Goal: Contribute content: Contribute content

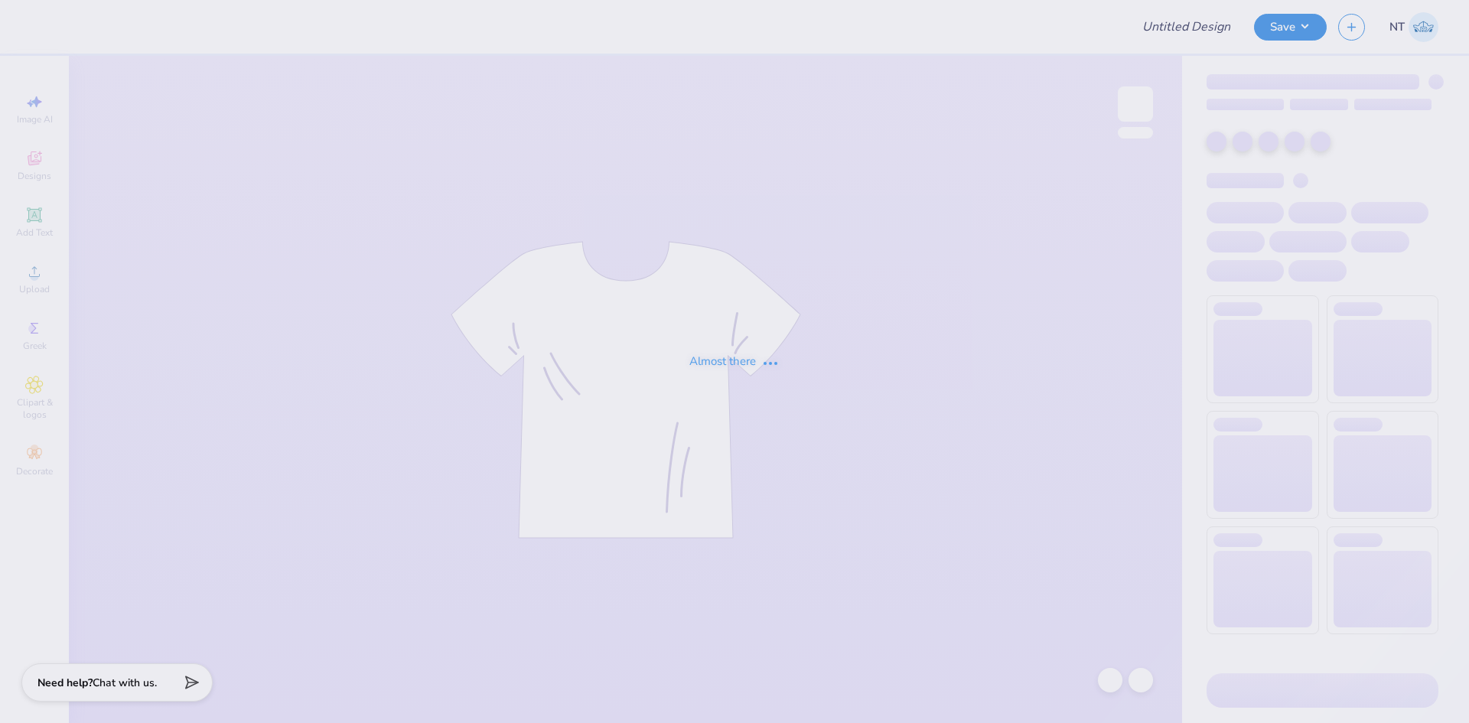
type input "IFC Shirt"
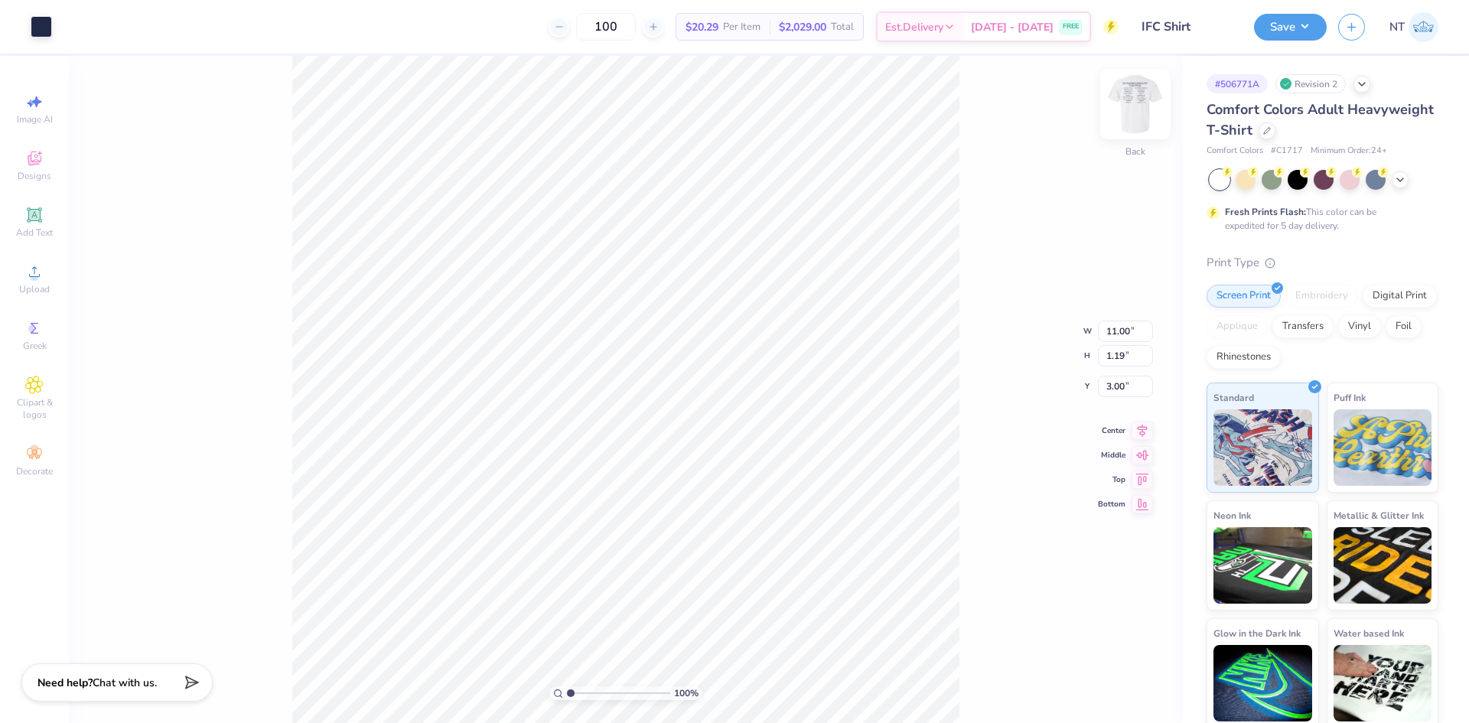
click at [1151, 107] on img at bounding box center [1135, 103] width 61 height 61
click at [1136, 117] on img at bounding box center [1135, 103] width 61 height 61
click at [52, 27] on div at bounding box center [41, 25] width 21 height 21
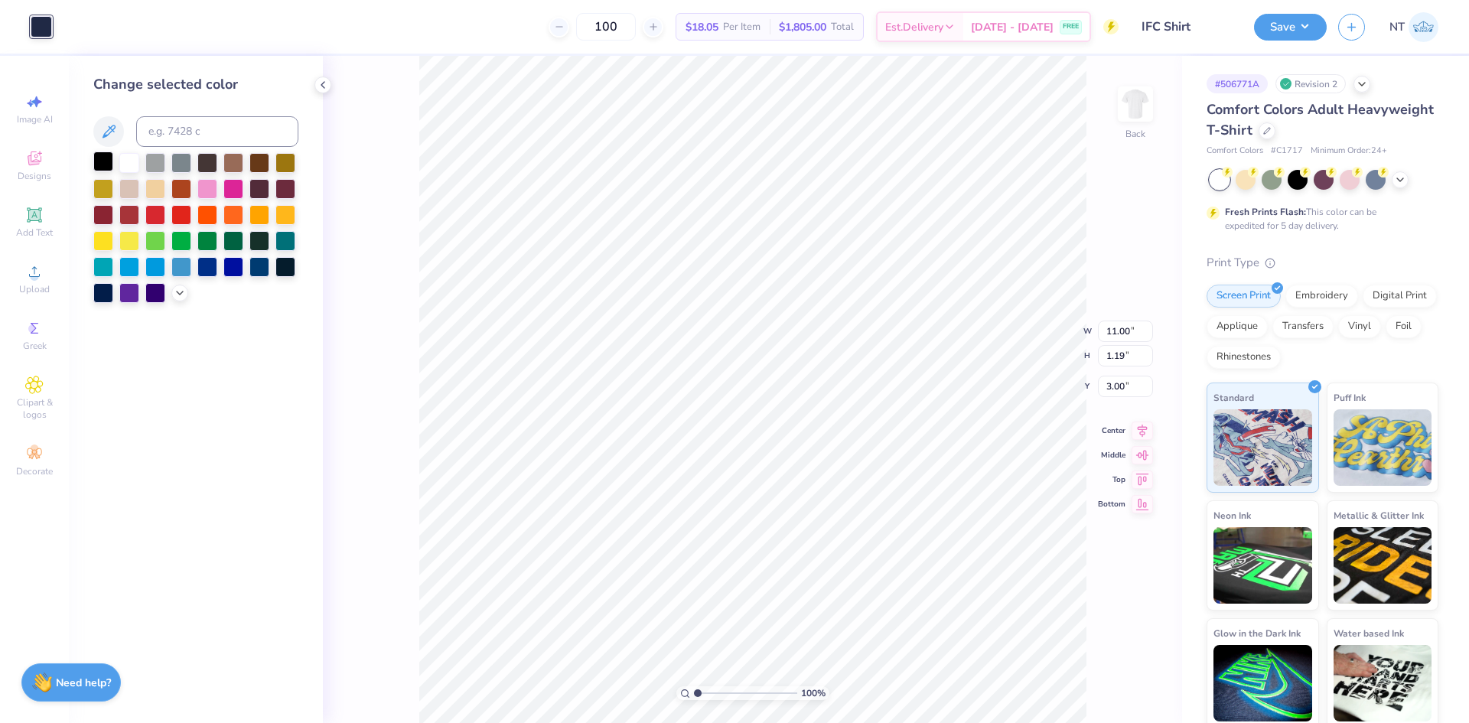
click at [107, 161] on div at bounding box center [103, 162] width 20 height 20
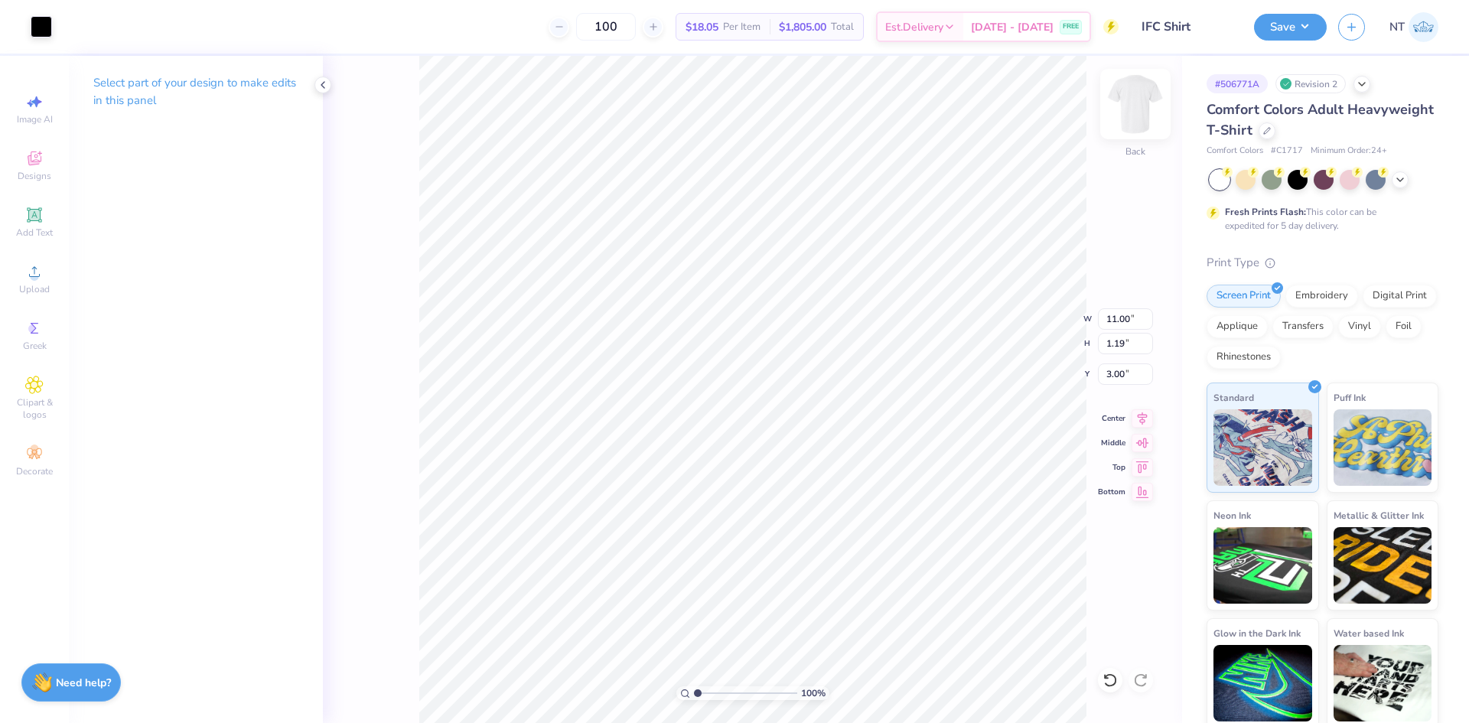
click at [1162, 96] on img at bounding box center [1135, 103] width 61 height 61
click at [327, 81] on icon at bounding box center [323, 85] width 12 height 12
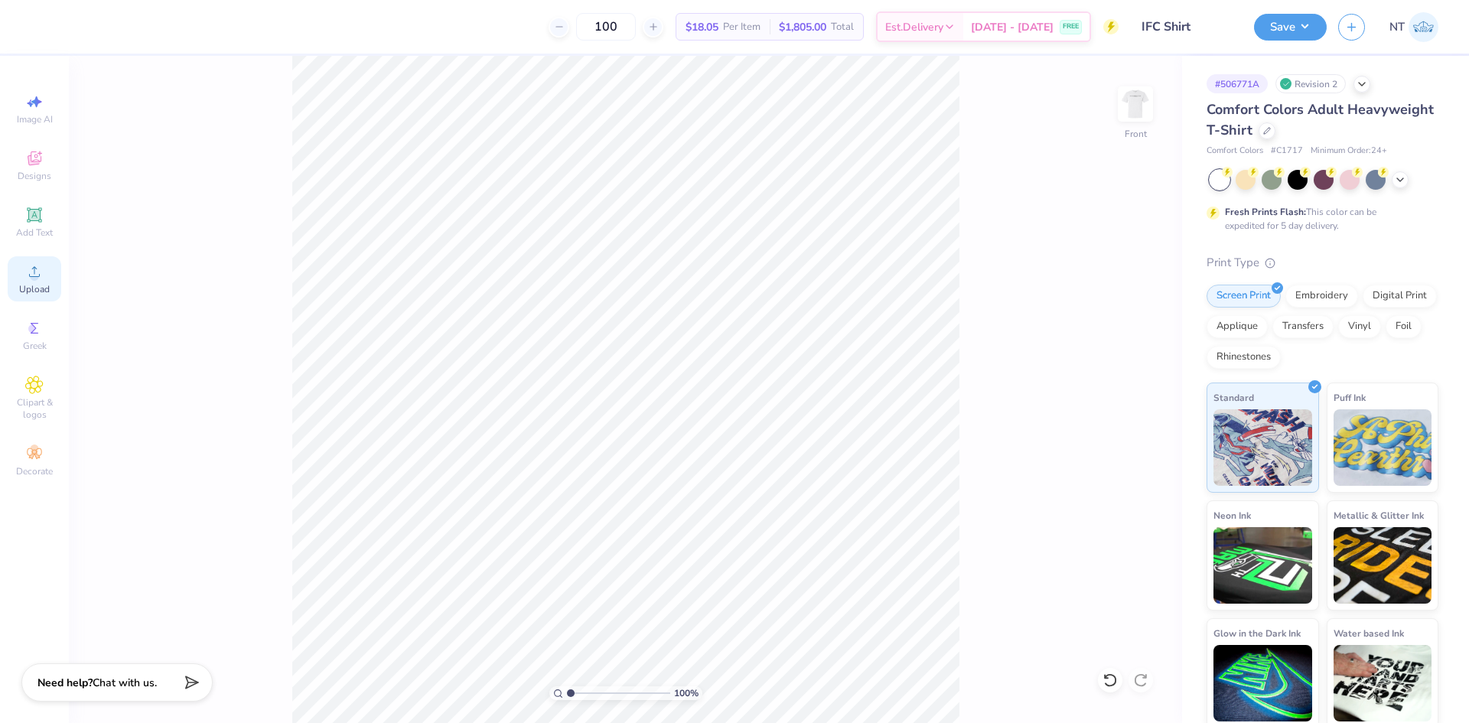
click at [38, 279] on icon at bounding box center [34, 271] width 18 height 18
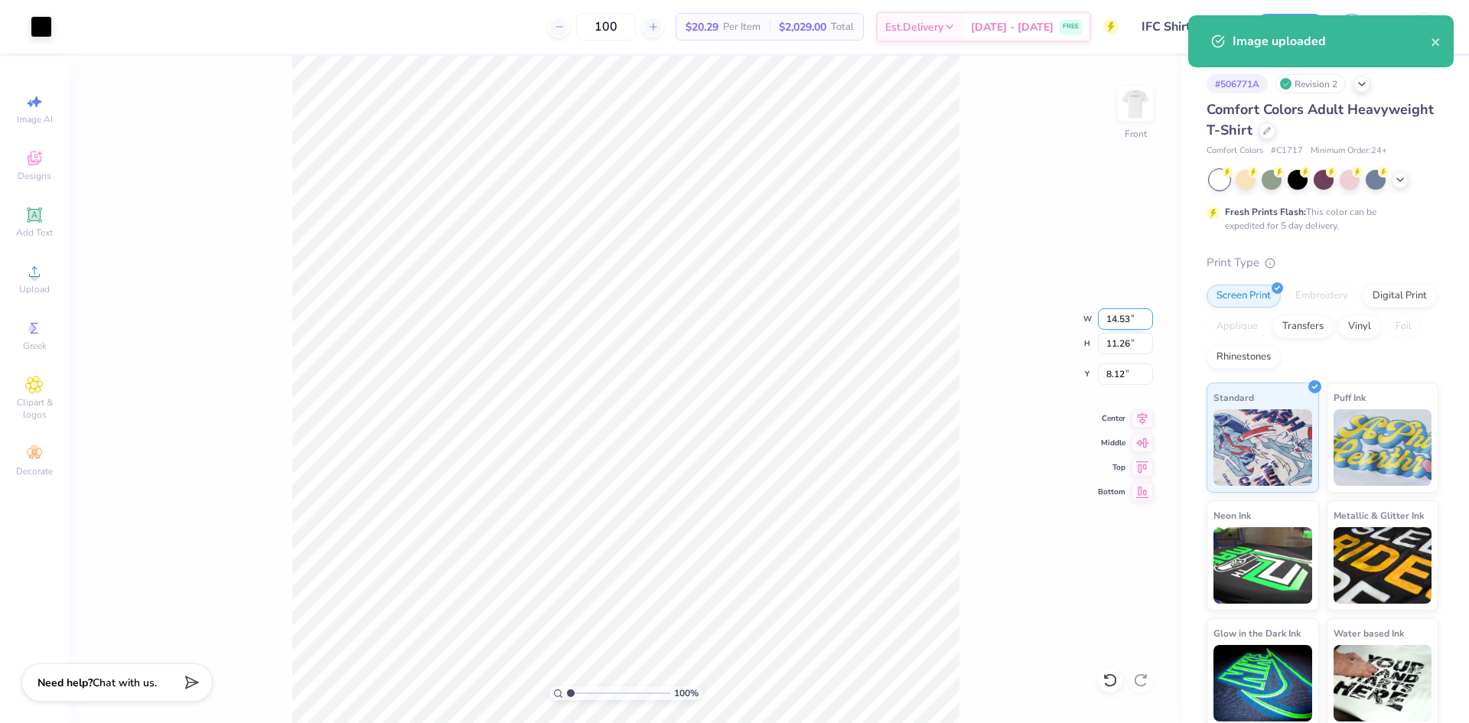
click at [1114, 318] on input "14.53" at bounding box center [1125, 318] width 55 height 21
type input "12.00"
type input "9.30"
click at [1107, 374] on input "9.10" at bounding box center [1125, 374] width 55 height 21
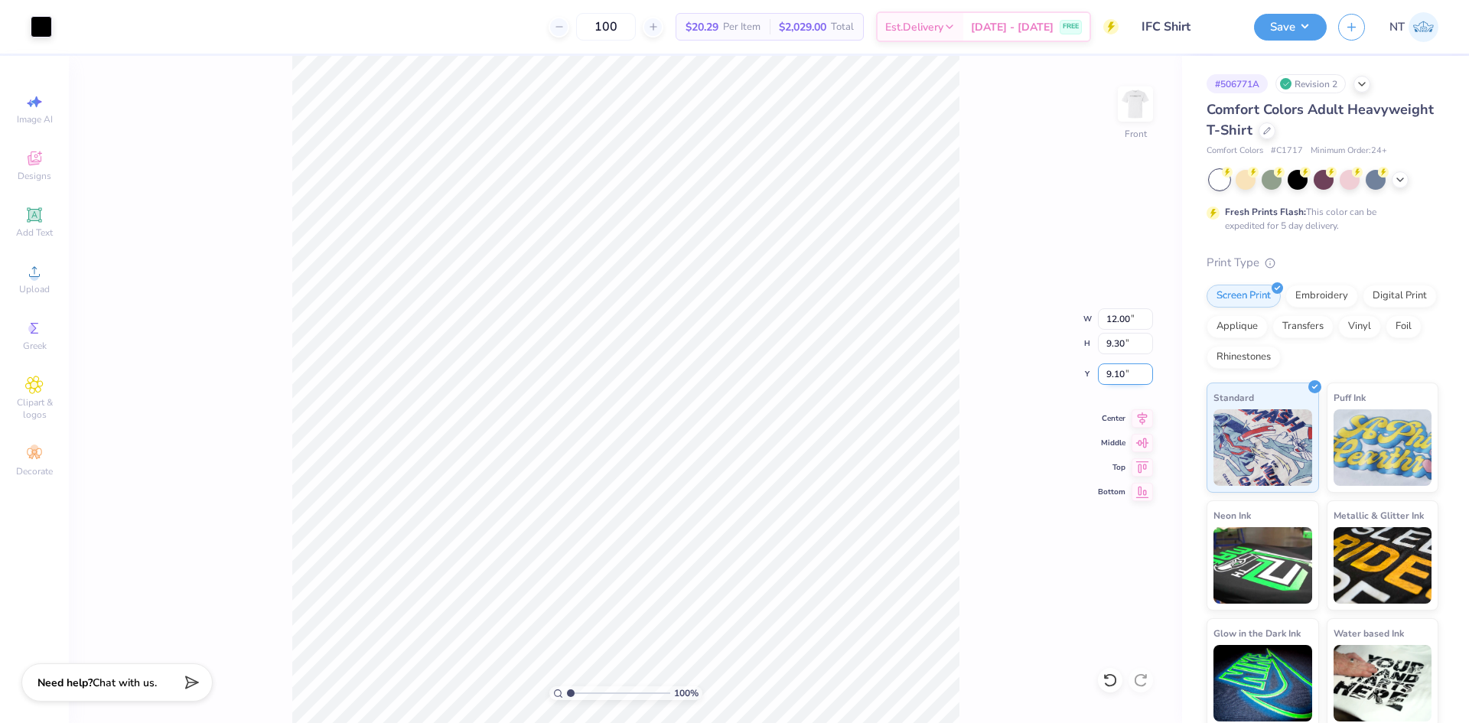
click at [1107, 374] on input "9.10" at bounding box center [1125, 374] width 55 height 21
type input "3.00"
click at [1143, 99] on img at bounding box center [1135, 103] width 61 height 61
click at [1134, 100] on img at bounding box center [1135, 103] width 61 height 61
click at [1149, 119] on img at bounding box center [1135, 103] width 61 height 61
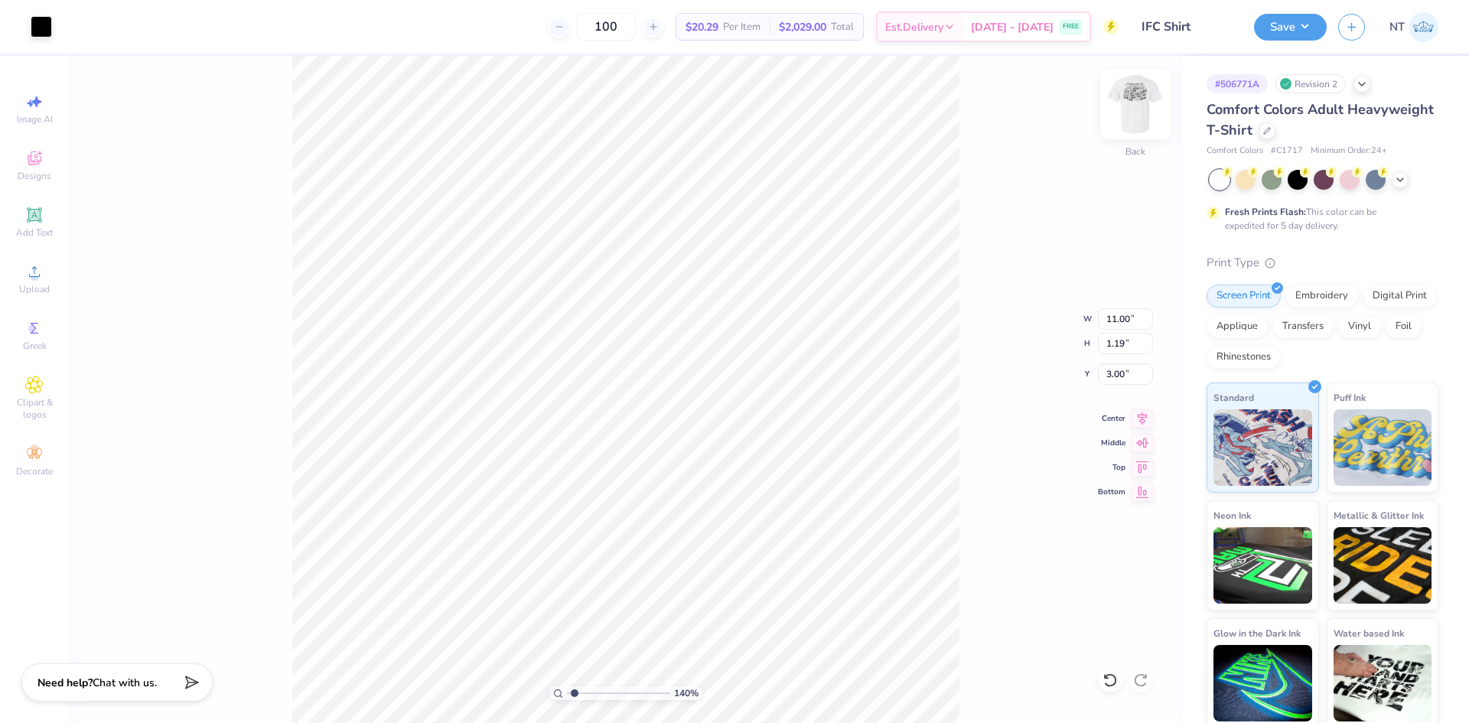
click at [1147, 112] on img at bounding box center [1135, 103] width 61 height 61
click at [1312, 26] on button "Save" at bounding box center [1290, 24] width 73 height 27
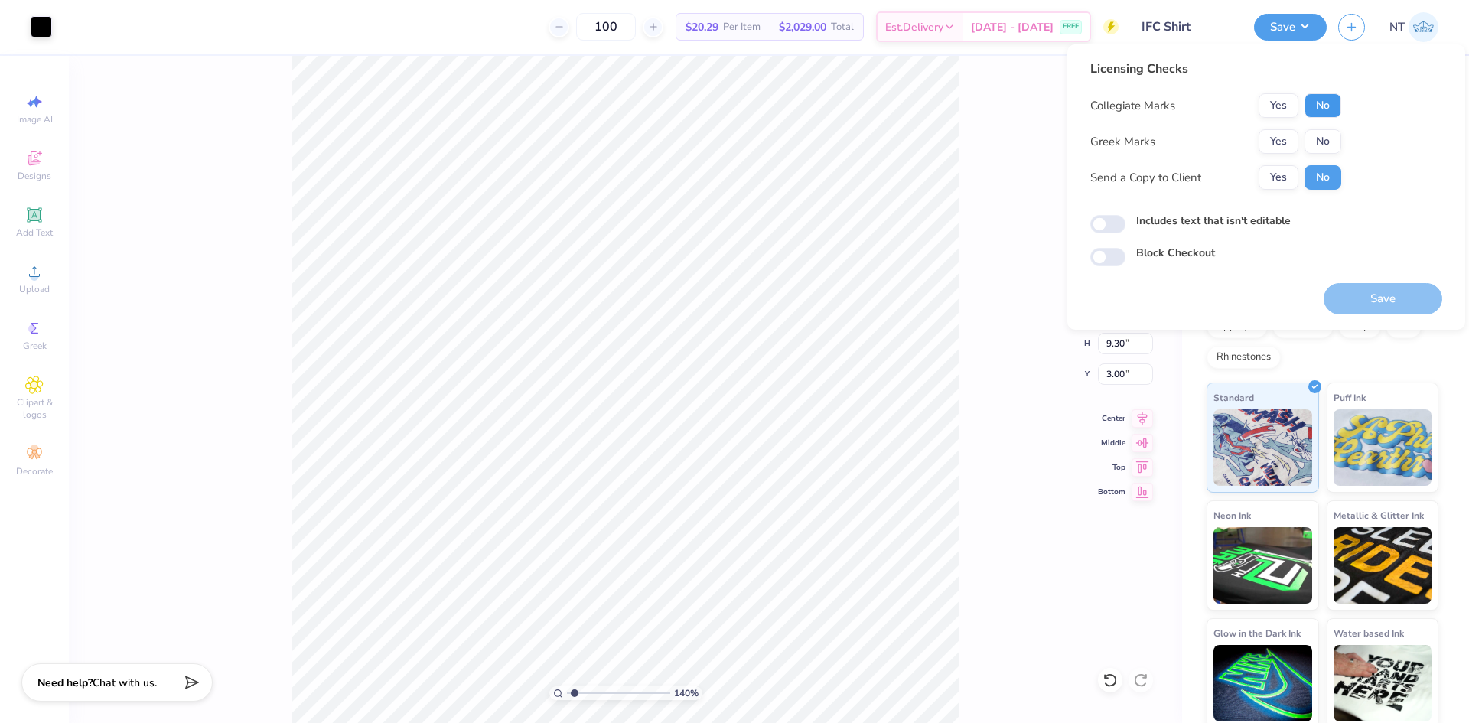
click at [1321, 105] on button "No" at bounding box center [1323, 105] width 37 height 24
click at [1280, 142] on button "Yes" at bounding box center [1279, 141] width 40 height 24
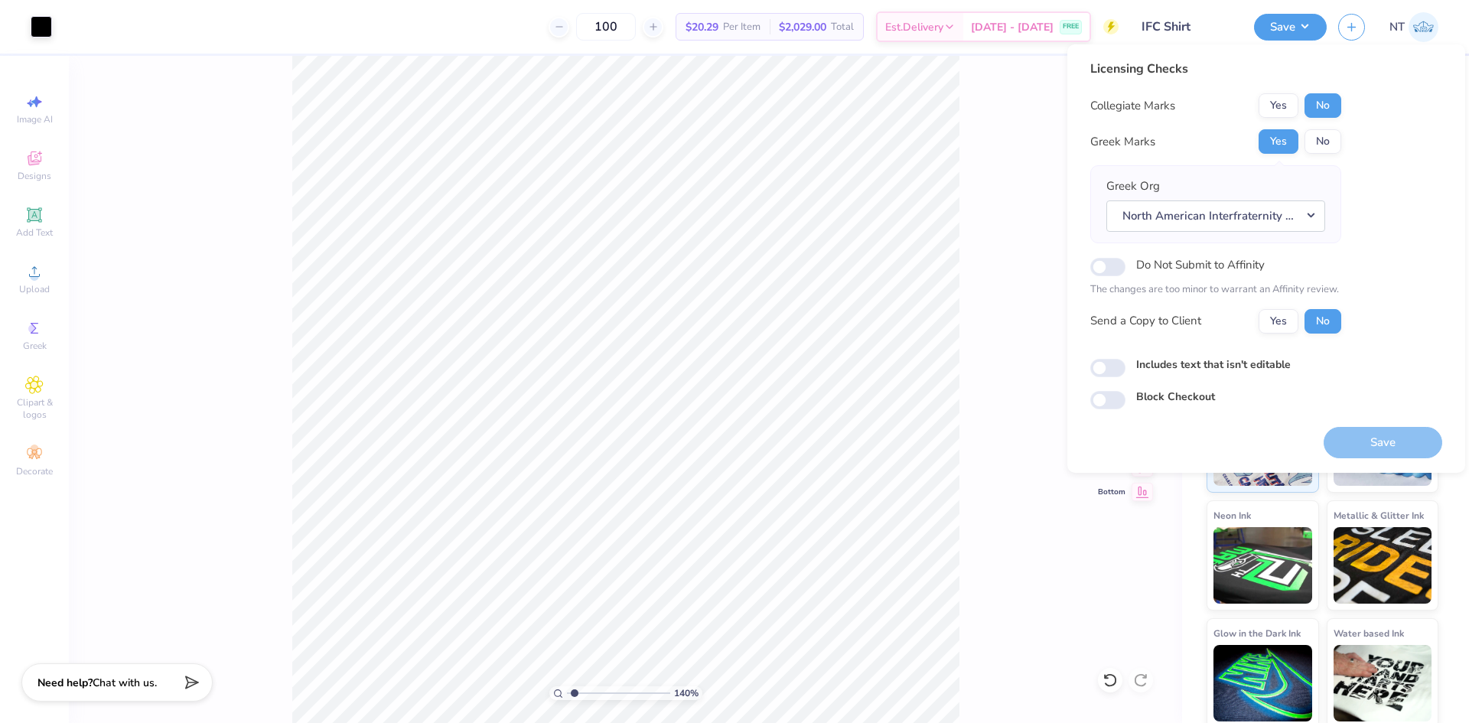
type input "1.39584517333908"
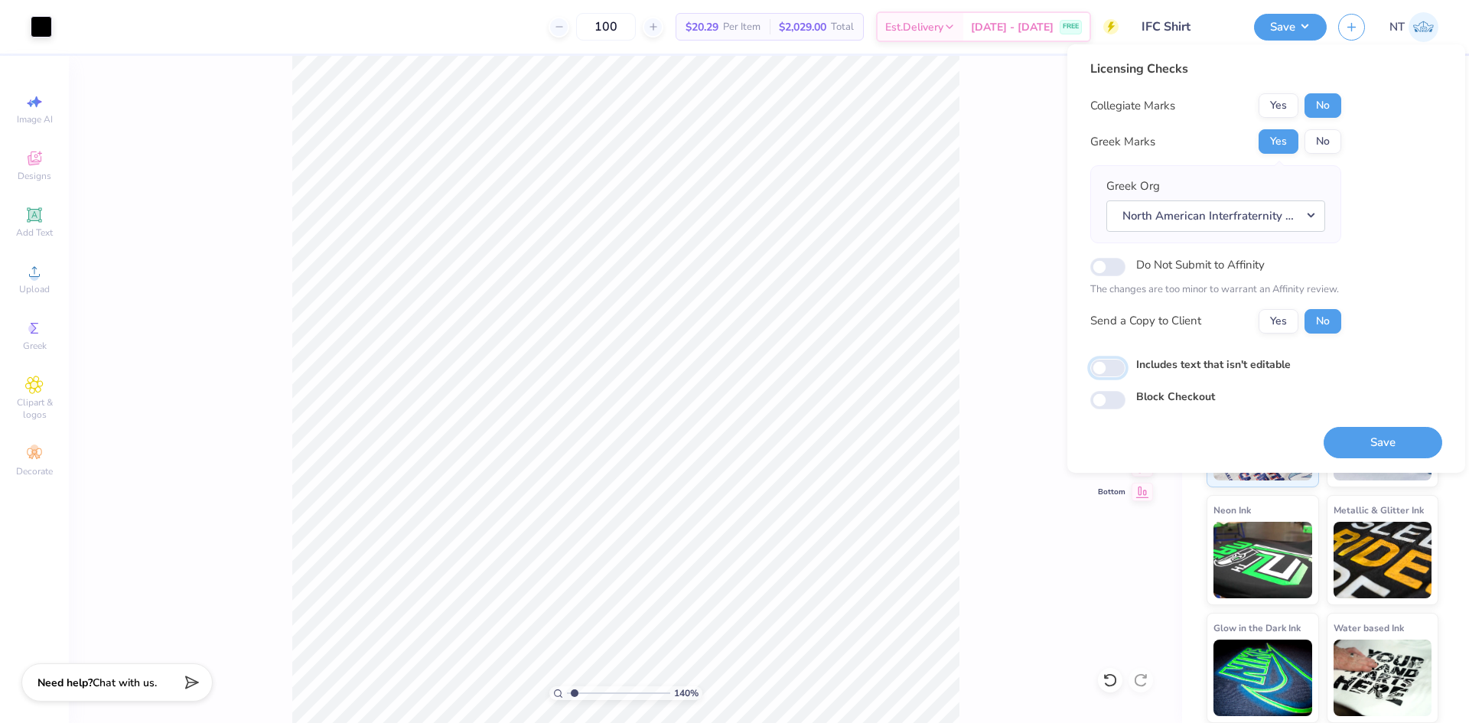
click at [1110, 369] on input "Includes text that isn't editable" at bounding box center [1108, 368] width 35 height 18
checkbox input "true"
click at [1341, 442] on button "Save" at bounding box center [1383, 442] width 119 height 31
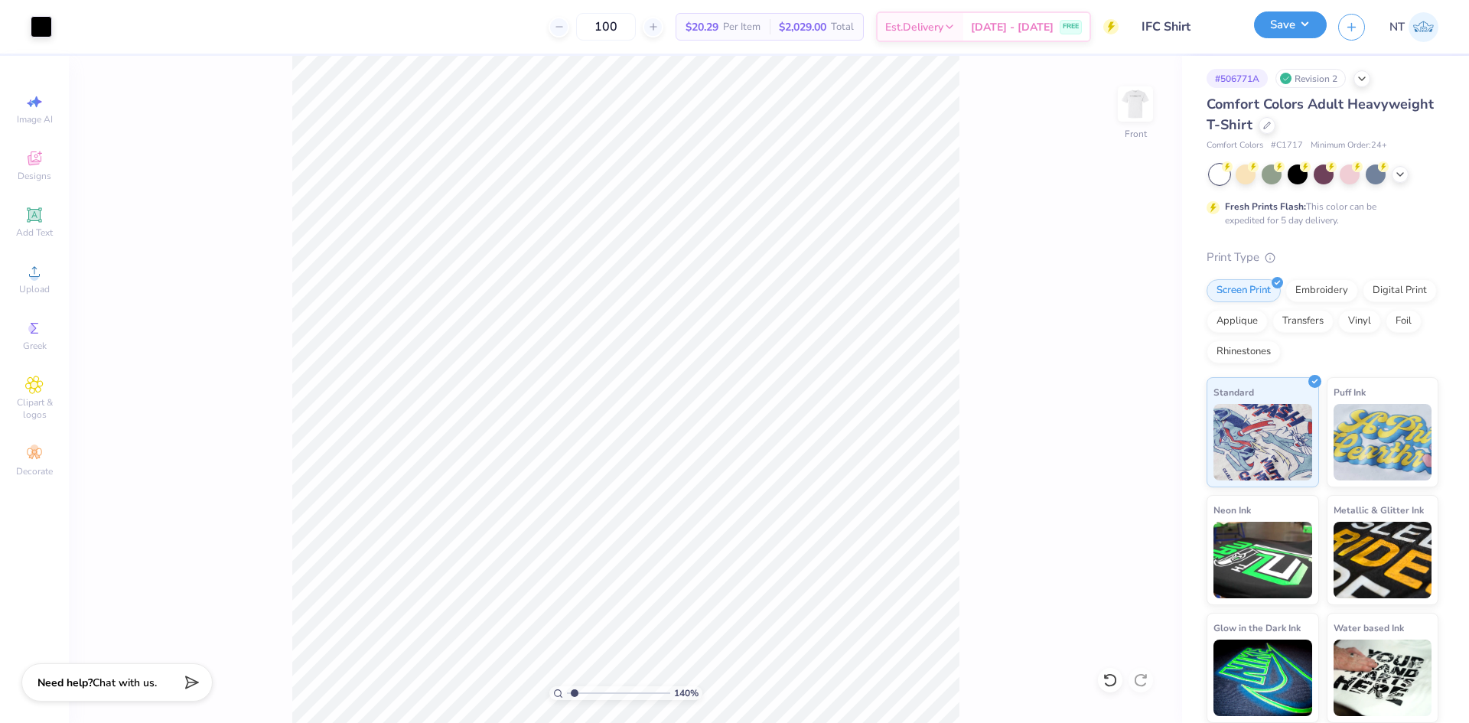
click at [1270, 19] on button "Save" at bounding box center [1290, 24] width 73 height 27
click at [993, 564] on div "140 % Front" at bounding box center [625, 389] width 1113 height 667
type input "1.39584517333908"
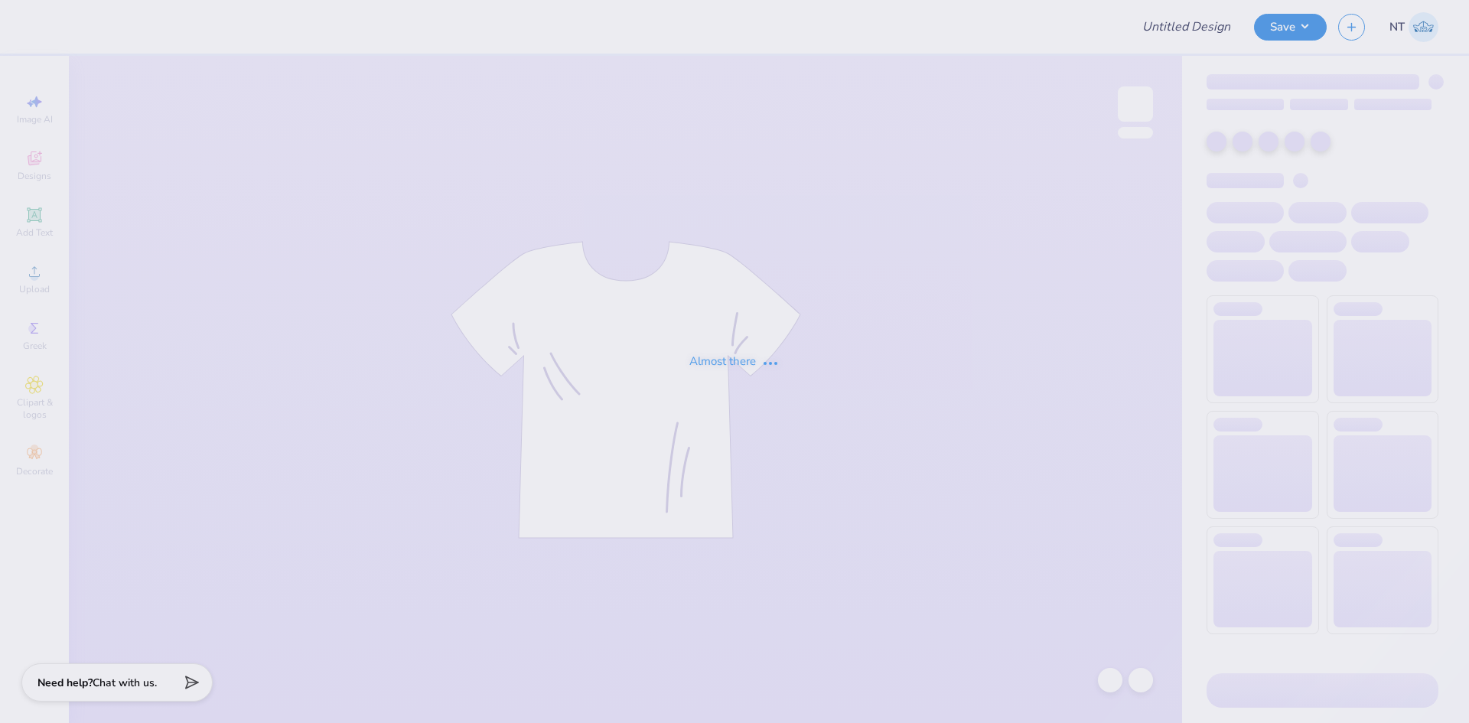
type input "Phi Sigma Pi Fall Rush"
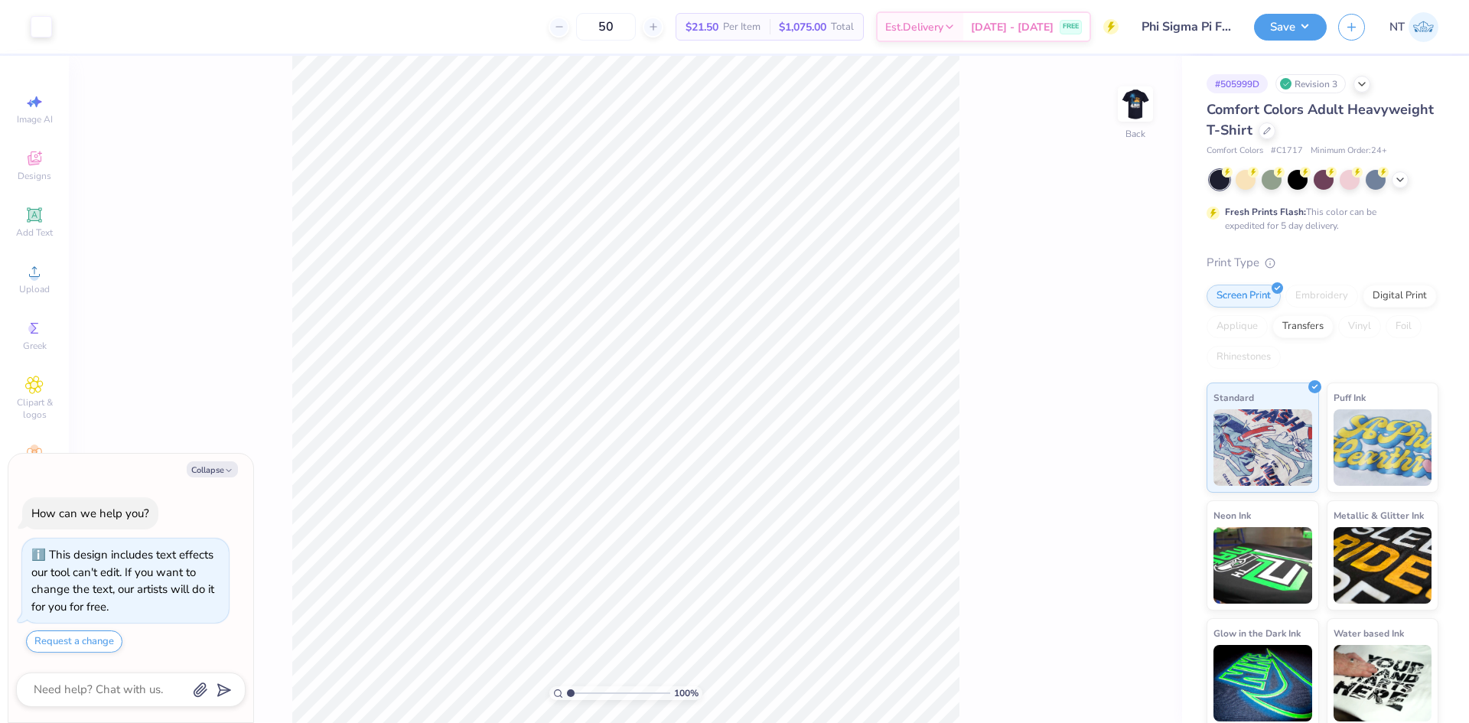
drag, startPoint x: 220, startPoint y: 471, endPoint x: 231, endPoint y: 470, distance: 11.6
click at [219, 471] on button "Collapse" at bounding box center [212, 469] width 51 height 16
type textarea "x"
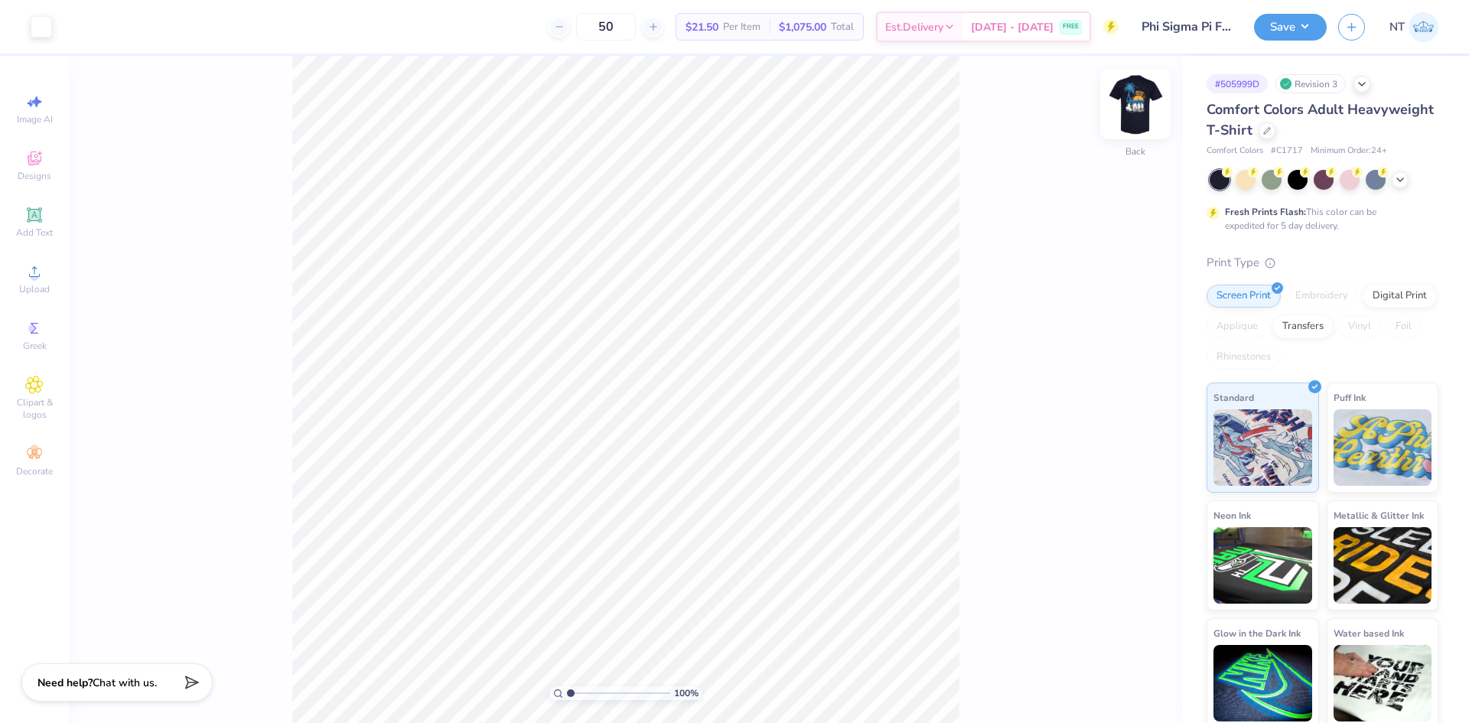
click at [1144, 83] on img at bounding box center [1135, 103] width 61 height 61
click at [1137, 109] on img at bounding box center [1135, 103] width 61 height 61
click at [44, 221] on div "Add Text" at bounding box center [35, 222] width 54 height 45
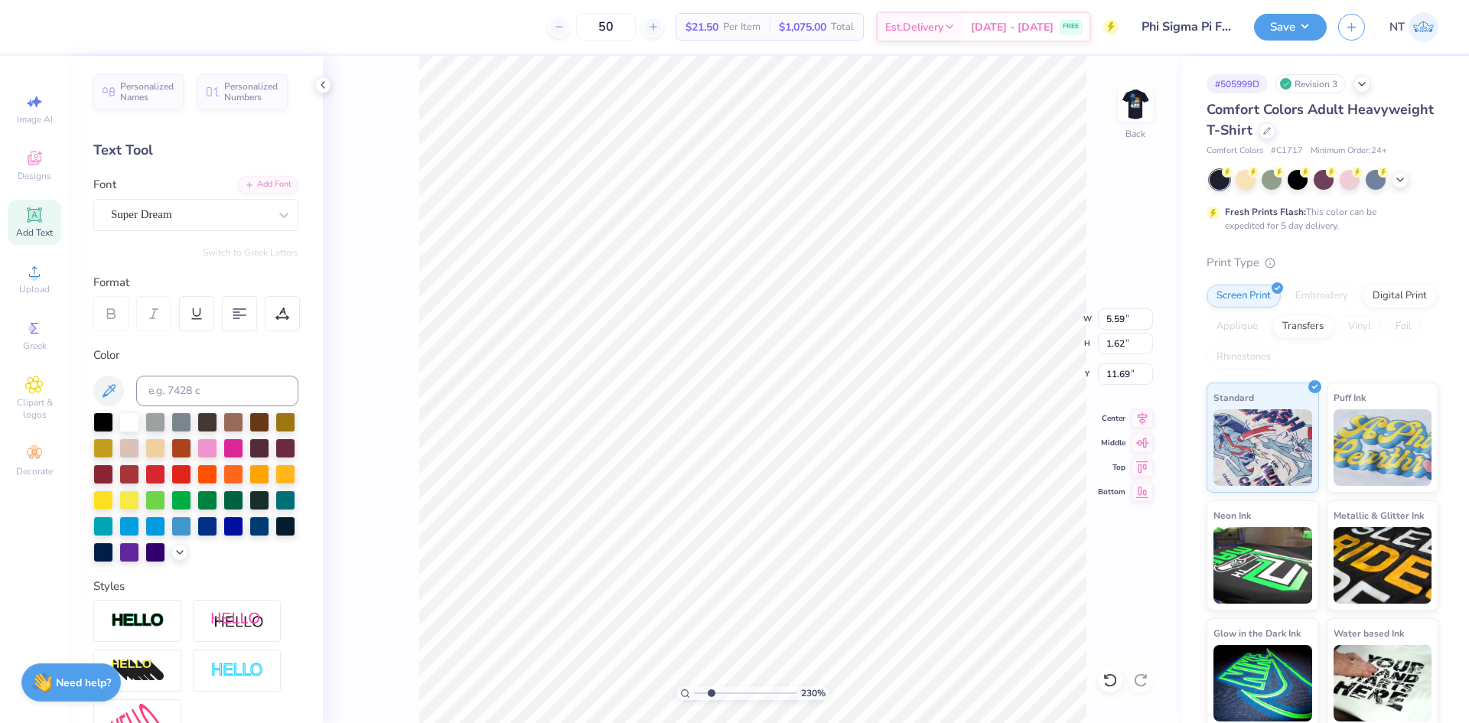
type input "2.30193535337791"
type input "9.69"
type input "2.30193535337791"
type textarea "F"
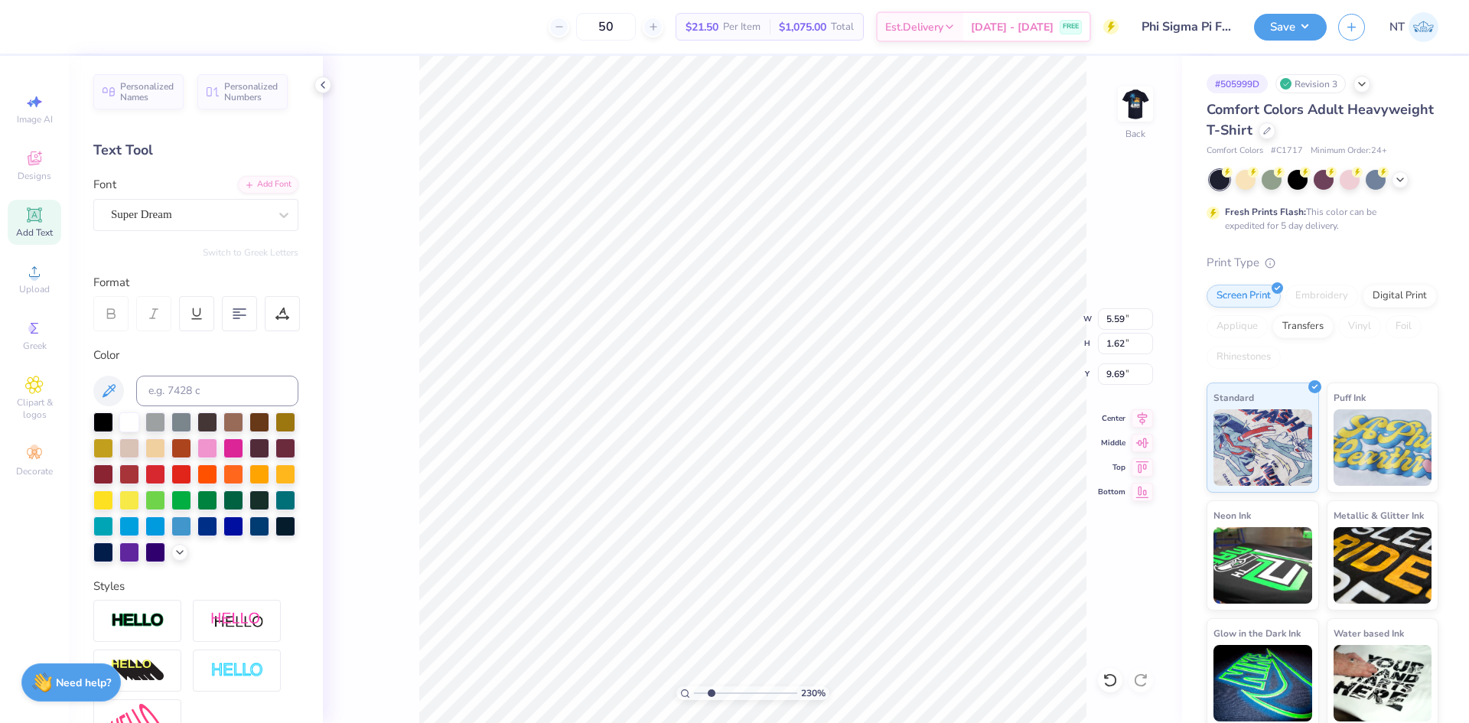
type input "2.30193535337791"
type textarea "FA"
type input "2.30193535337791"
type textarea "FAL"
type input "2.30193535337791"
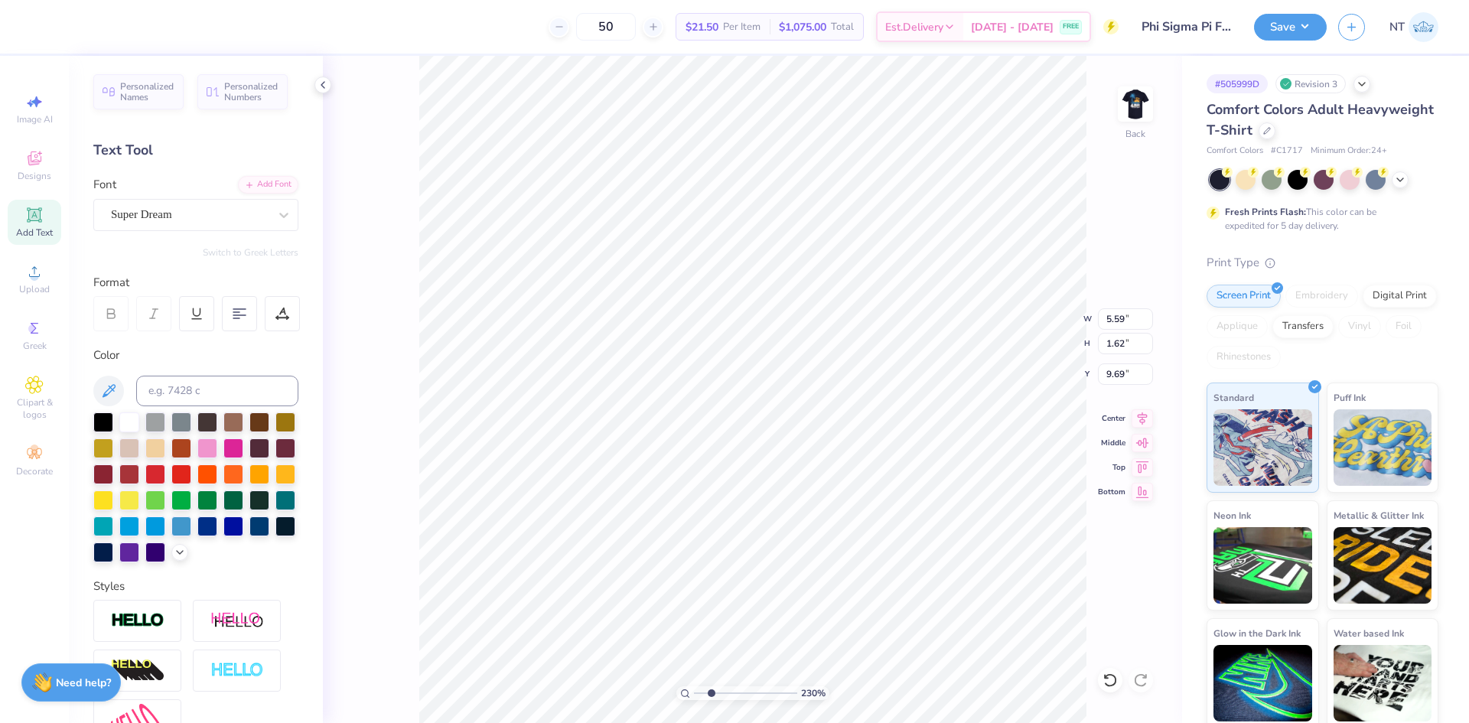
type textarea "FALL"
type input "2.30193535337791"
type textarea "FALL"
type input "2.30193535337791"
type textarea "FALL 2"
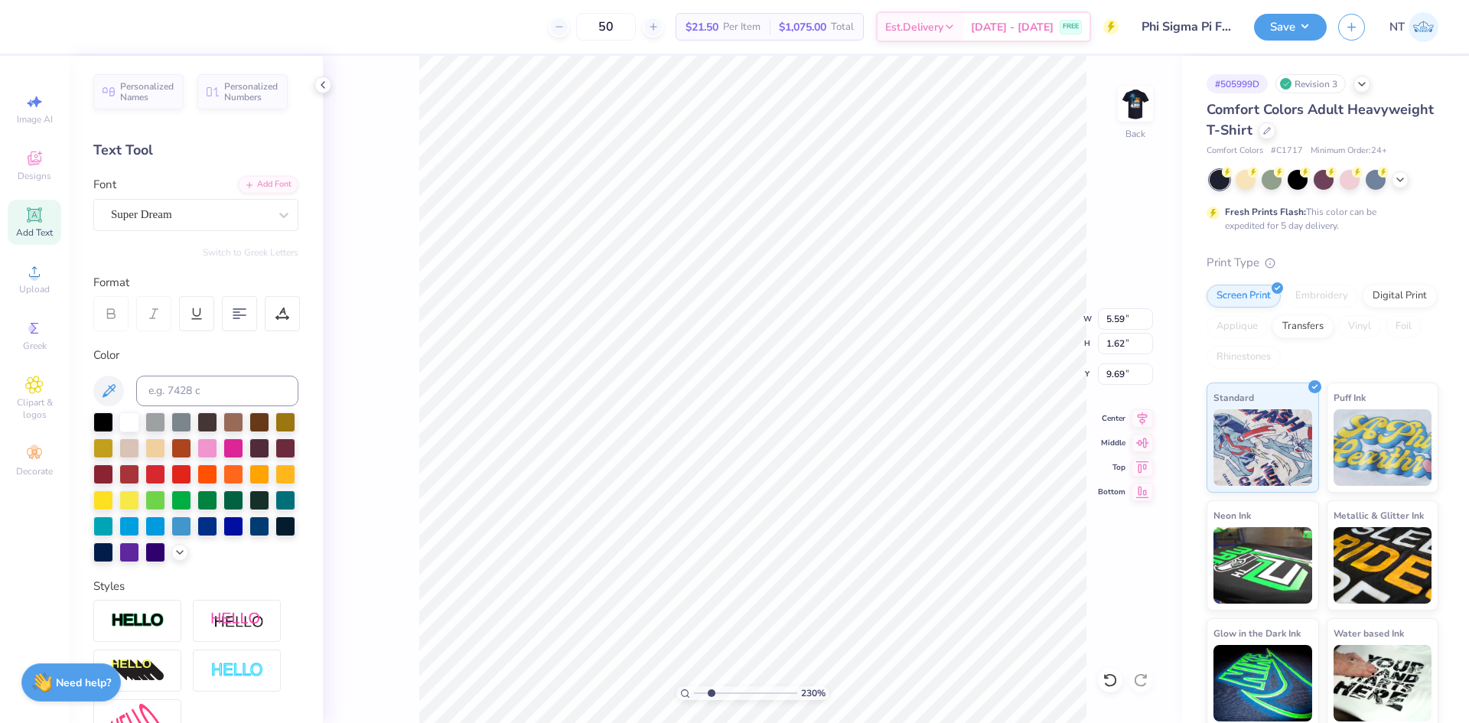
type input "2.30193535337791"
type textarea "FALL 20"
type input "2.30193535337791"
type textarea "FALL 202"
type input "2.30193535337791"
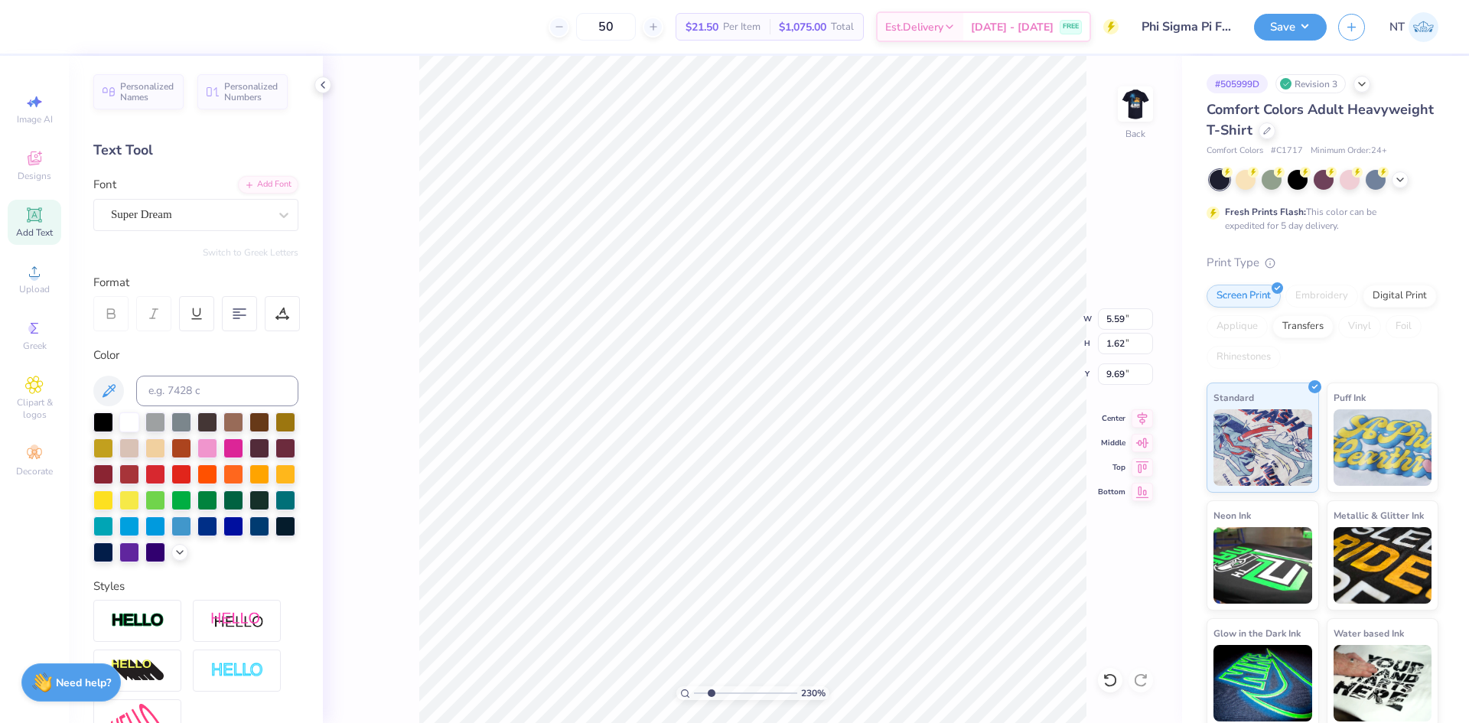
type textarea "FALL 2025"
type input "2.30193535337791"
type input "10.97"
type input "1.63"
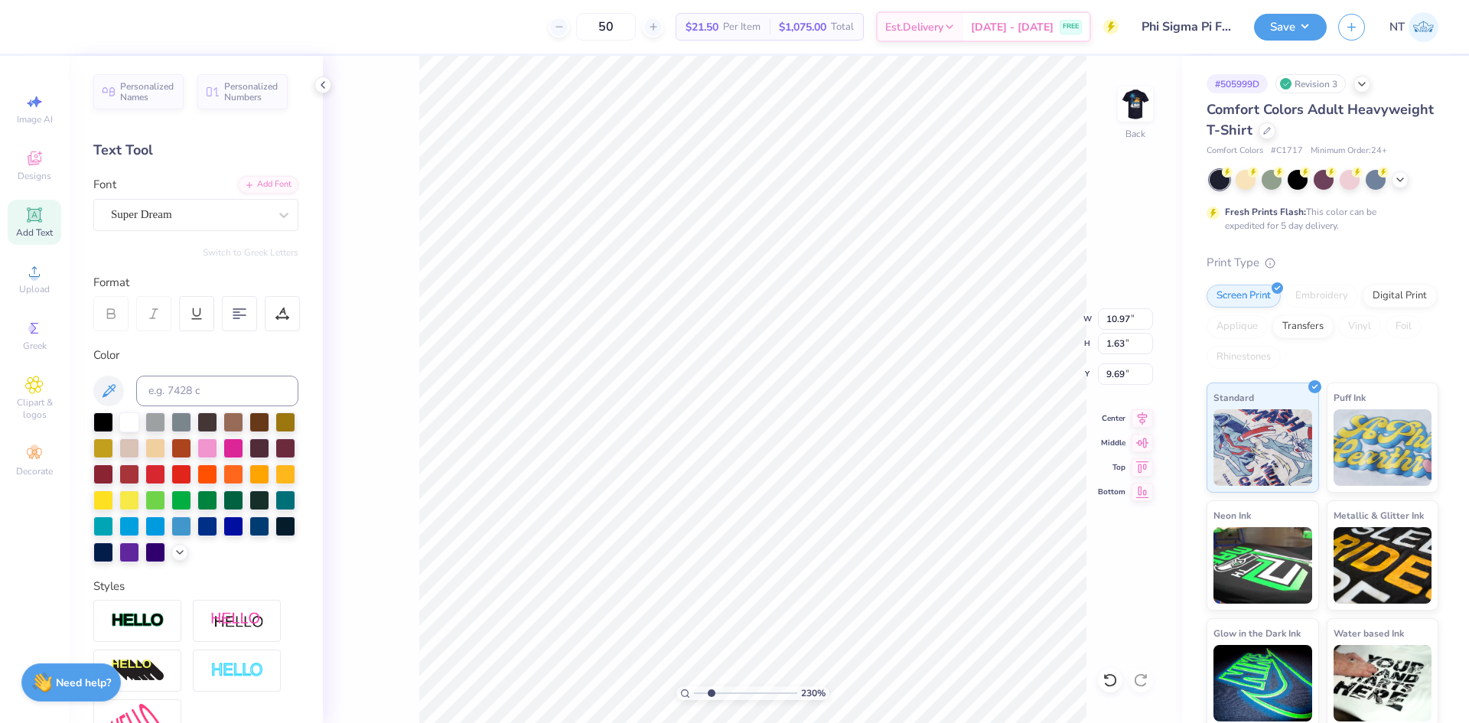
type input "2.30193535337791"
type input "3.83"
type input "0.57"
type input "10.74"
type input "2.30193535337791"
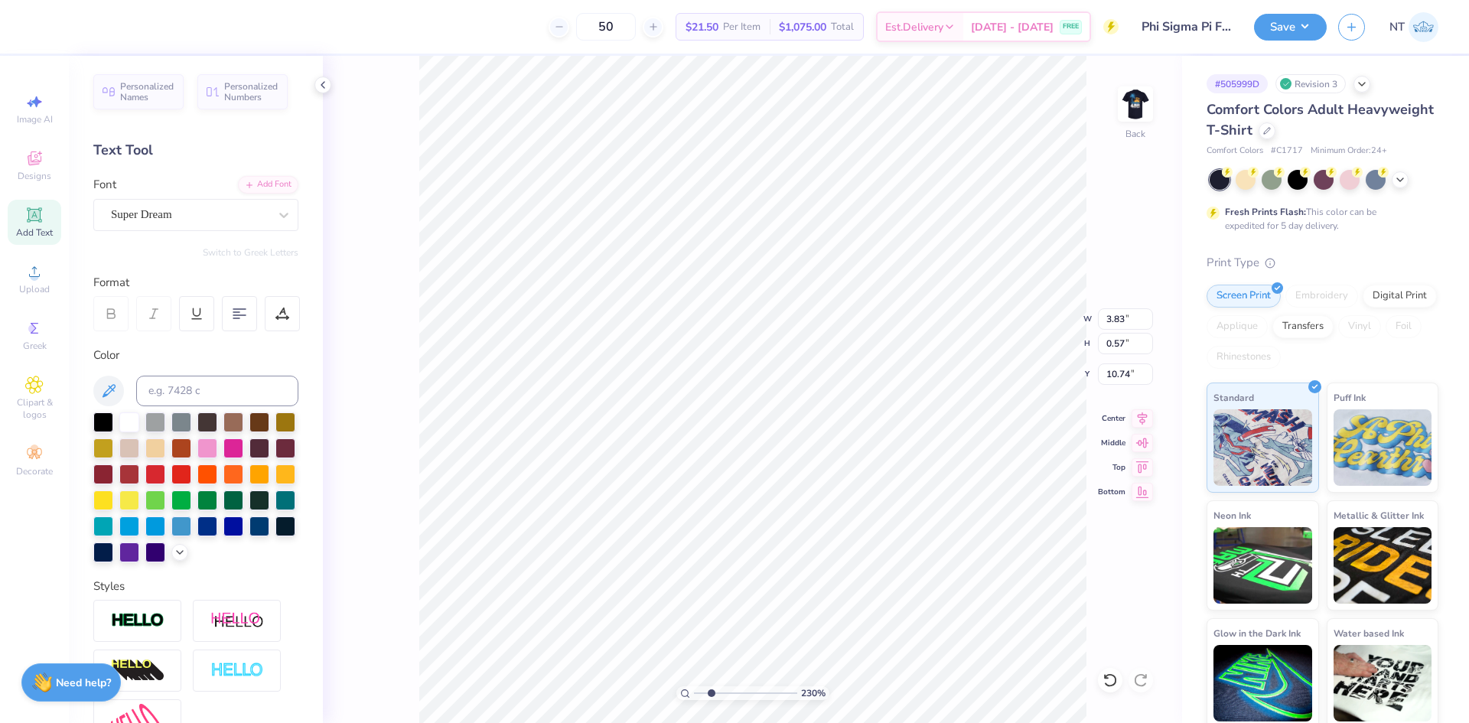
type input "6.06"
type input "3.21314535235116"
type input "3.86"
click at [231, 216] on div "Super Dream" at bounding box center [189, 215] width 161 height 24
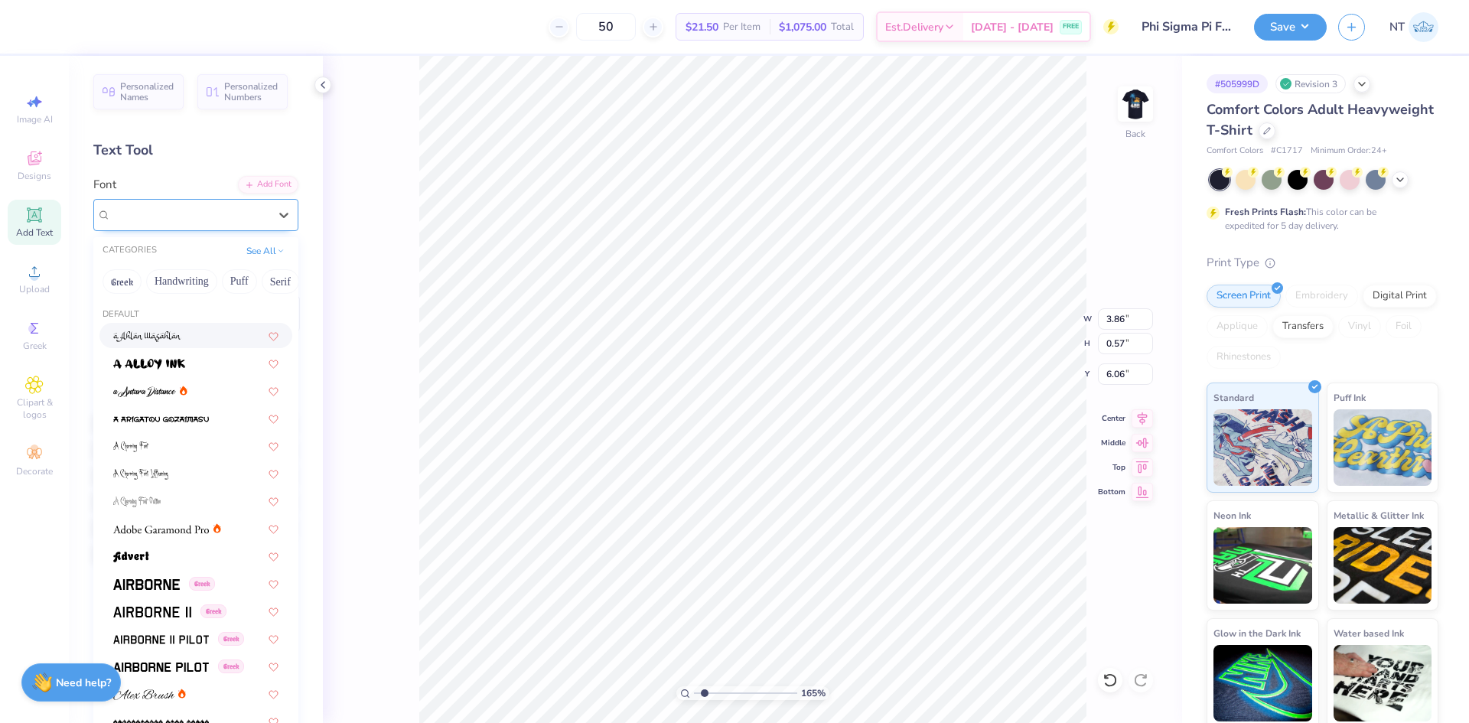
click at [187, 204] on div at bounding box center [190, 214] width 158 height 21
click at [233, 277] on button "Puff" at bounding box center [239, 281] width 35 height 24
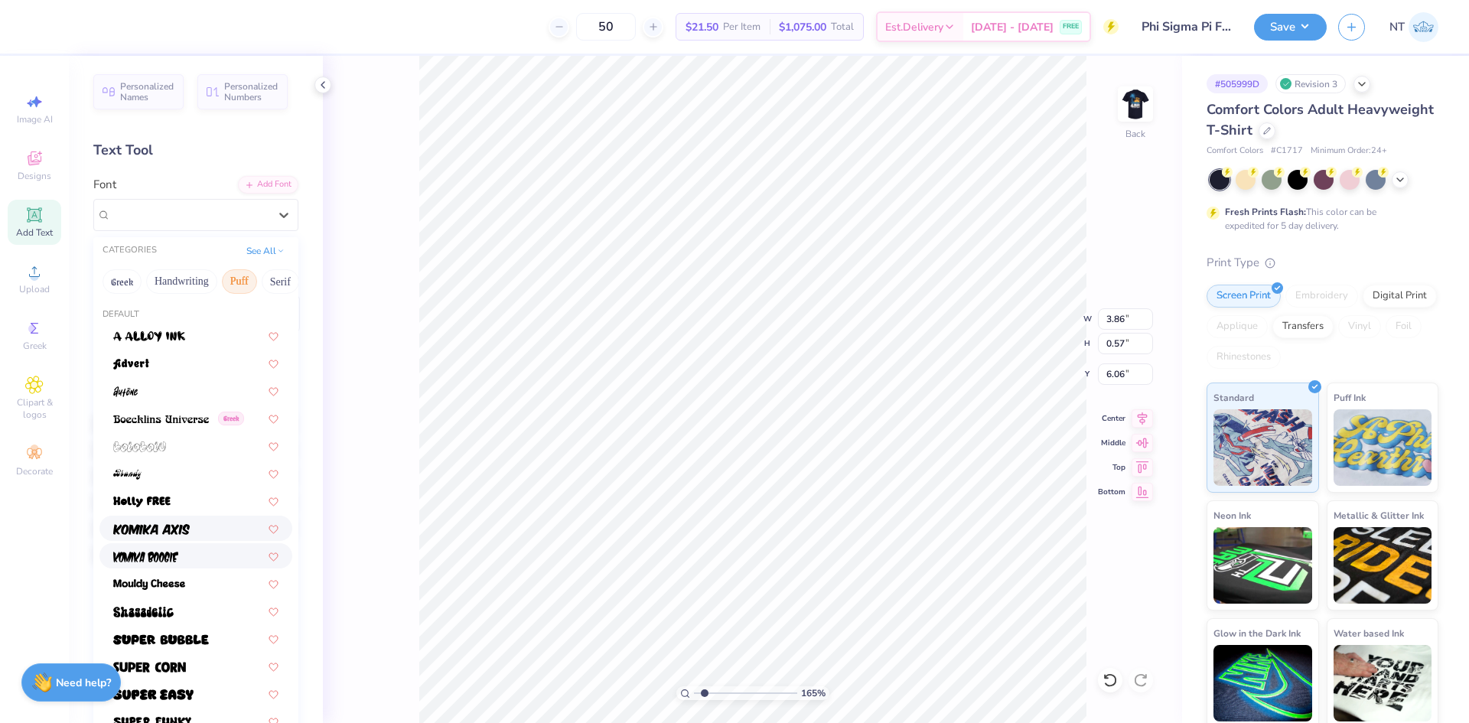
scroll to position [128, 0]
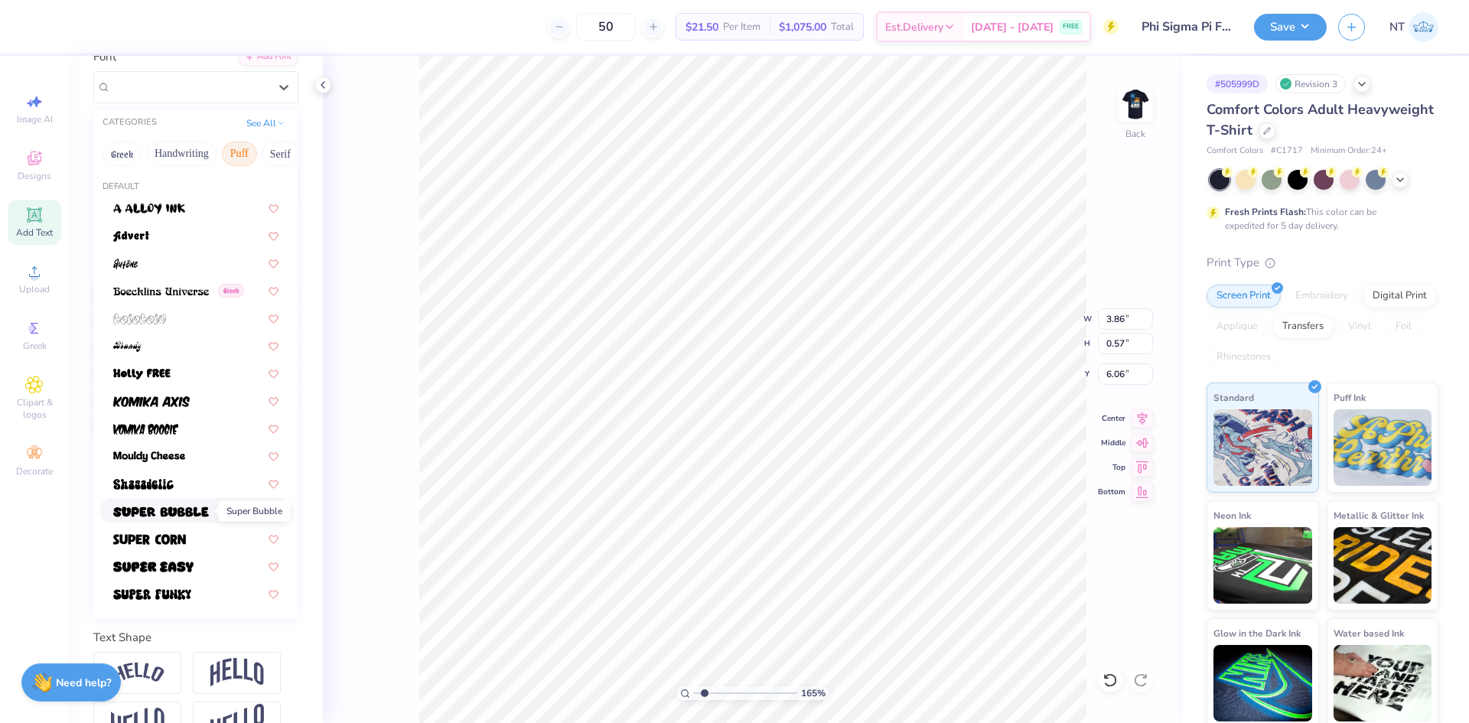
click at [190, 510] on img at bounding box center [161, 512] width 96 height 11
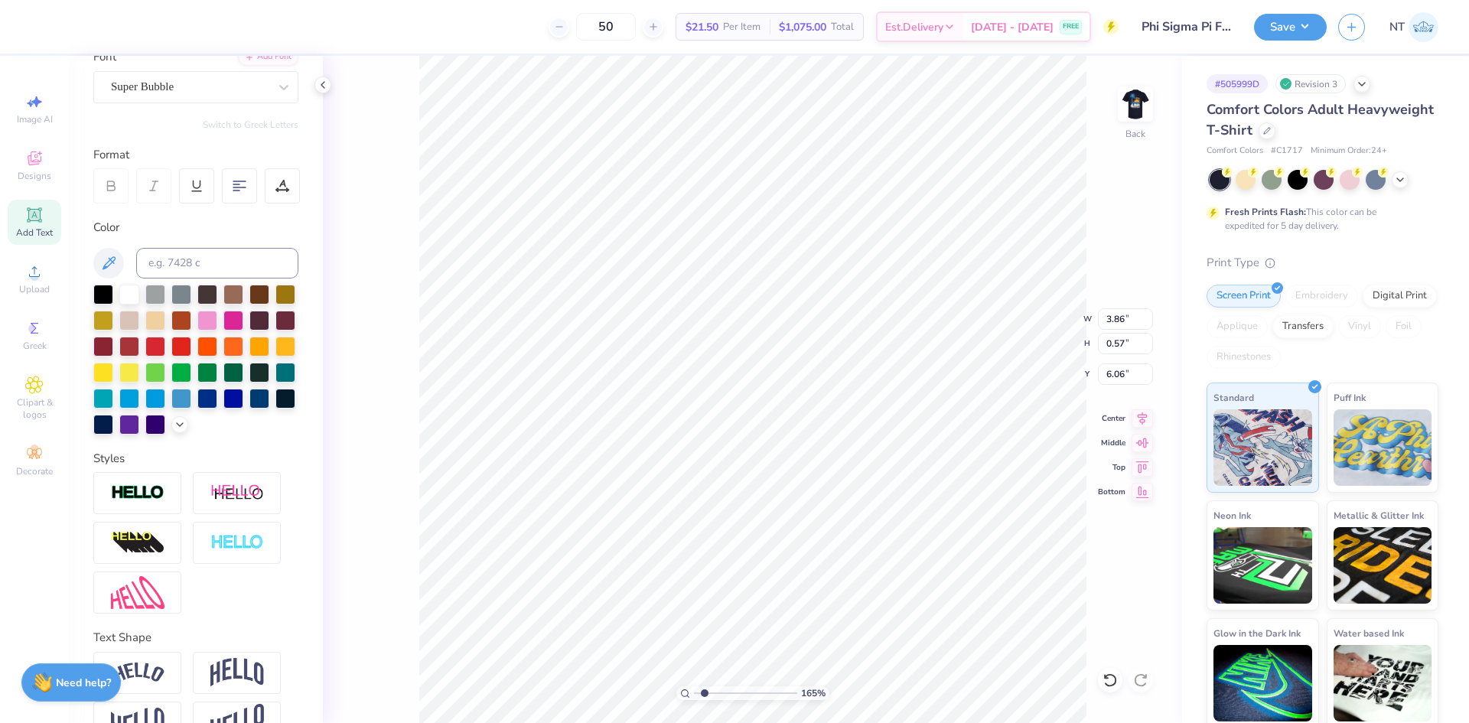
type input "1.6491337272538"
type input "4.76"
type input "0.69"
type input "6.00"
type input "2.71964205036602"
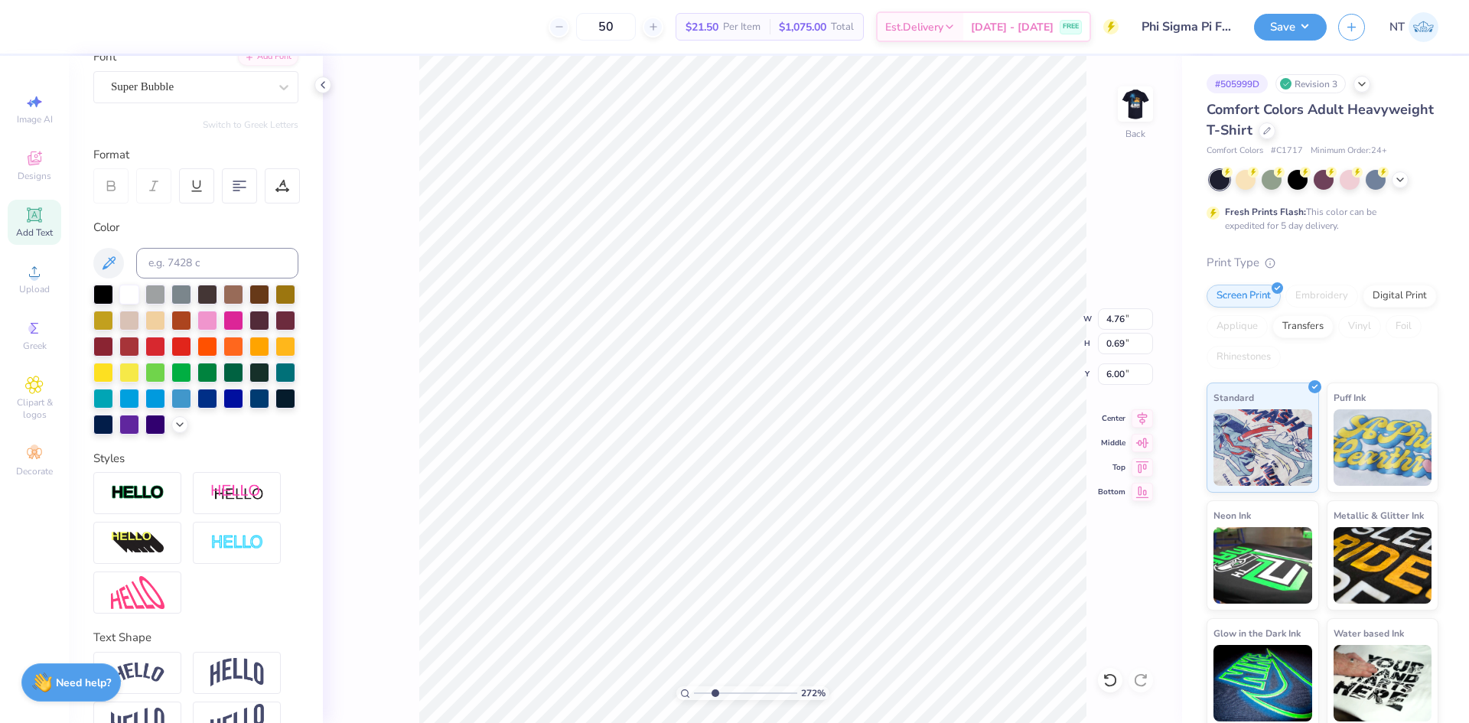
type input "4.29"
type input "0.62"
type input "2.71964205036602"
type input "3.89"
type input "0.57"
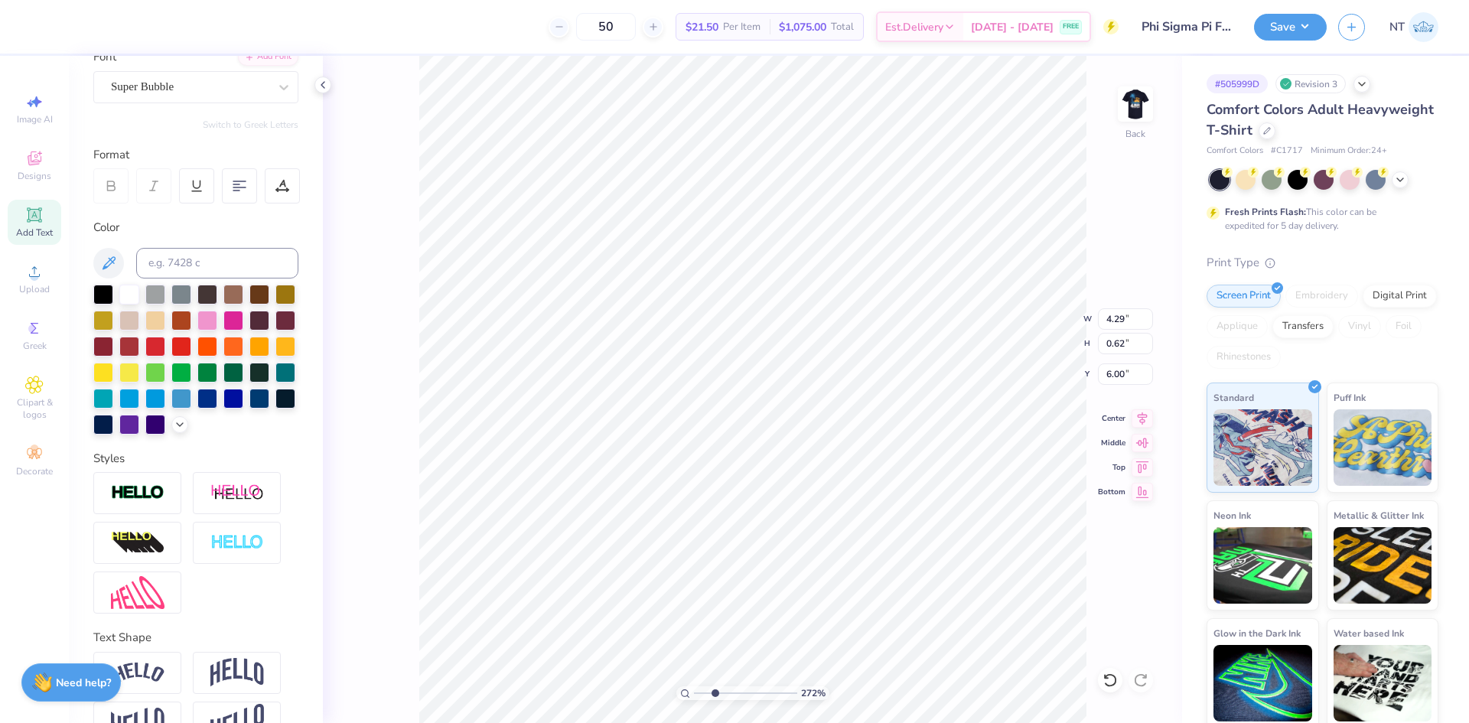
type input "6.06"
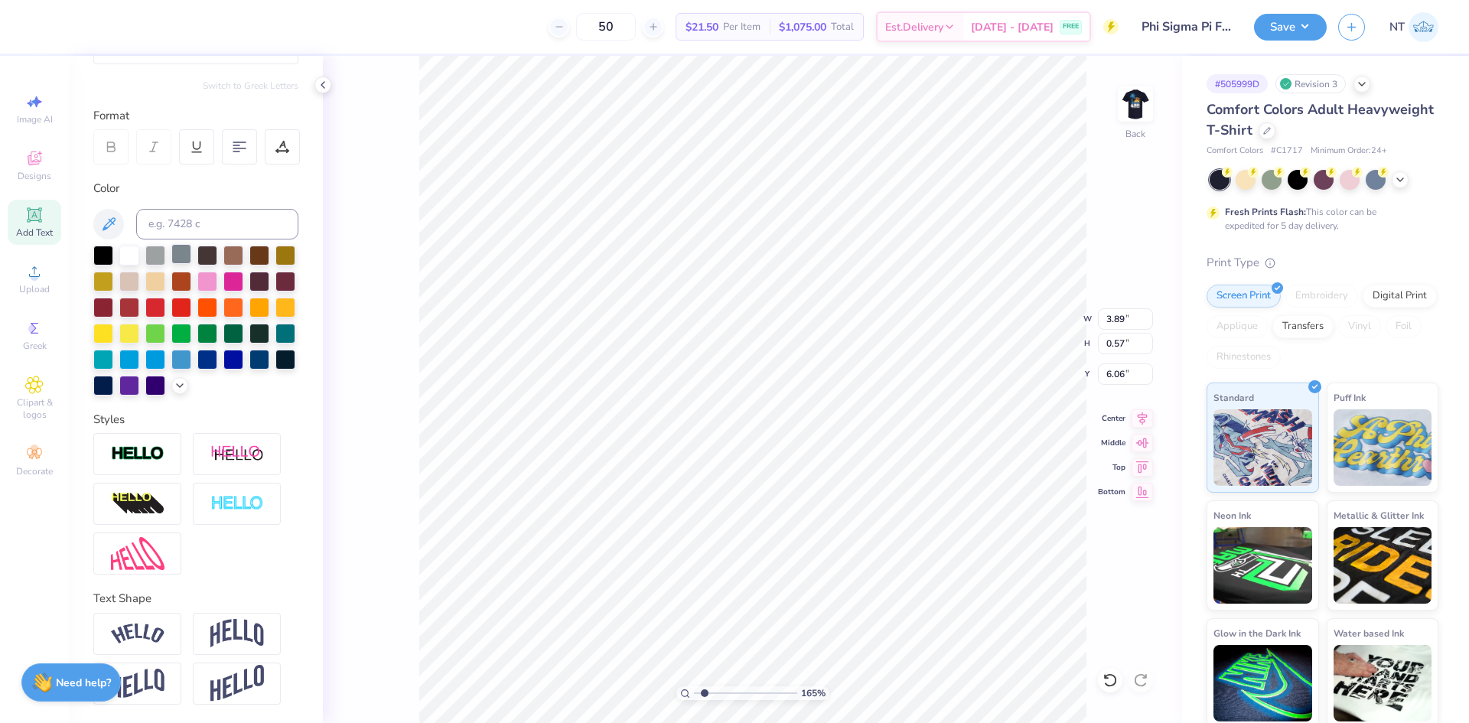
scroll to position [0, 0]
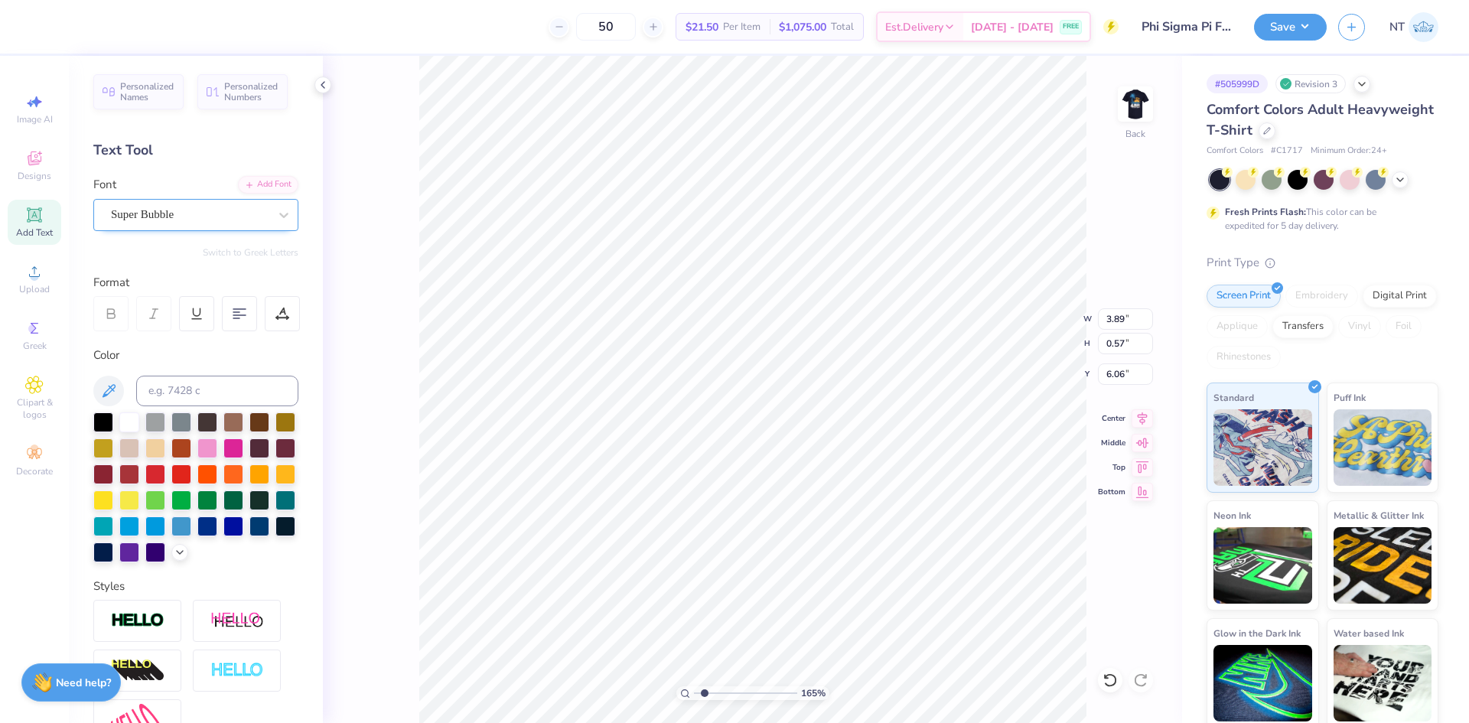
click at [241, 226] on div "Super Bubble" at bounding box center [189, 215] width 161 height 24
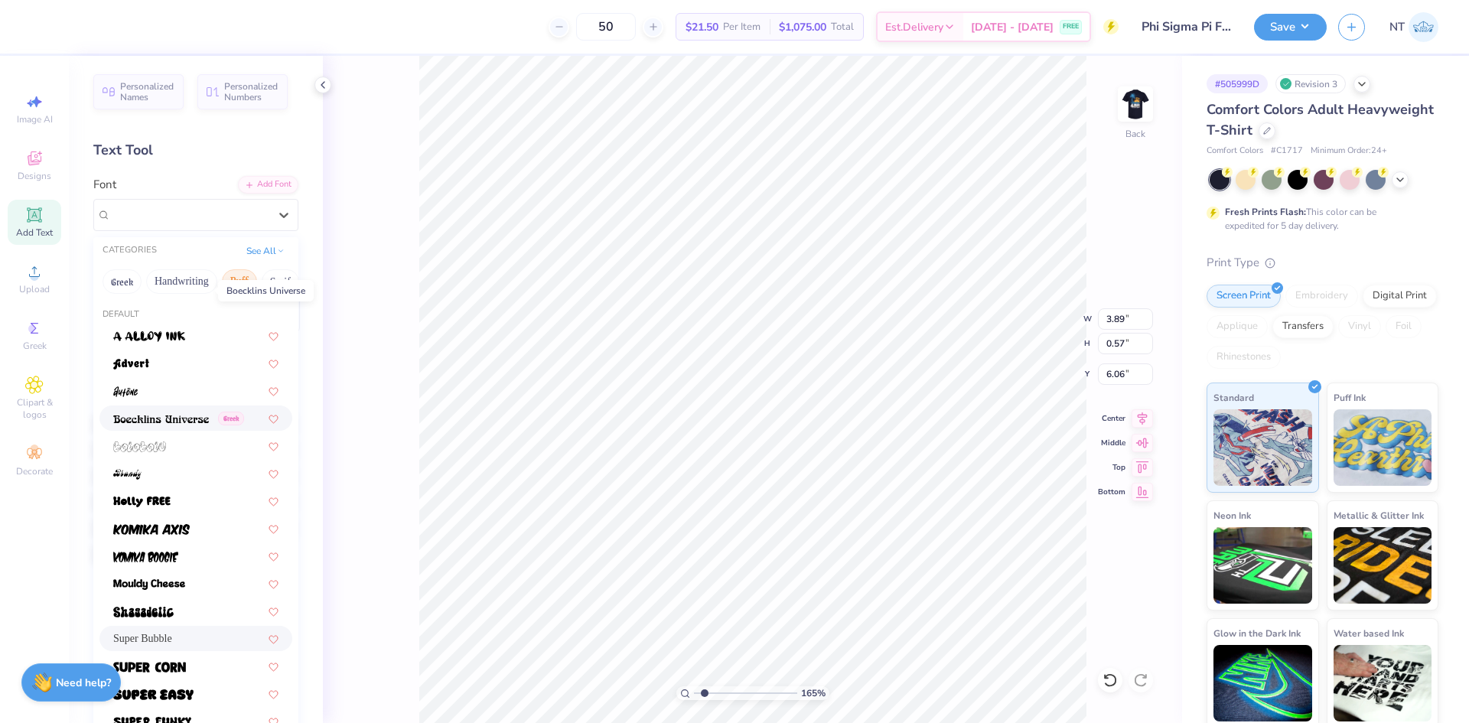
scroll to position [193, 0]
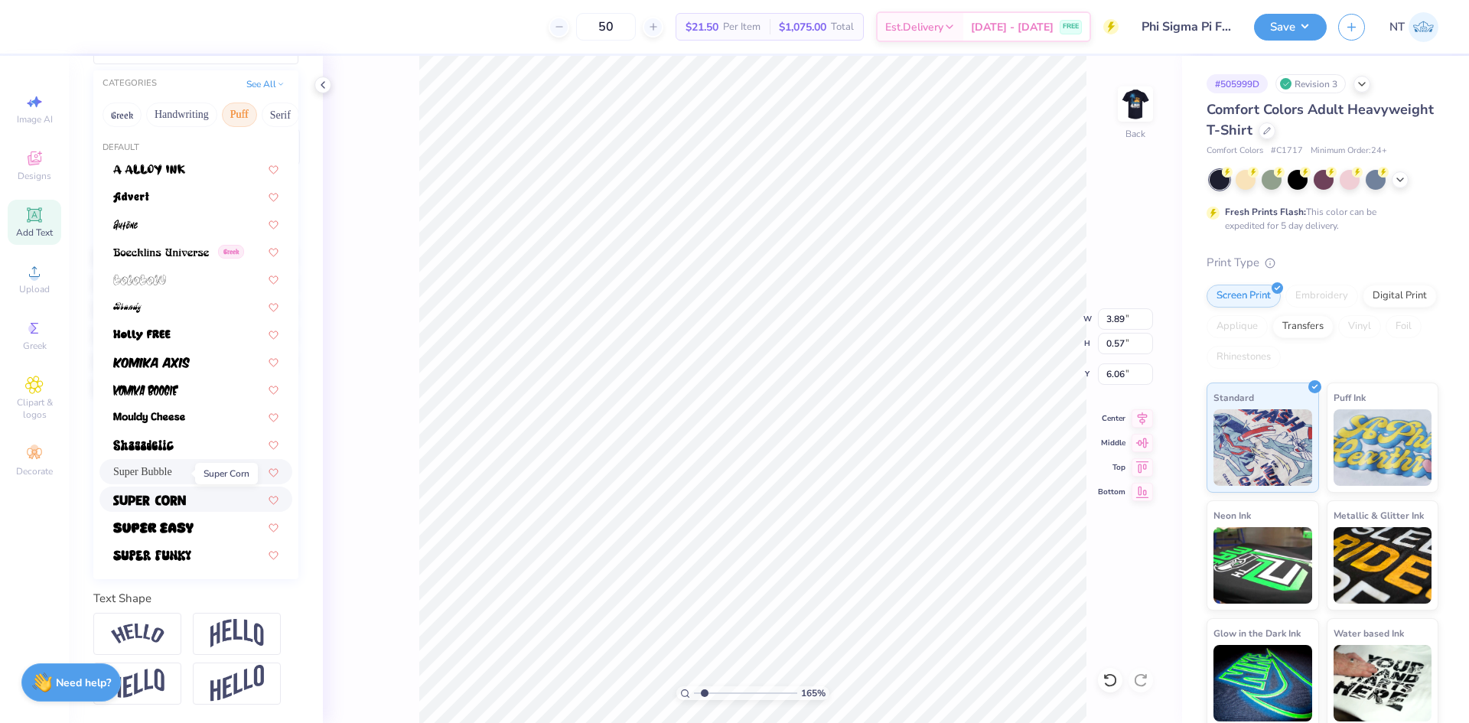
click at [172, 495] on img at bounding box center [149, 500] width 73 height 11
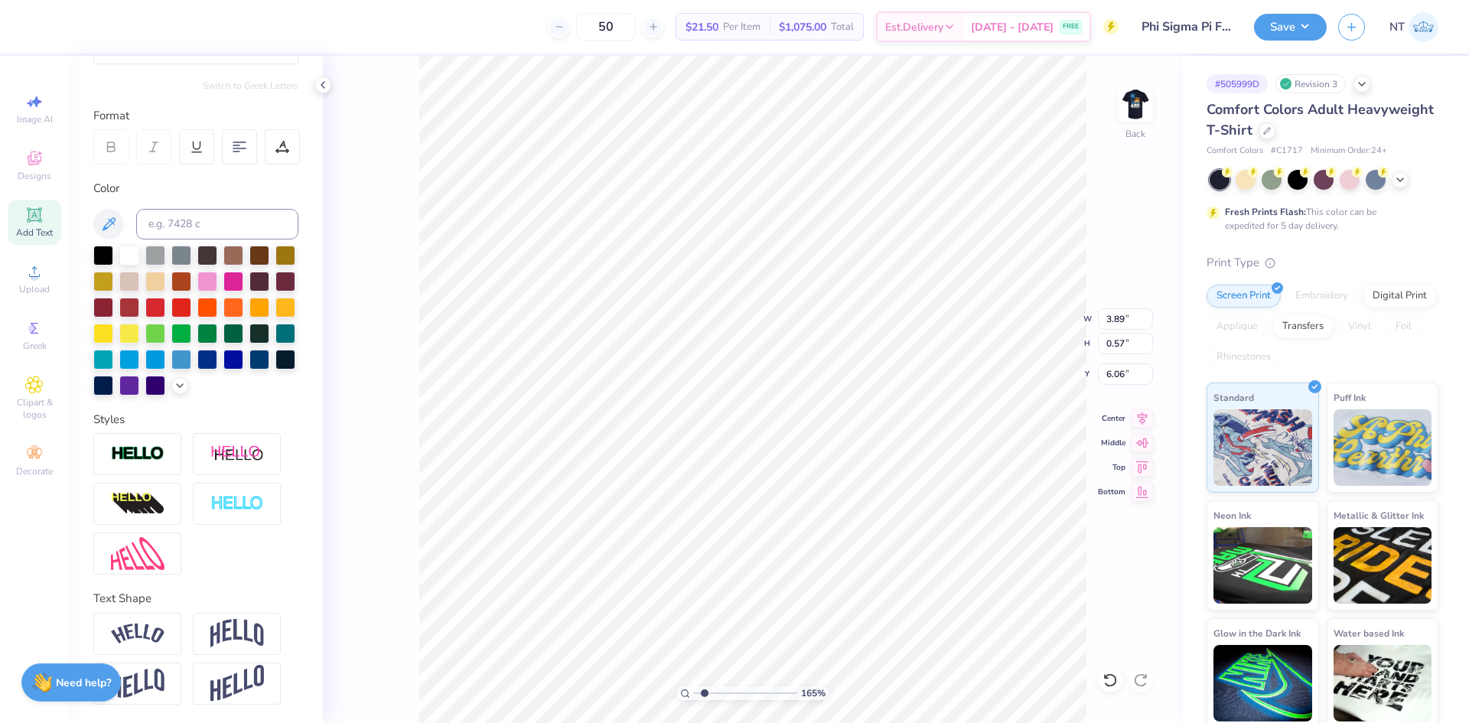
type input "1.6491337272538"
type input "2.53"
type input "0.43"
type input "6.13"
type input "3.79619922921342"
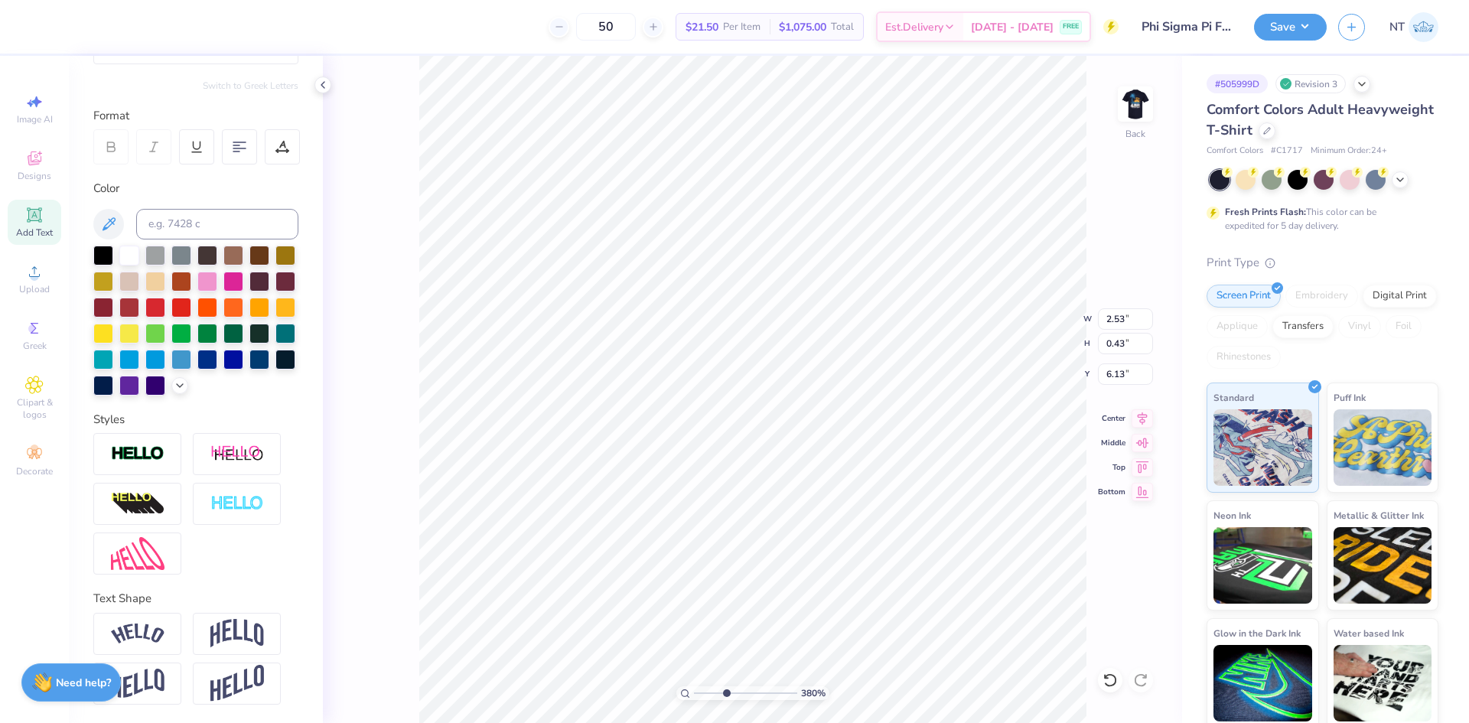
type input "6.00"
type input "3.79619922921342"
type input "3.82"
type input "0.65"
type input "2.30193535337791"
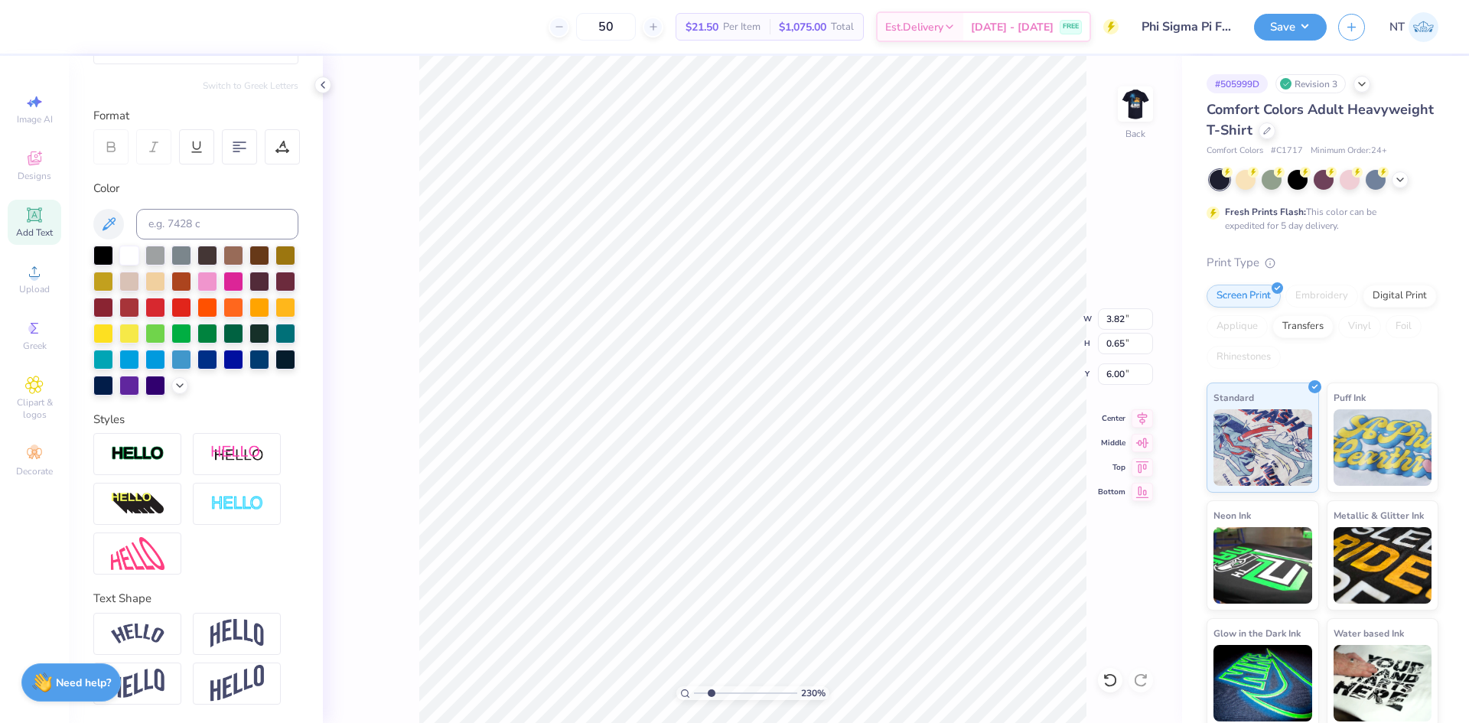
type input "6.01"
type input "3.21314535235116"
type input "3.87"
type input "0.66"
type input "1.39584517333908"
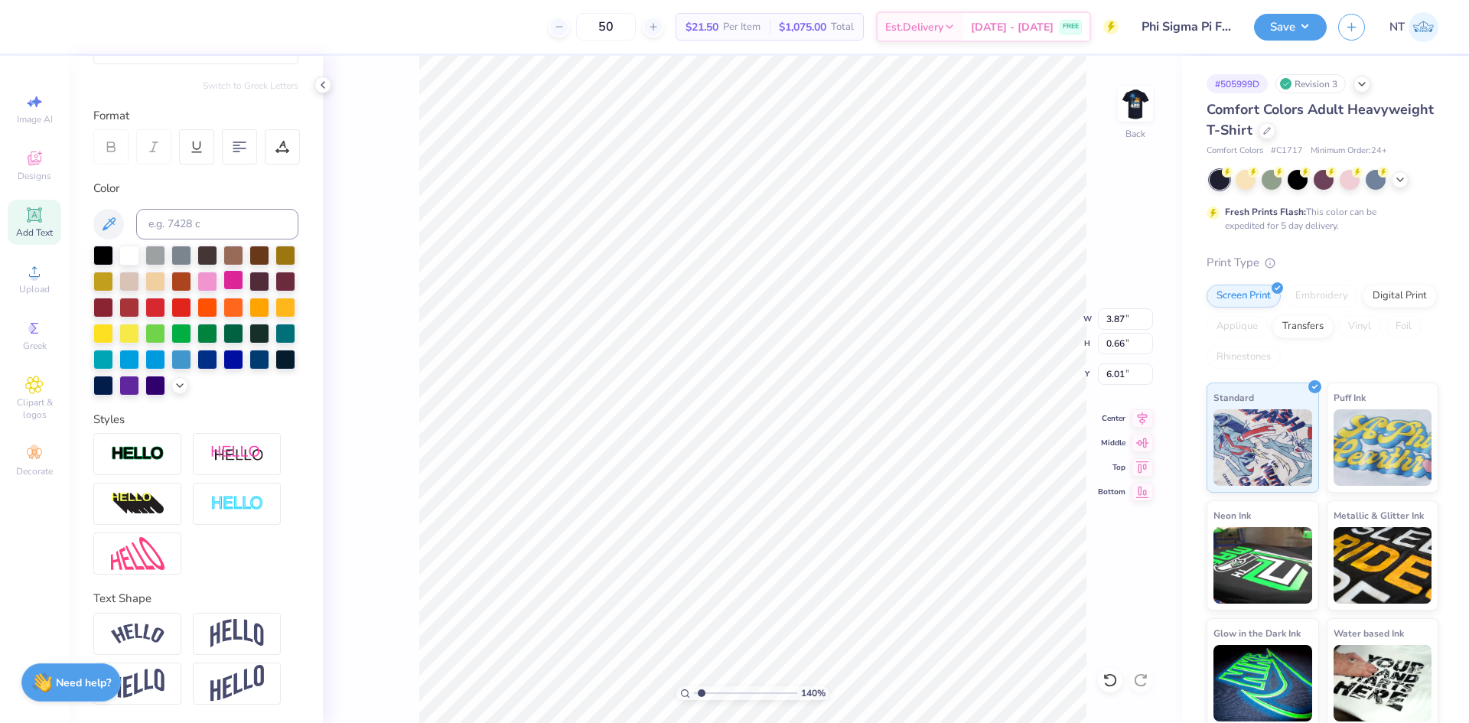
scroll to position [0, 0]
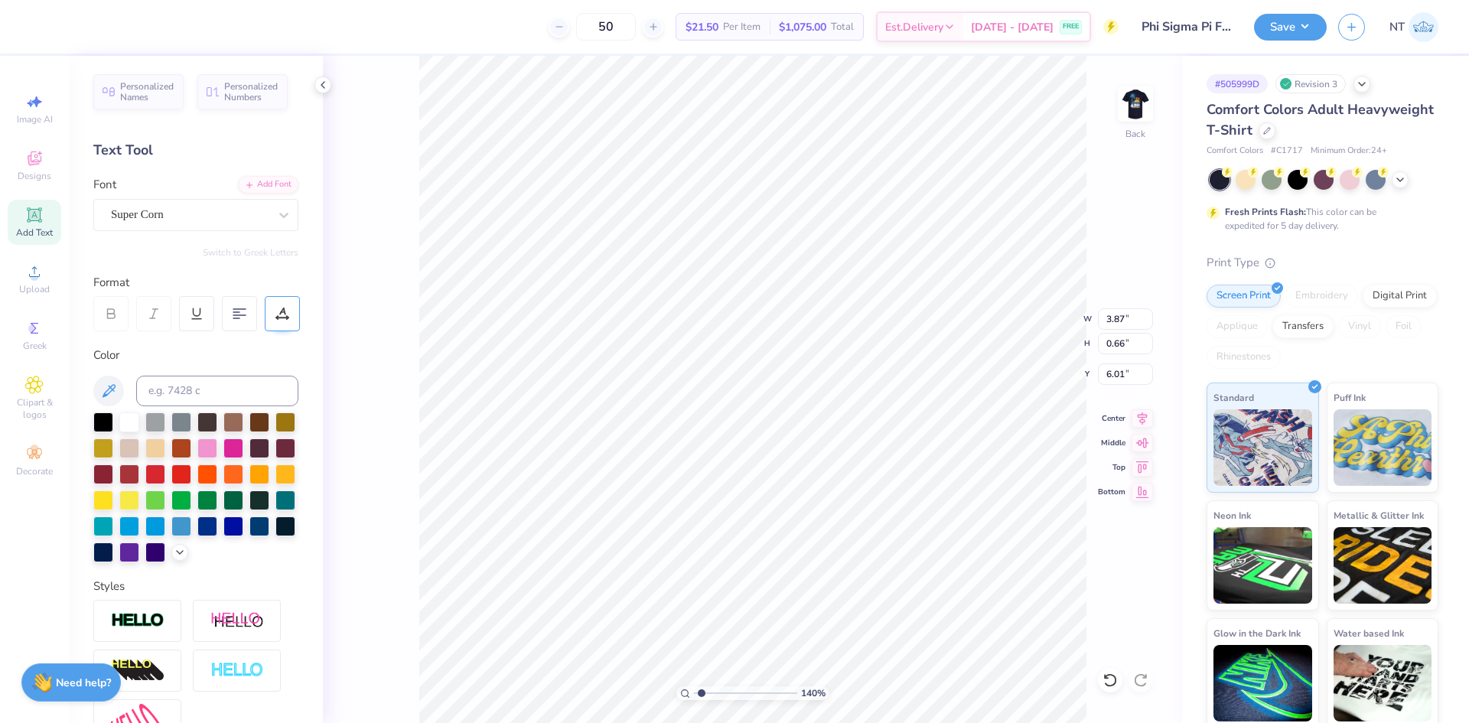
click at [282, 328] on div at bounding box center [282, 313] width 35 height 35
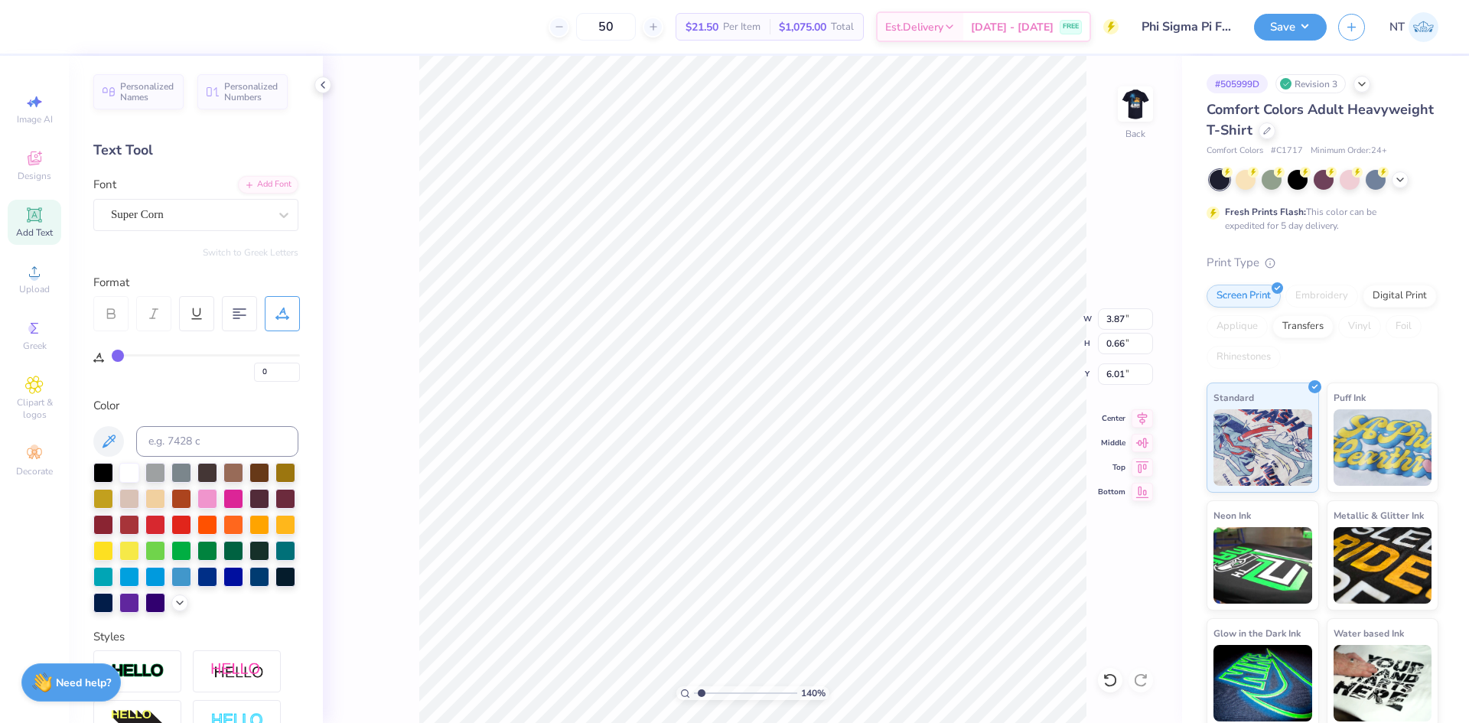
type input "3"
type input "4"
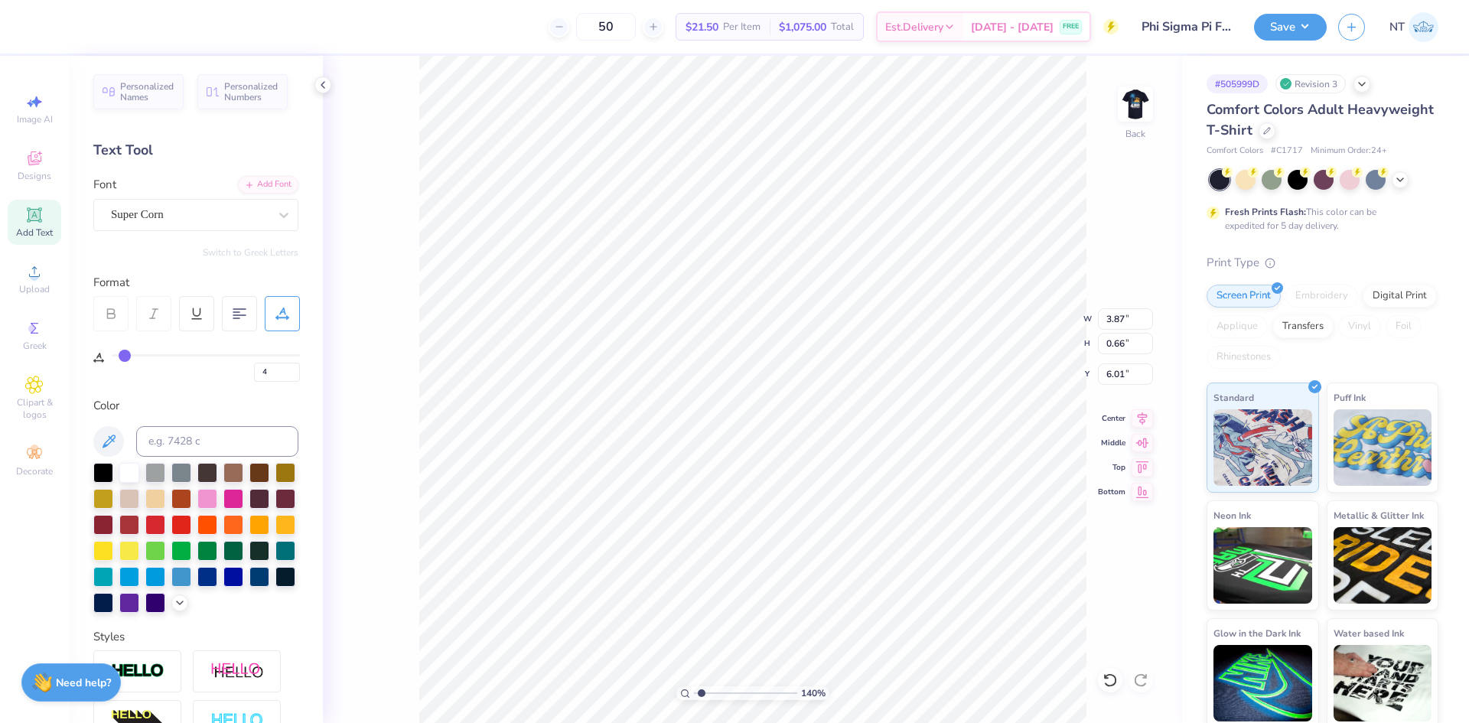
click at [125, 357] on input "range" at bounding box center [206, 355] width 188 height 2
type input "1.39584517333908"
type input "4.19"
click at [266, 363] on input "4" at bounding box center [277, 372] width 46 height 19
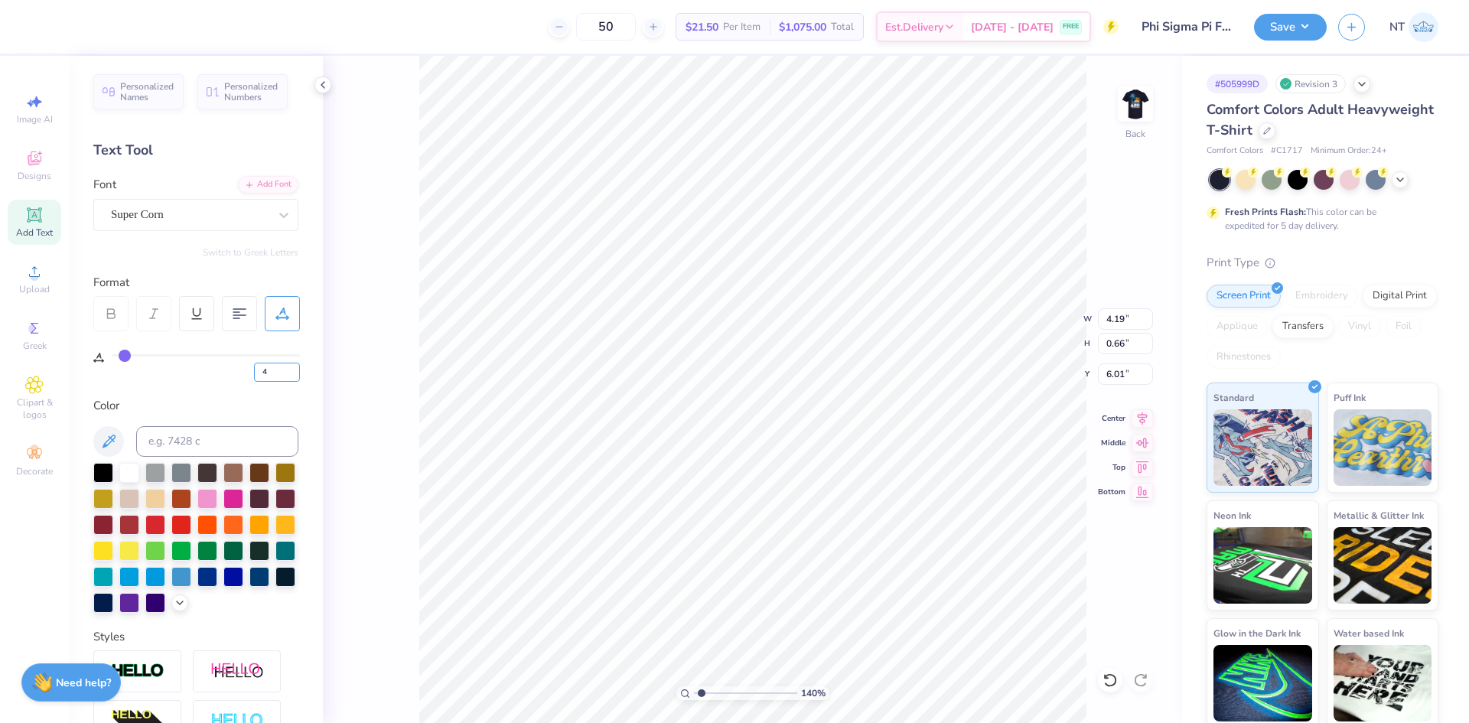
drag, startPoint x: 266, startPoint y: 363, endPoint x: 238, endPoint y: 364, distance: 27.6
click at [238, 364] on div "4" at bounding box center [206, 368] width 188 height 28
type input "2"
type input "1.39584517333908"
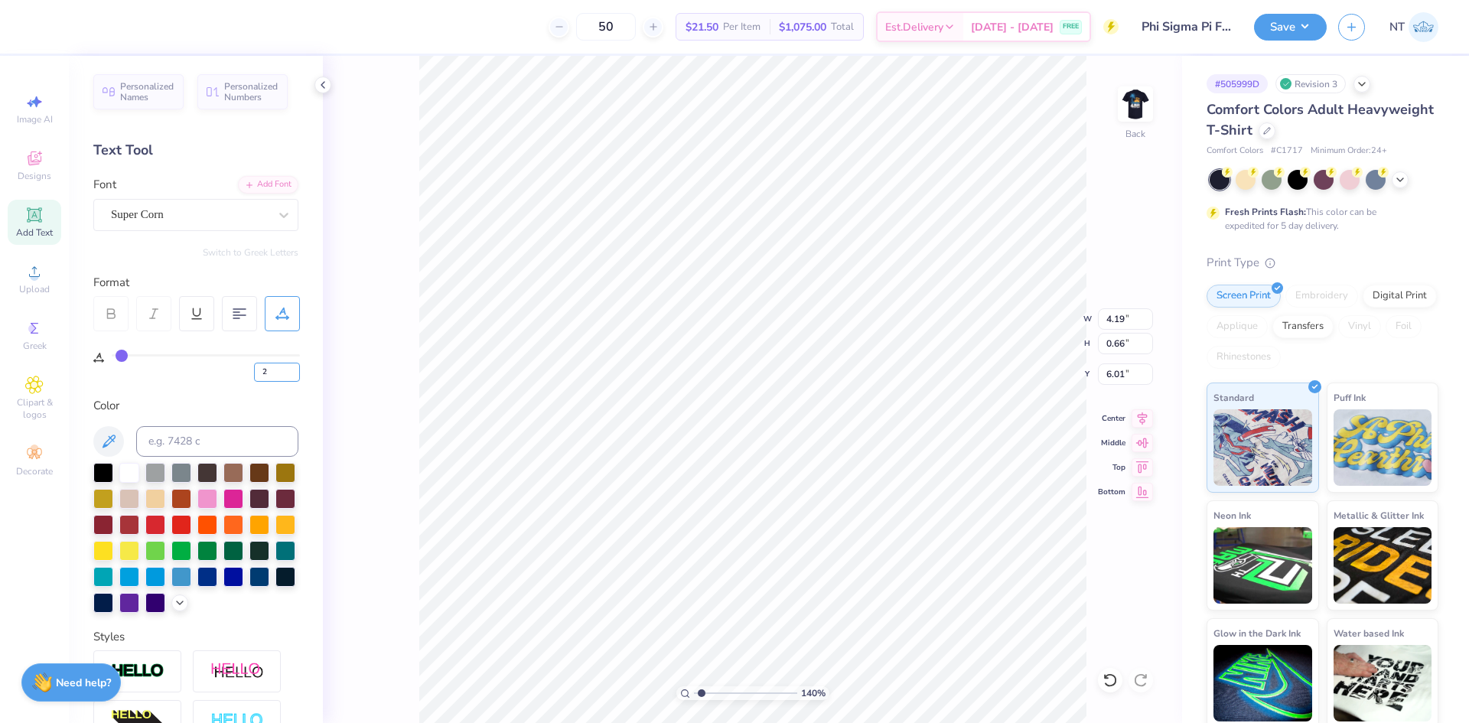
type input "4.03"
type input "3.79619922921342"
type input "3.87"
type input "0.63"
type input "1"
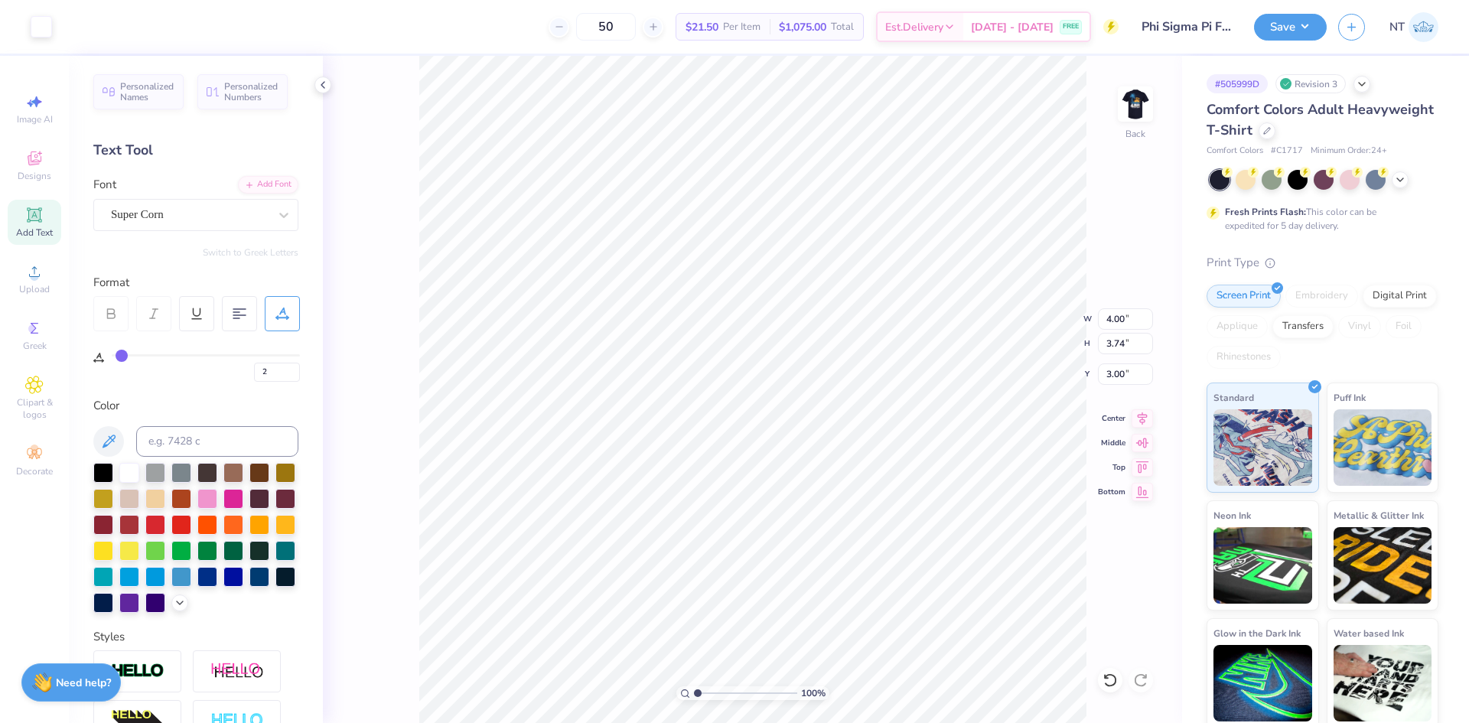
click at [1124, 330] on div "100 % Back W 4.00 4.00 " H 3.74 3.74 " Y 3.00 3.00 " Center Middle Top Bottom" at bounding box center [752, 389] width 859 height 667
click at [1124, 329] on div "100 % Back W 4.00 H 3.74 Y 3.00 Center Middle Top Bottom" at bounding box center [752, 389] width 859 height 667
click at [1111, 339] on input "3.74" at bounding box center [1125, 343] width 55 height 21
click at [1117, 318] on input "4.00" at bounding box center [1125, 318] width 55 height 21
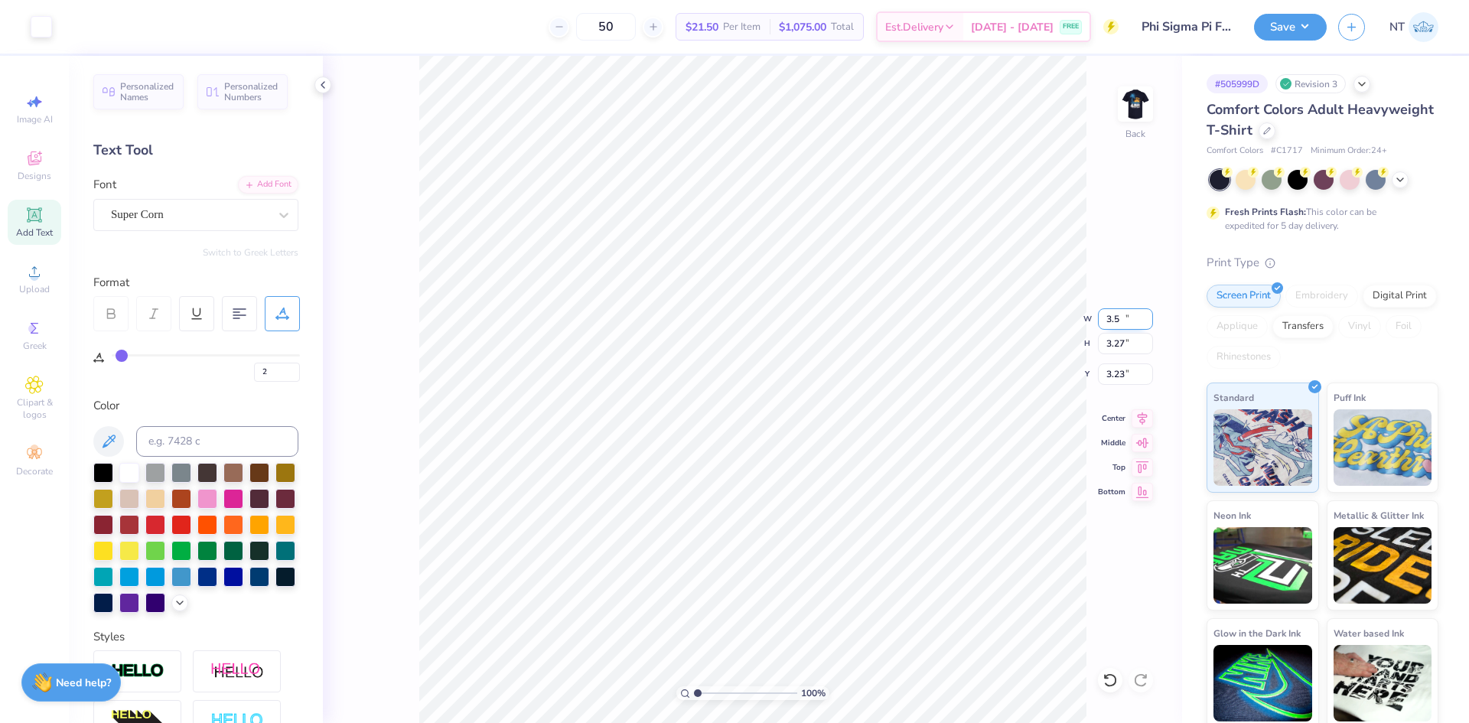
type input "3.50"
type input "3.27"
click at [1117, 381] on input "3.23" at bounding box center [1125, 374] width 55 height 21
type input "3.00"
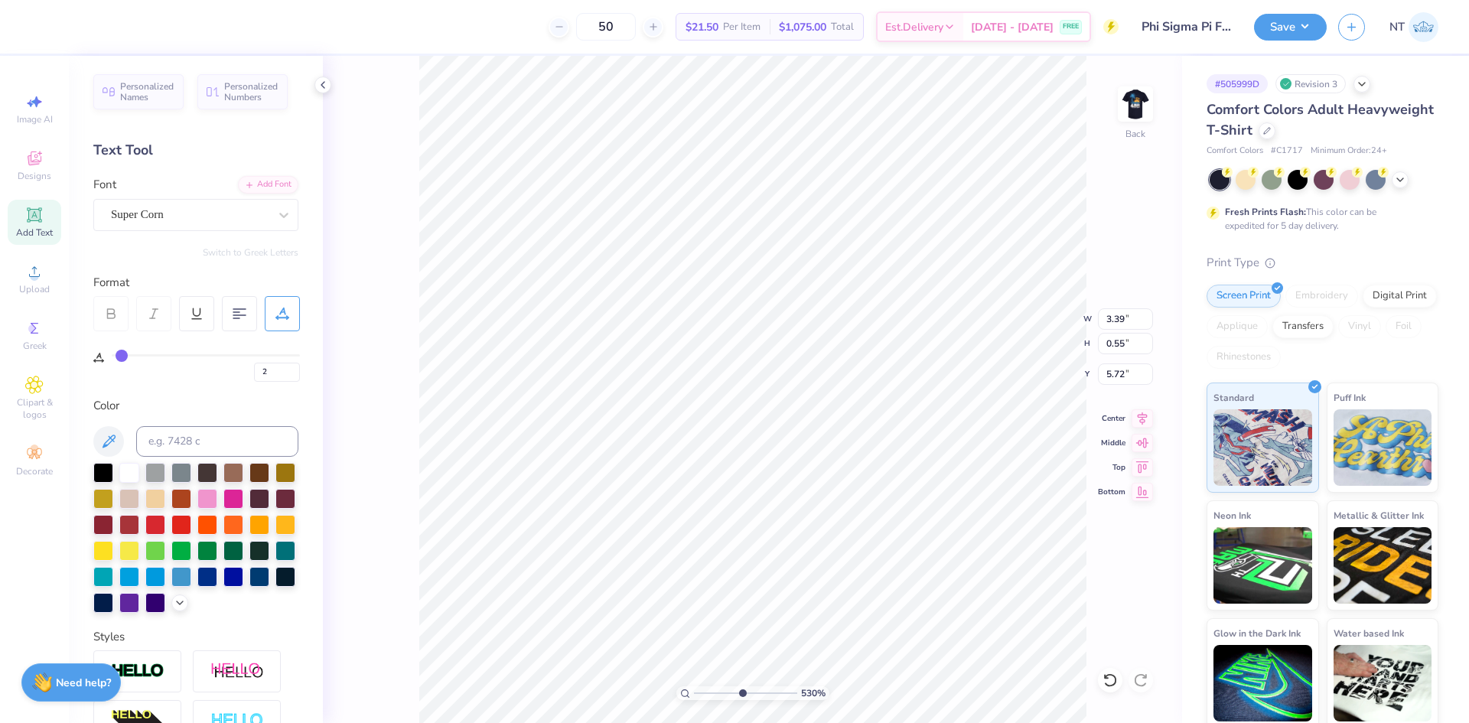
type input "5.2989063711311"
type input "5.68"
click at [889, 345] on li "Copy" at bounding box center [906, 346] width 120 height 30
click at [1139, 112] on img at bounding box center [1135, 103] width 61 height 61
click at [785, 378] on li "Paste" at bounding box center [797, 376] width 120 height 30
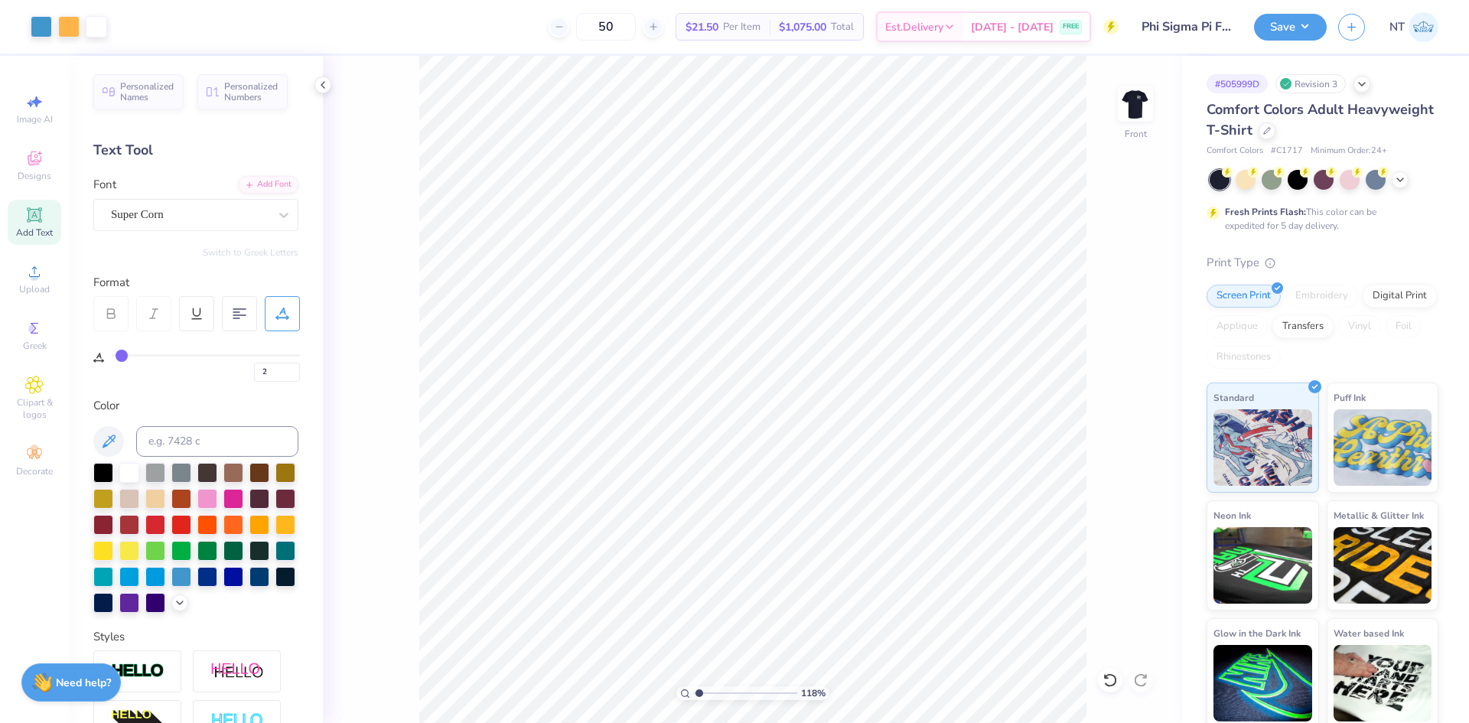
type input "1.18145891733021"
click at [238, 442] on input at bounding box center [217, 441] width 162 height 31
type input "1365"
type input "1.6491337272538"
type input "5.97"
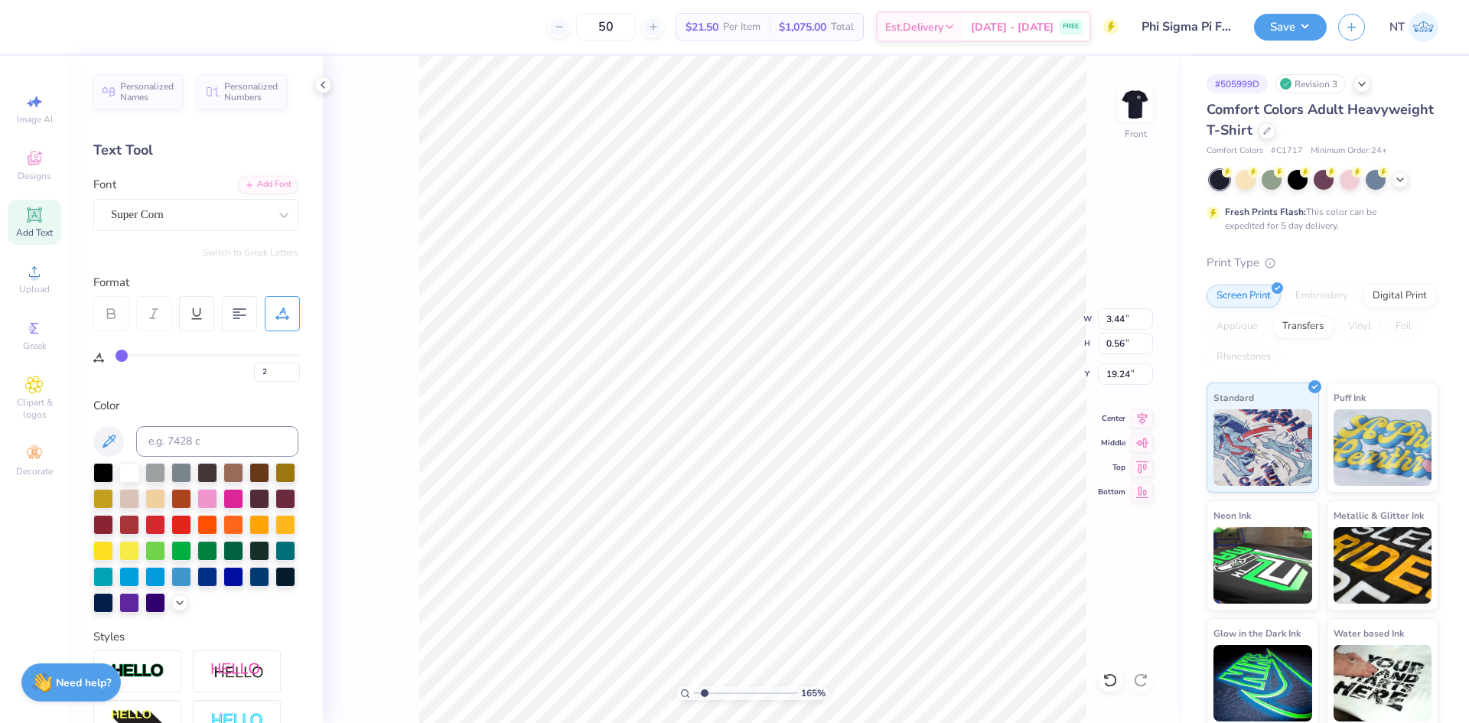
type input "0.98"
type input "18.82"
type input "1.6491337272538"
type input "5.79"
type input "1.39584517333908"
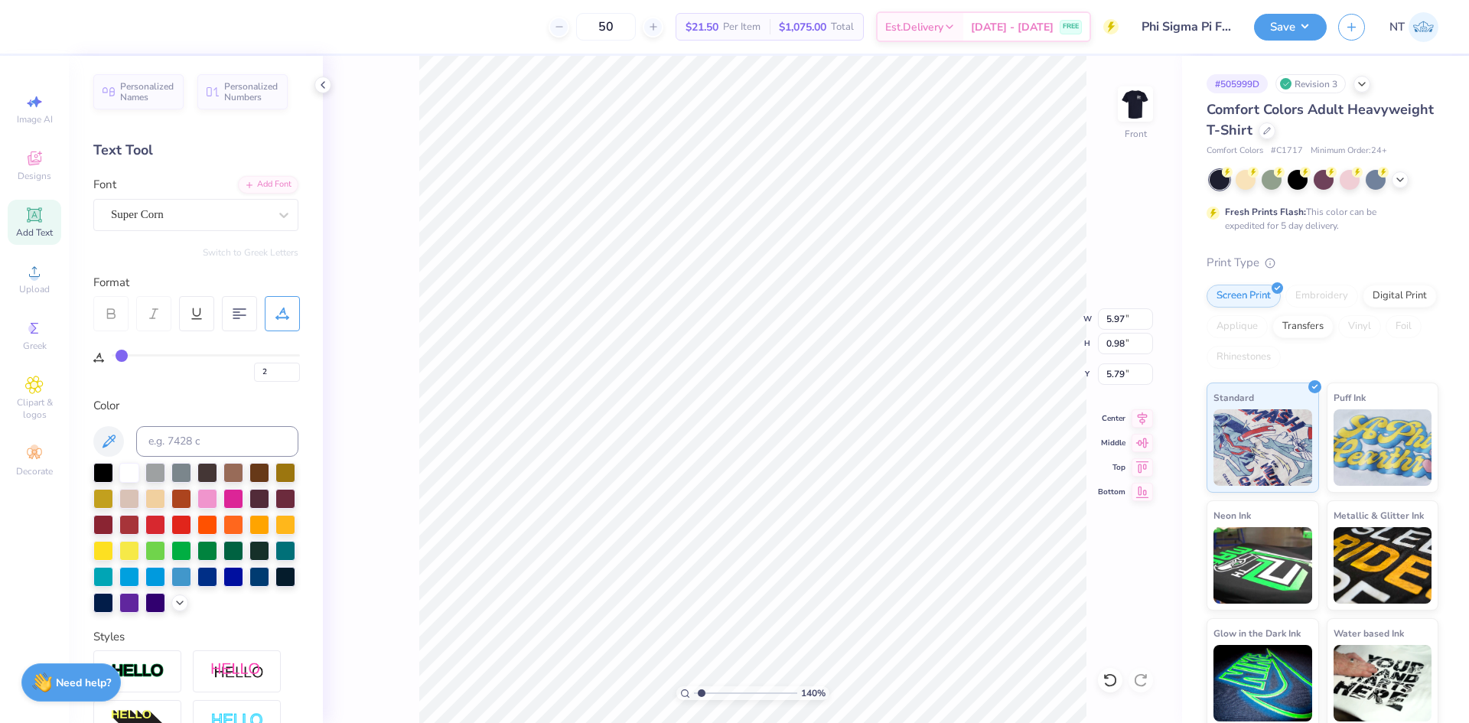
type input "18.34"
type input "1.39584517333908"
type input "3.70"
type input "0.61"
type input "18.71"
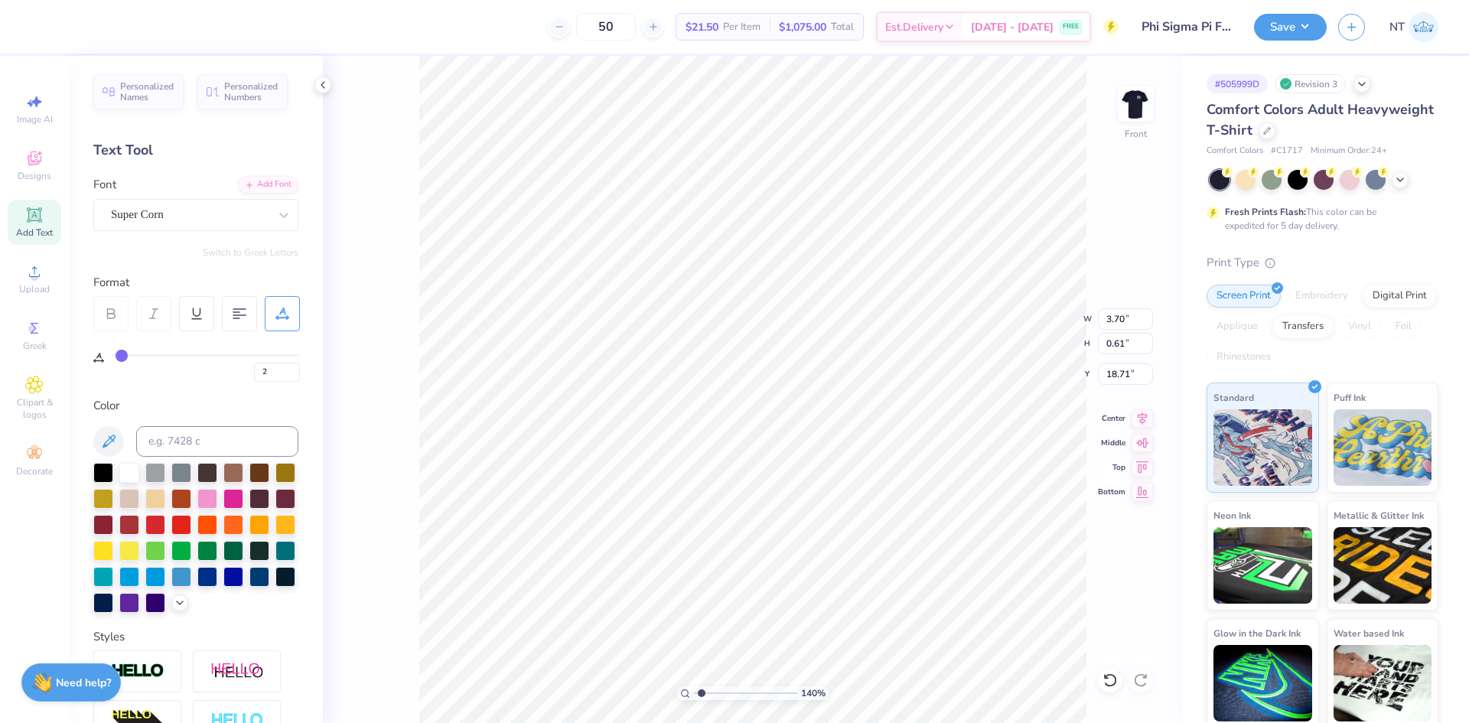
type input "1.39584517333908"
type input "18.21"
click at [139, 470] on div at bounding box center [129, 471] width 20 height 20
type input "2.30193535337791"
type input "18.30"
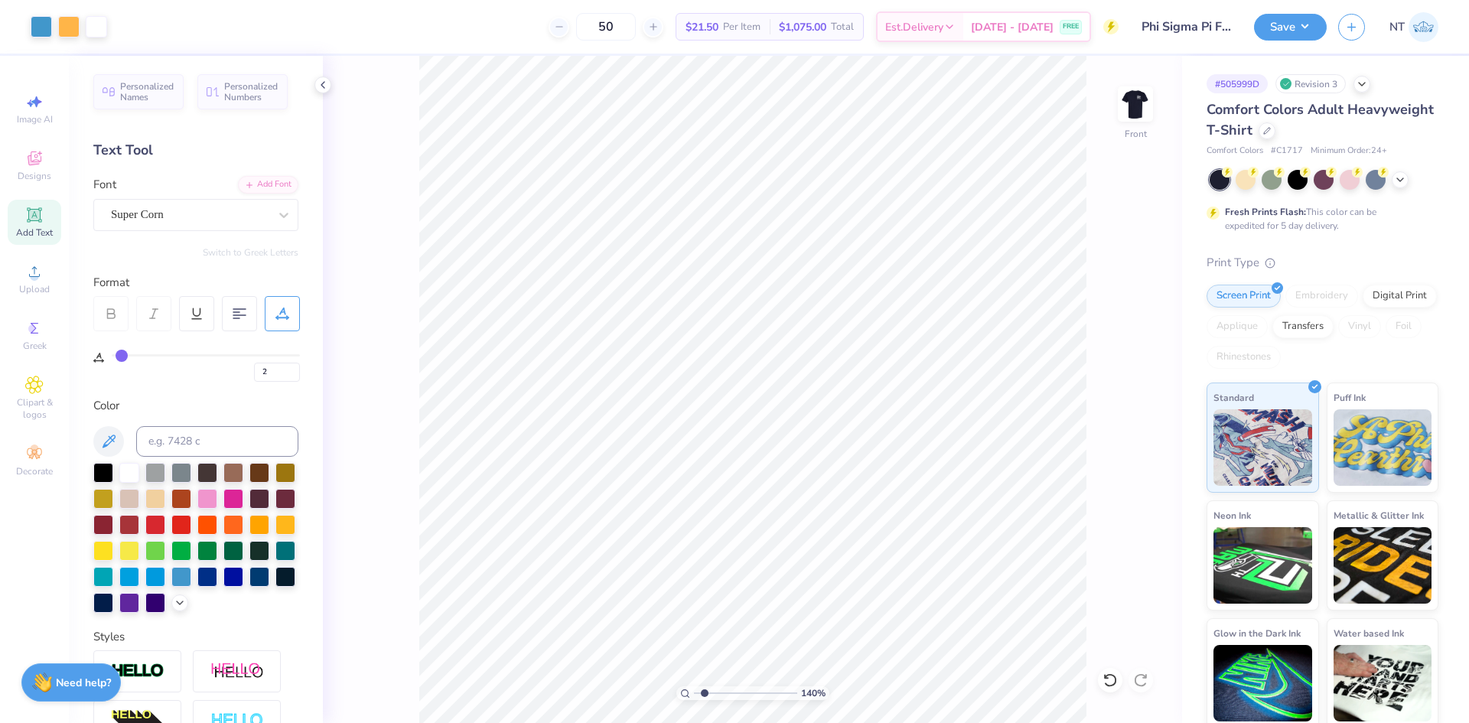
type input "1.94838374793402"
type input "20.01"
type textarea "FALL"
type input "1.66"
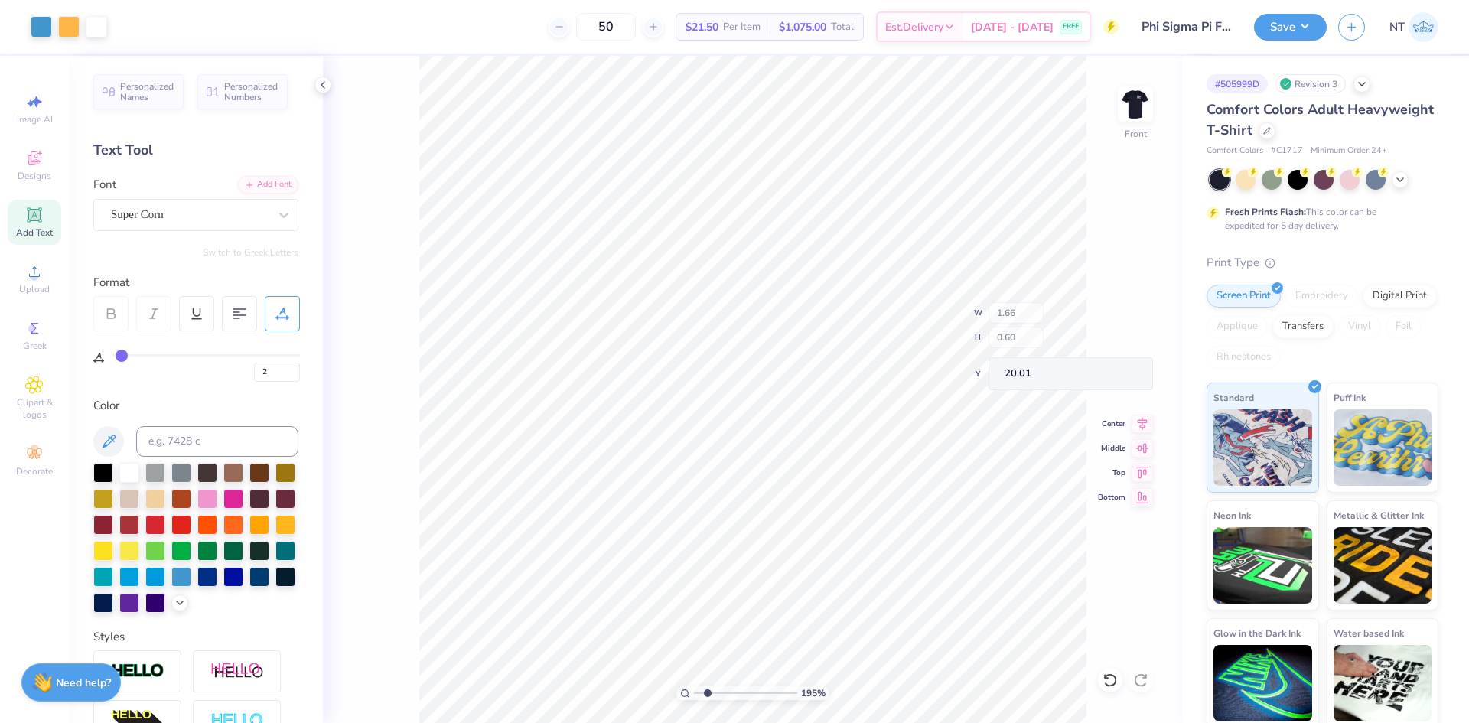
type input "0.60"
click at [788, 363] on li "Duplicate" at bounding box center [803, 366] width 120 height 30
type input "19.07"
type textarea "2025"
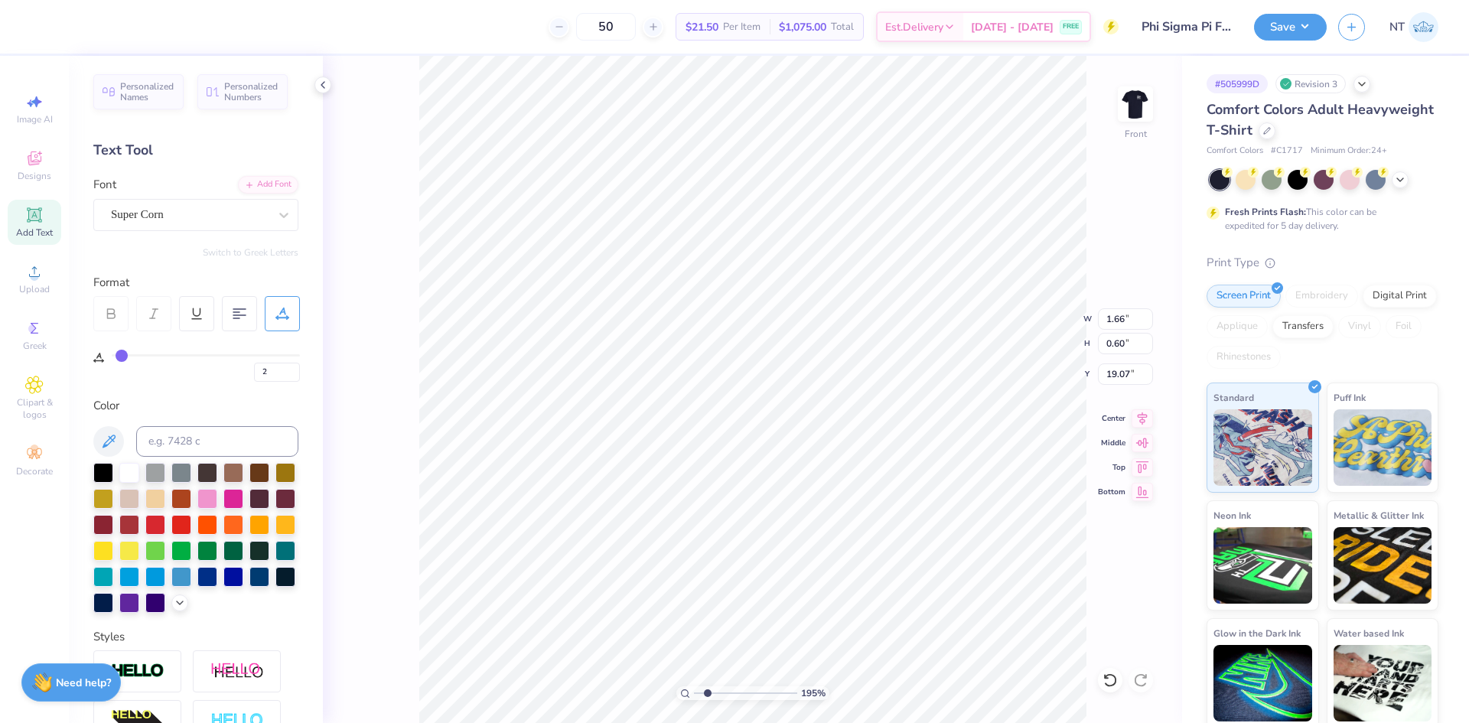
scroll to position [13, 2]
type input "1.67"
type input "3.21314535235116"
type input "10.97"
type input "2.30193535337791"
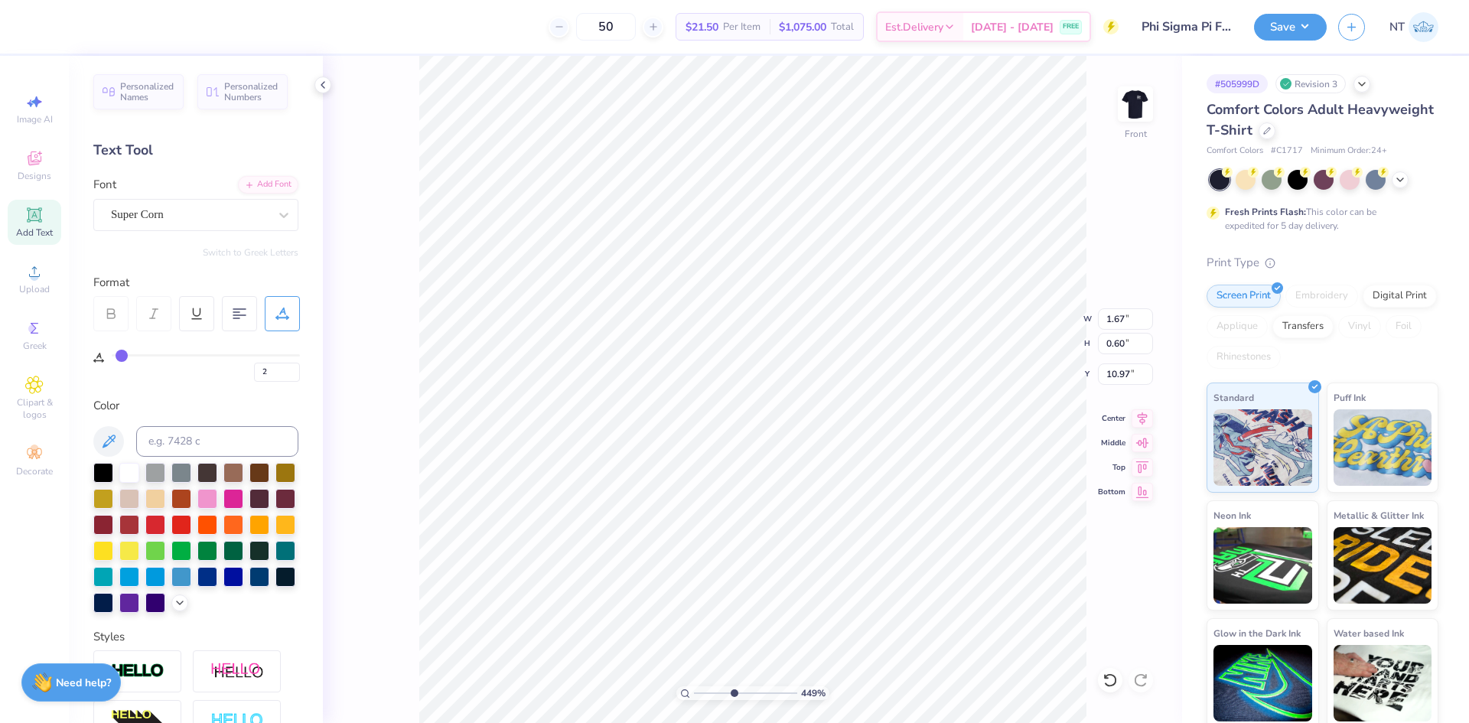
type input "11.03"
type input "3.79619922921342"
type input "1.47"
type input "0.53"
type input "11.04"
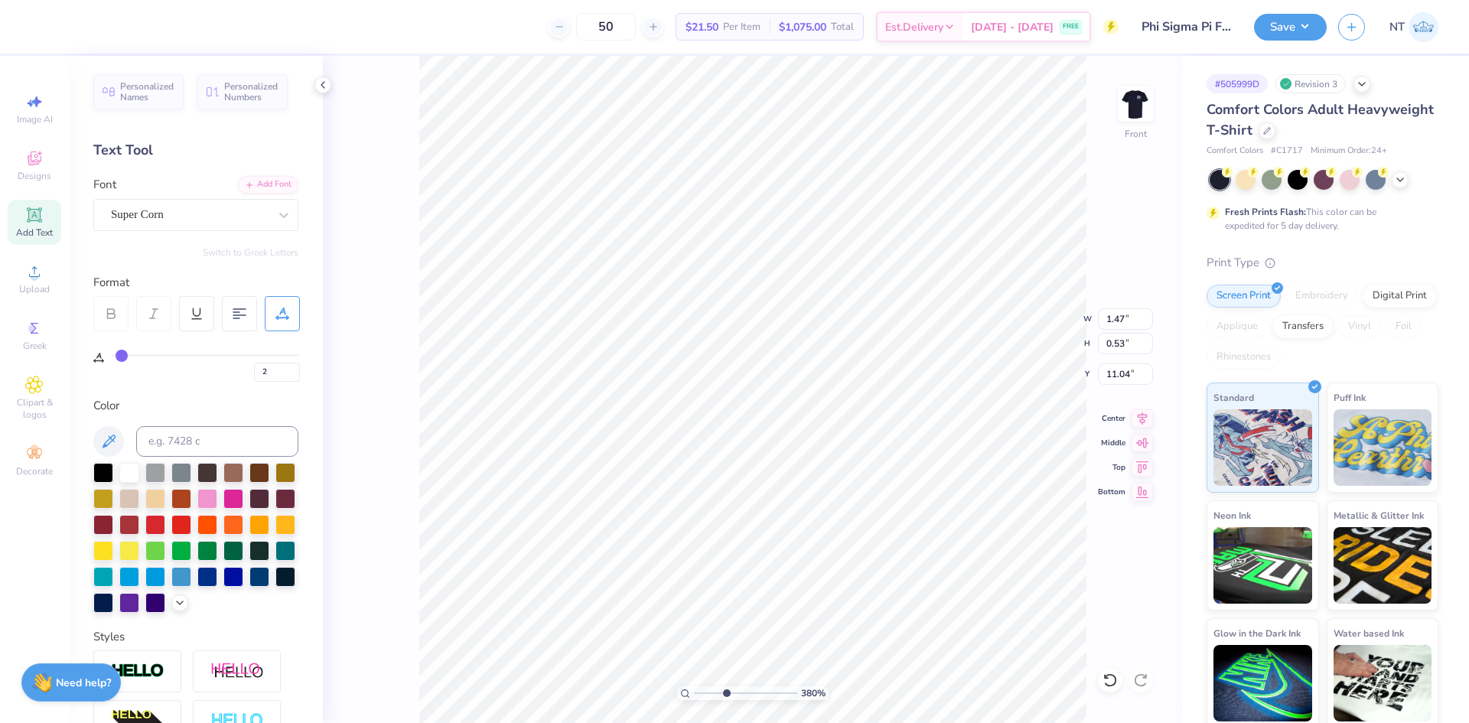
type input "3.79619922921342"
type input "11.03"
type input "3.79619922921342"
type input "11.14"
type input "15.00"
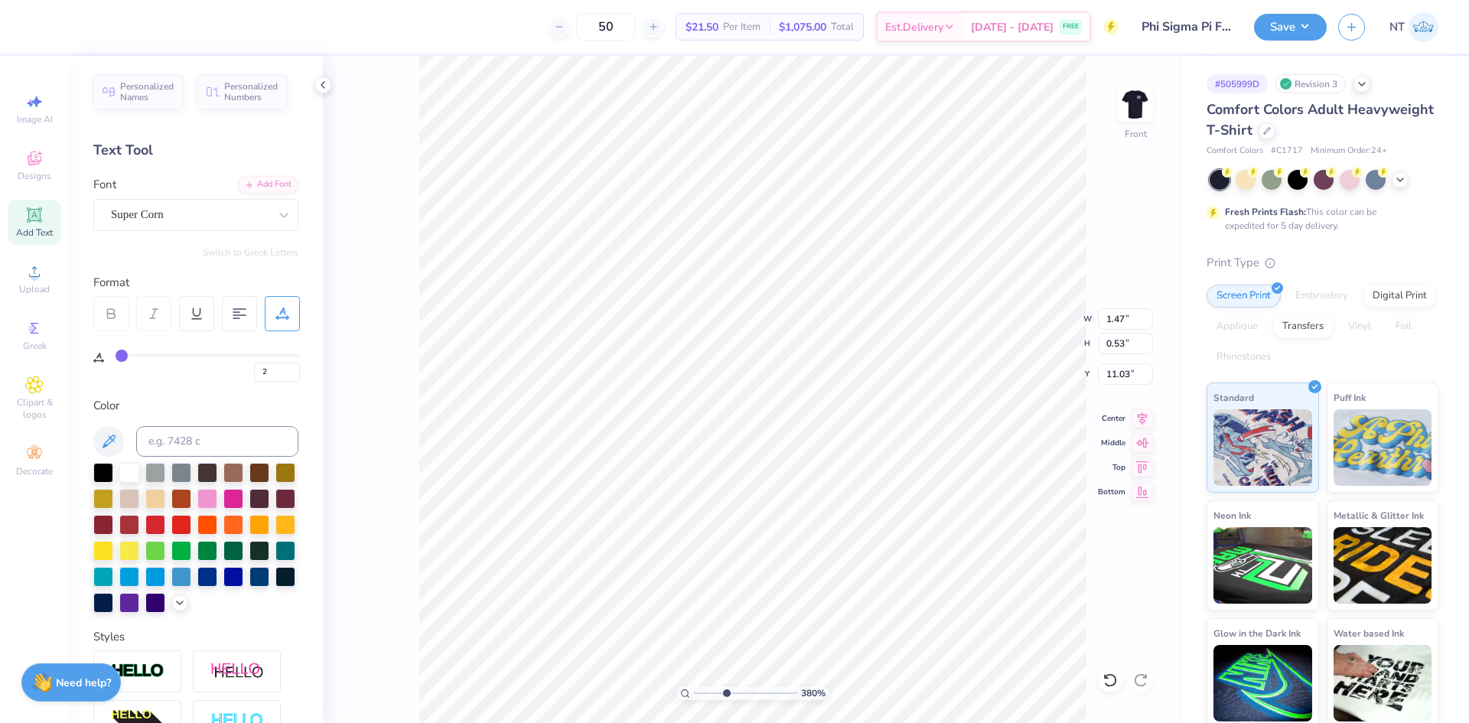
type input "3.00"
type input "3.79619922921342"
type input "1.67"
type input "0.60"
type input "11.03"
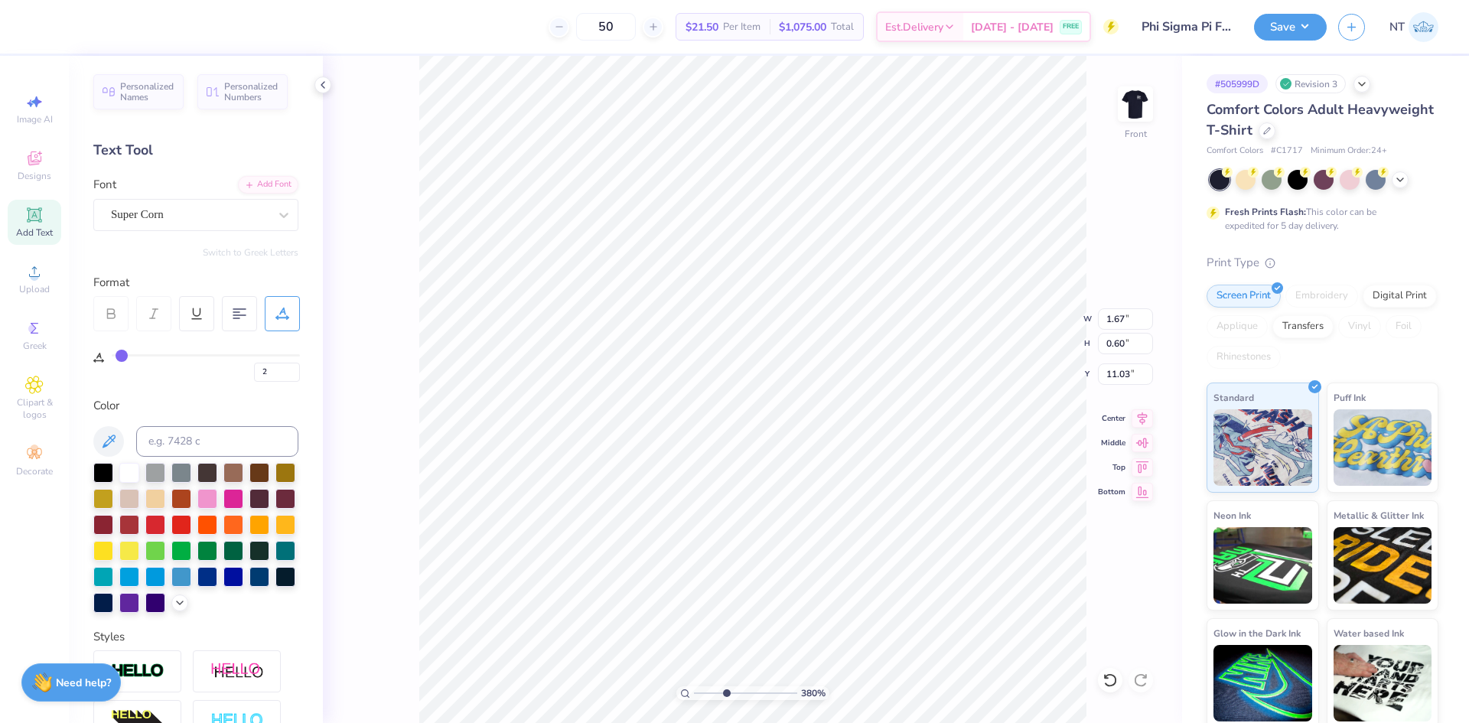
type input "3.79619922921342"
type input "1.34"
type input "0.48"
type input "11.15"
type input "3.79619922921342"
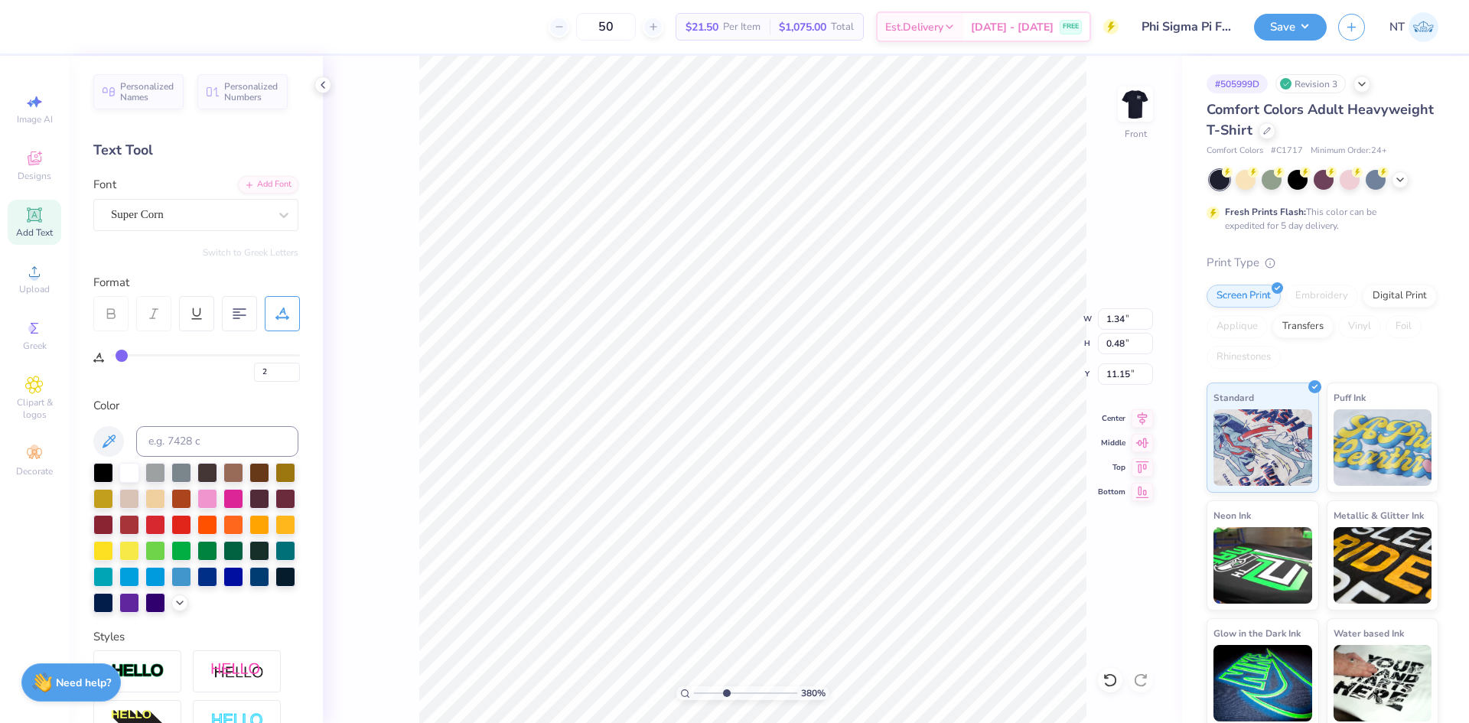
type input "11.08"
type input "3.79619922921342"
type input "3.78"
type input "0.53"
type input "11.03"
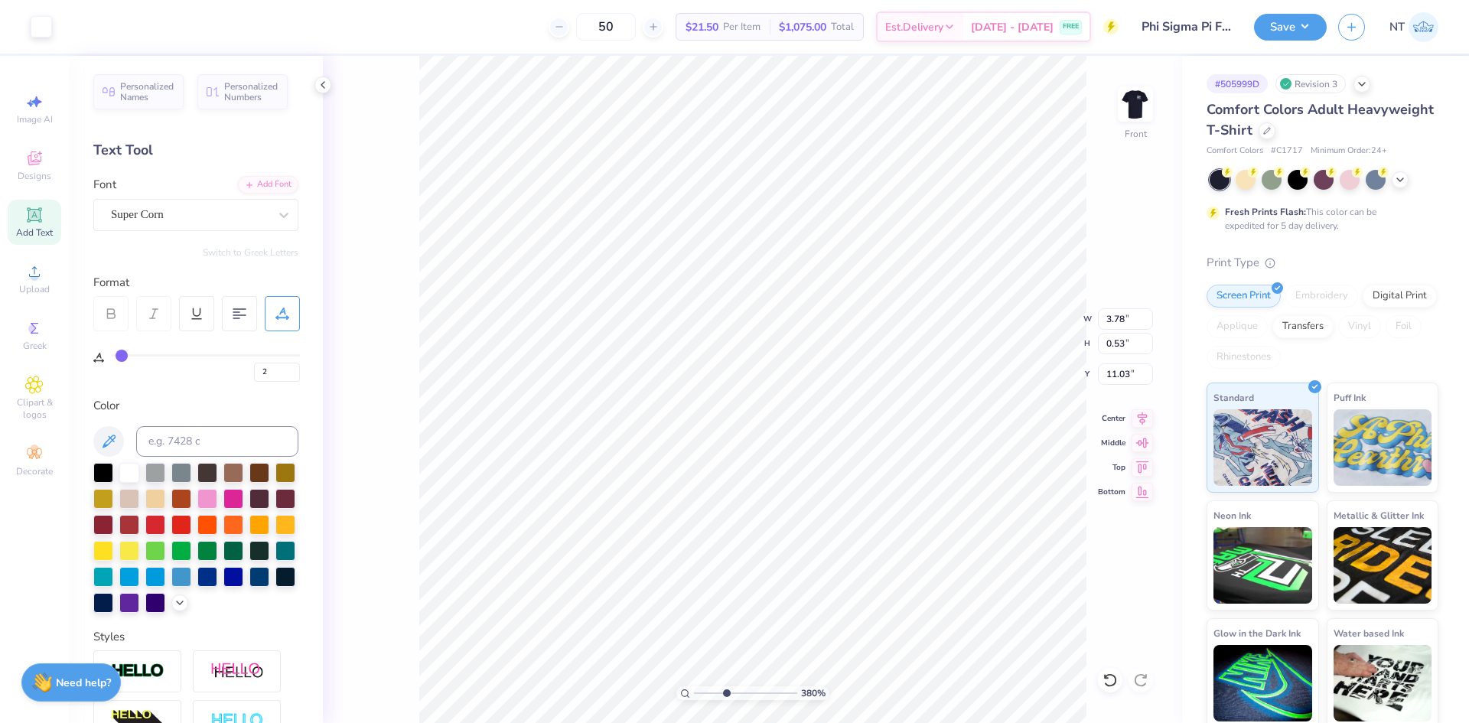
type input "3.79619922921342"
type input "11.14"
type input "15.00"
type input "3.00"
type input "3.79619922921342"
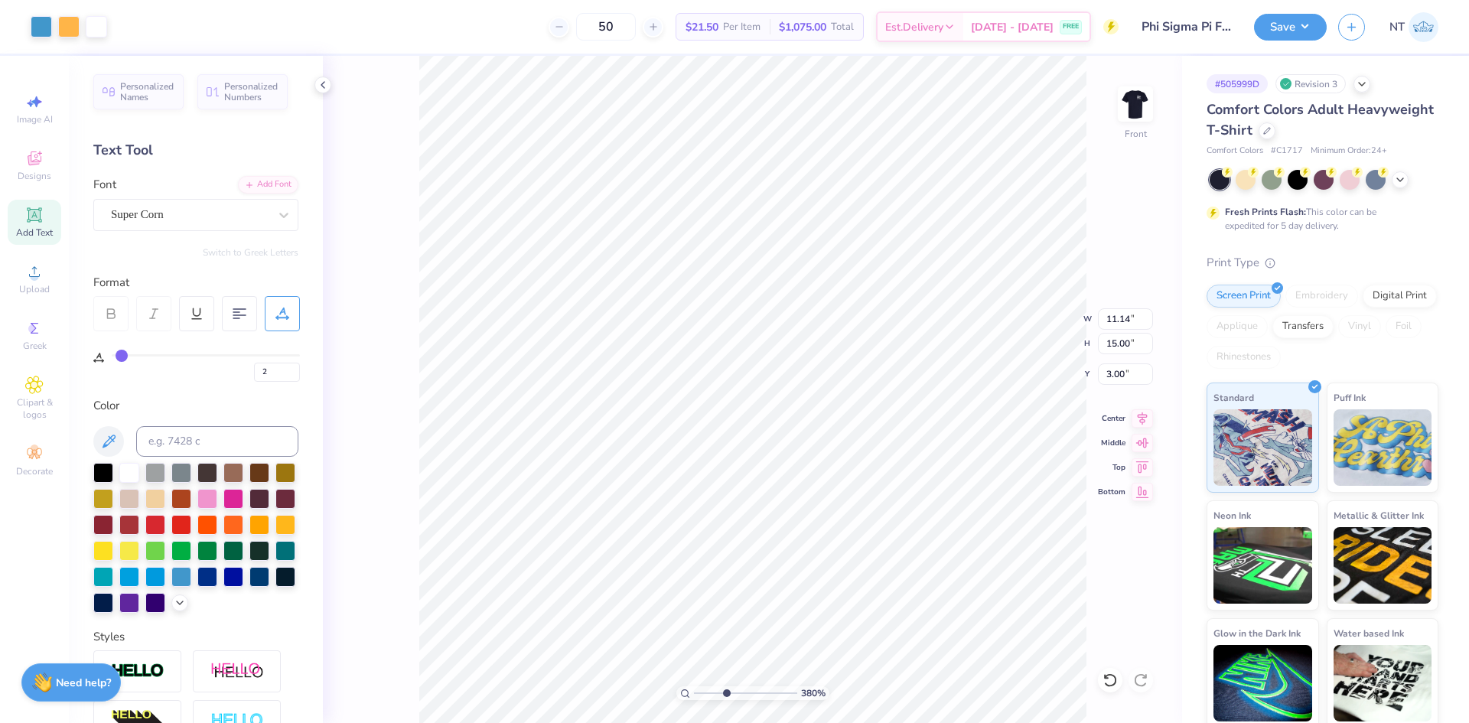
type input "1.34"
type input "0.48"
type input "11.08"
type input "3.79619922921342"
type input "1.42"
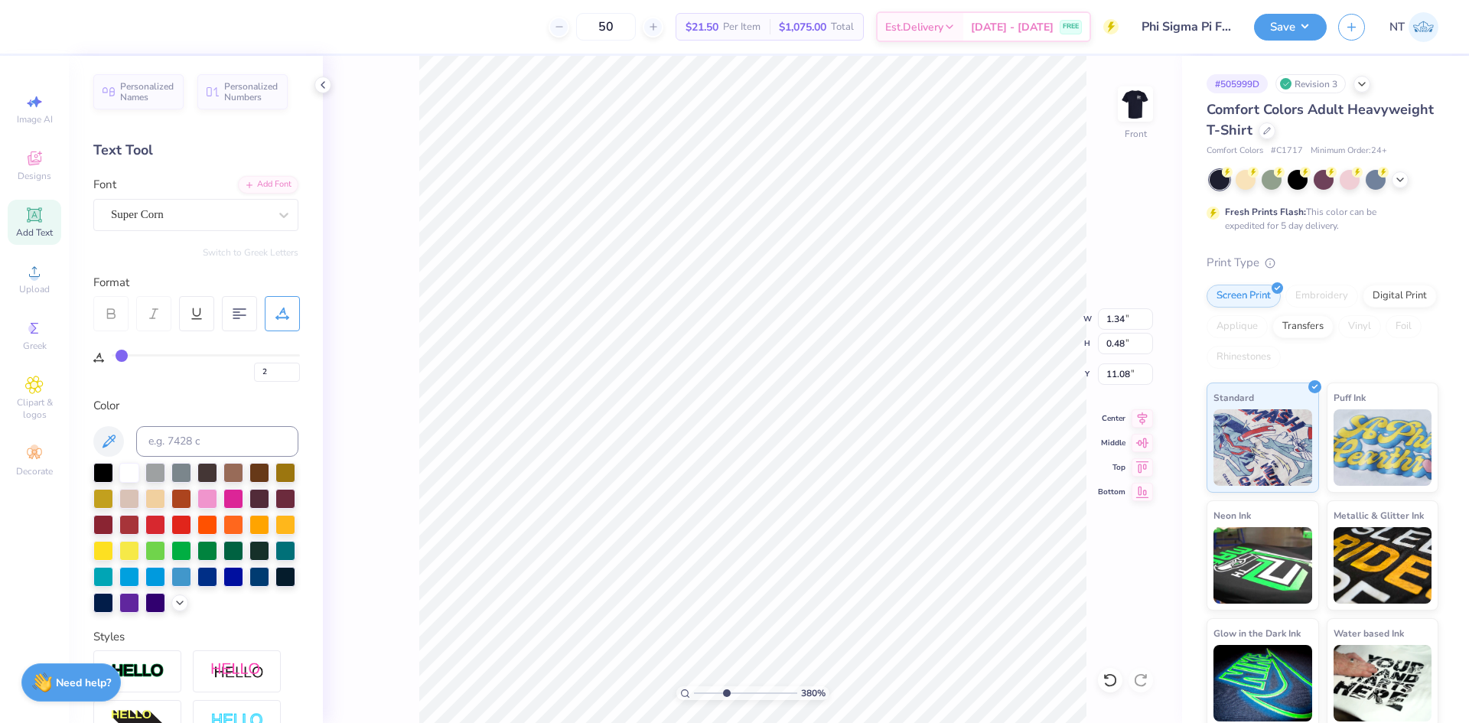
type input "0.51"
type input "11.05"
type input "3.79619922921342"
type input "3.92"
type input "2.30193535337791"
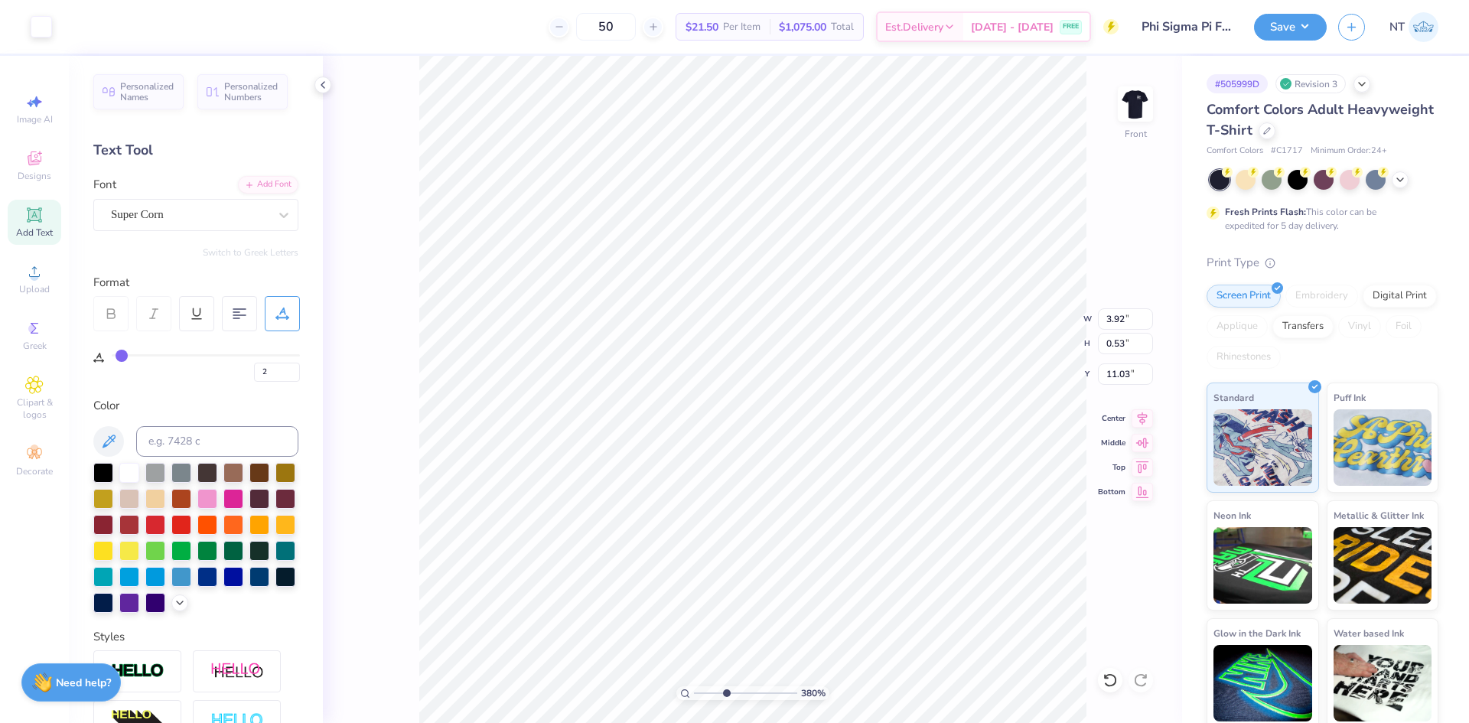
type input "10.68"
click at [37, 217] on icon at bounding box center [34, 214] width 15 height 15
type input "1.39584517333908"
type input "0"
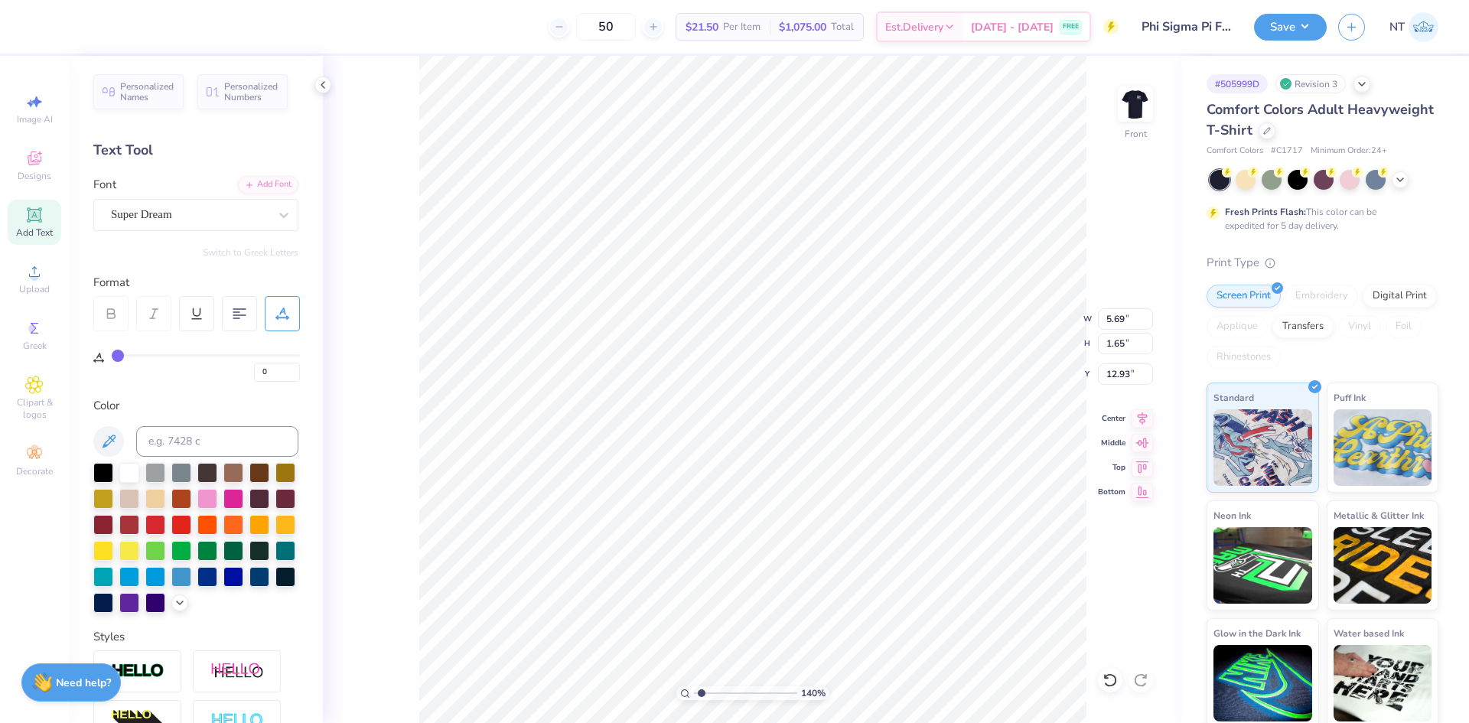
type input "1.39584517333908"
type input "18.00"
type input "1.39584517333908"
type input "19.25"
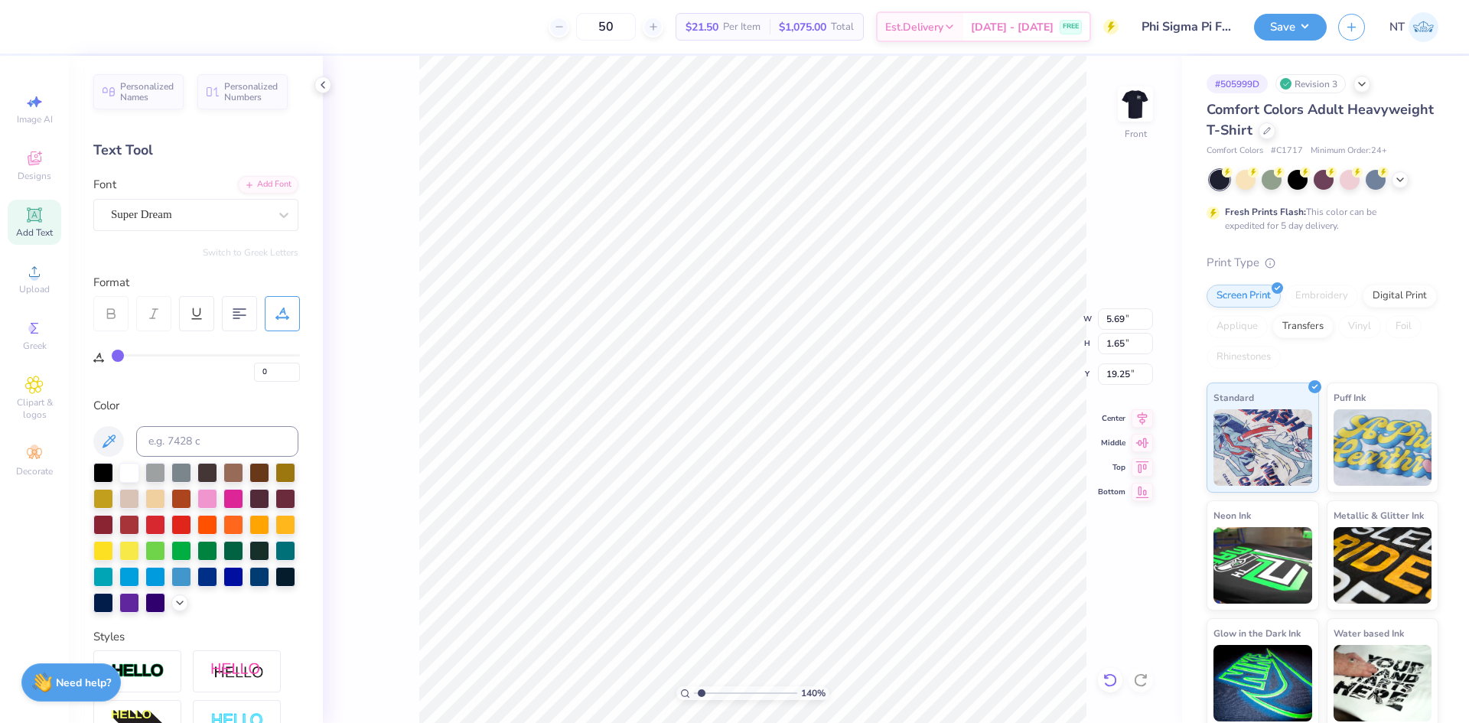
click at [1110, 678] on icon at bounding box center [1110, 680] width 15 height 15
drag, startPoint x: 1110, startPoint y: 678, endPoint x: 1096, endPoint y: 680, distance: 14.0
click at [1110, 678] on icon at bounding box center [1110, 680] width 15 height 15
type input "1.39584517333908"
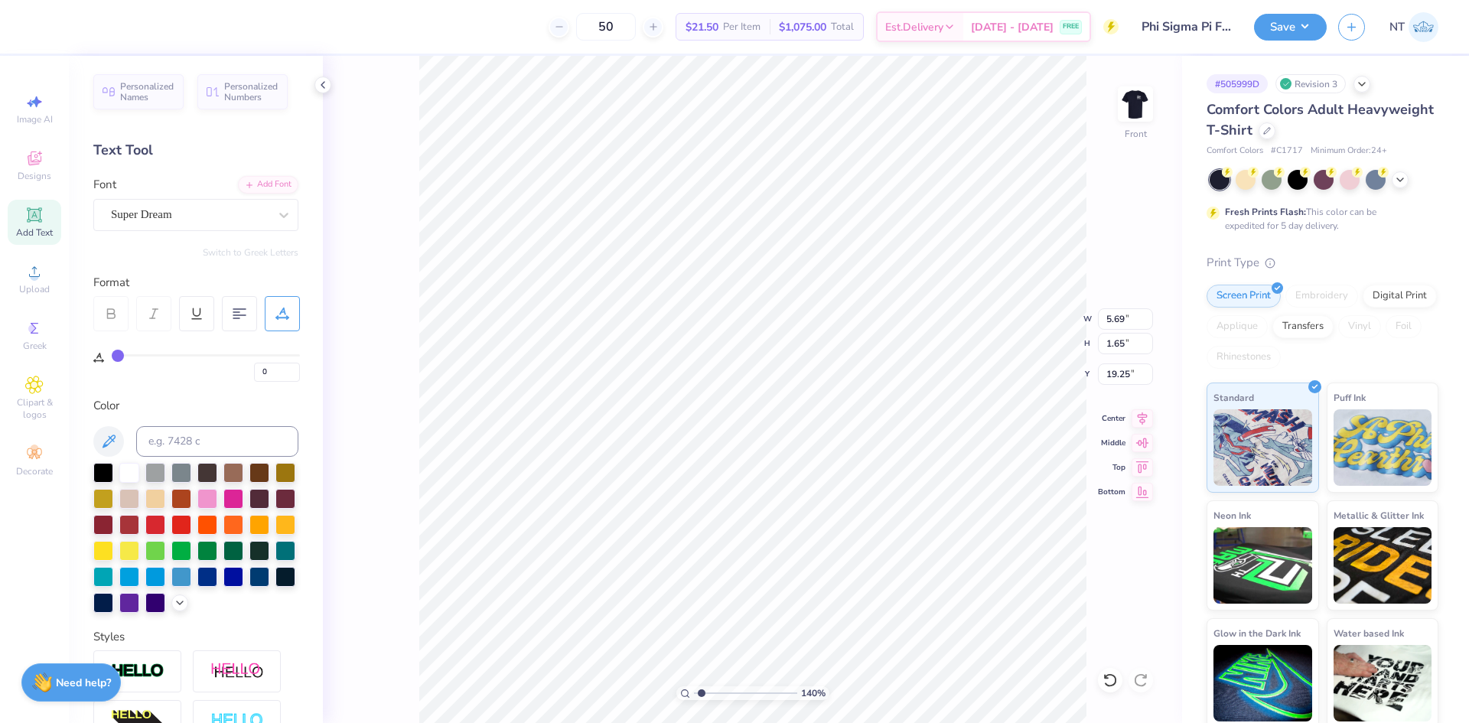
type input "12.93"
click at [1107, 675] on icon at bounding box center [1110, 680] width 15 height 15
click at [1129, 96] on img at bounding box center [1135, 103] width 61 height 61
click at [1137, 112] on img at bounding box center [1135, 103] width 61 height 61
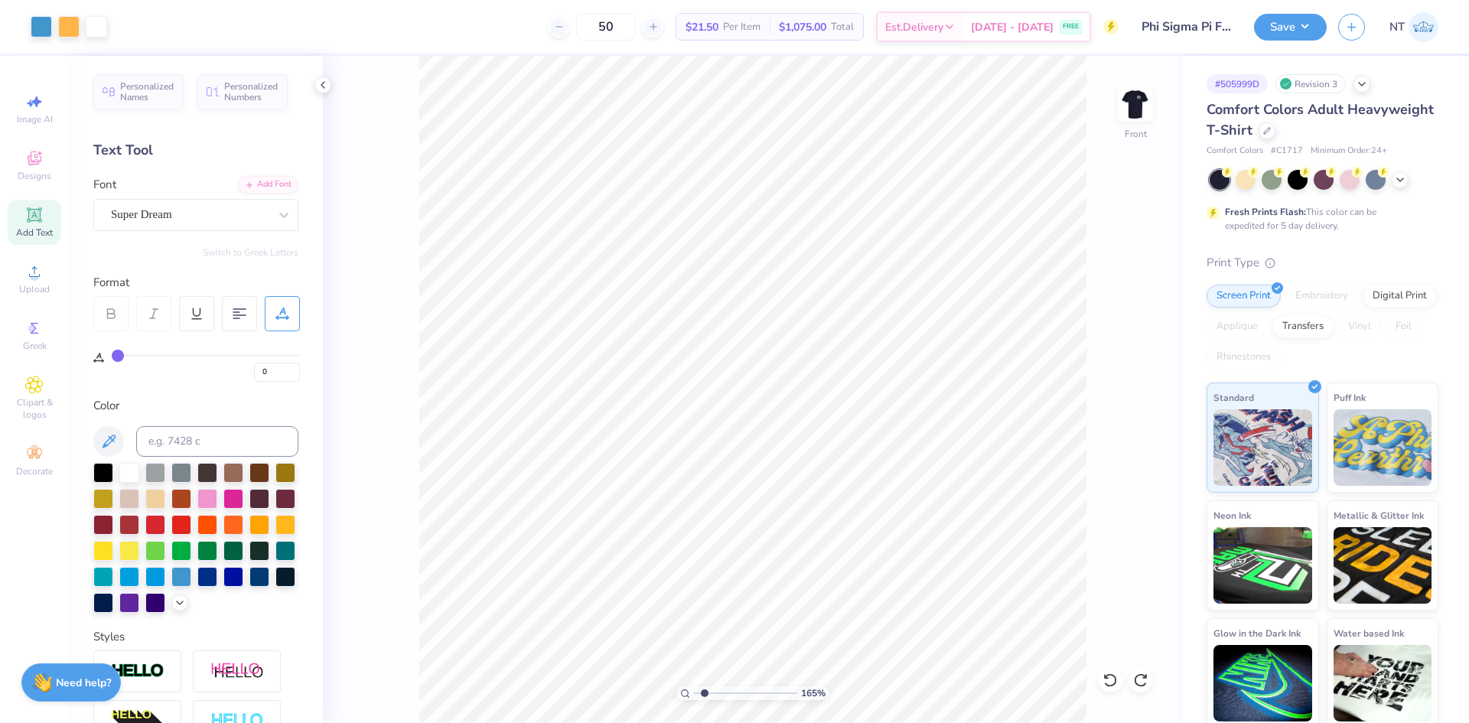
type input "1.6491337272538"
type input "2"
type input "1.6491337272538"
type input "18.51"
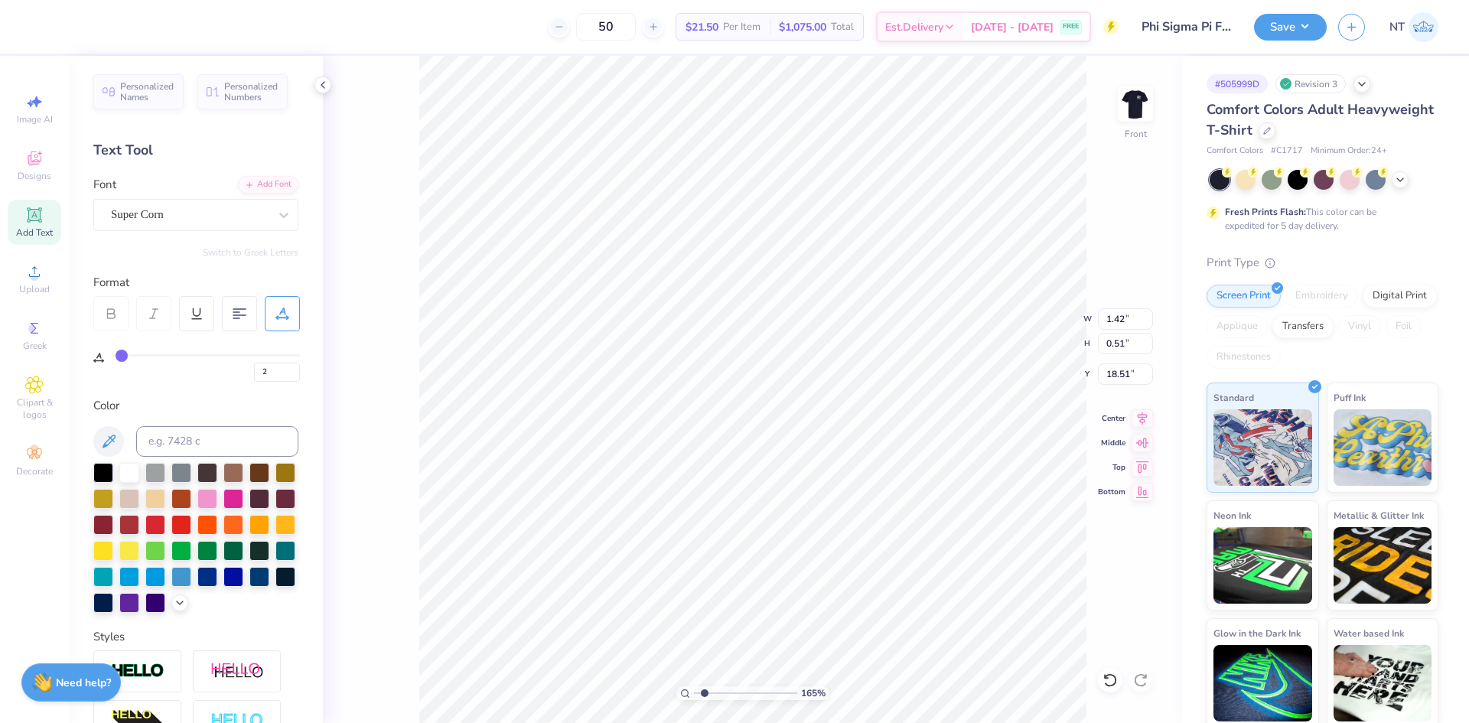
type input "1.6491337272538"
type textarea "F"
type input "1.6491337272538"
type textarea "Fa"
type input "1.6491337272538"
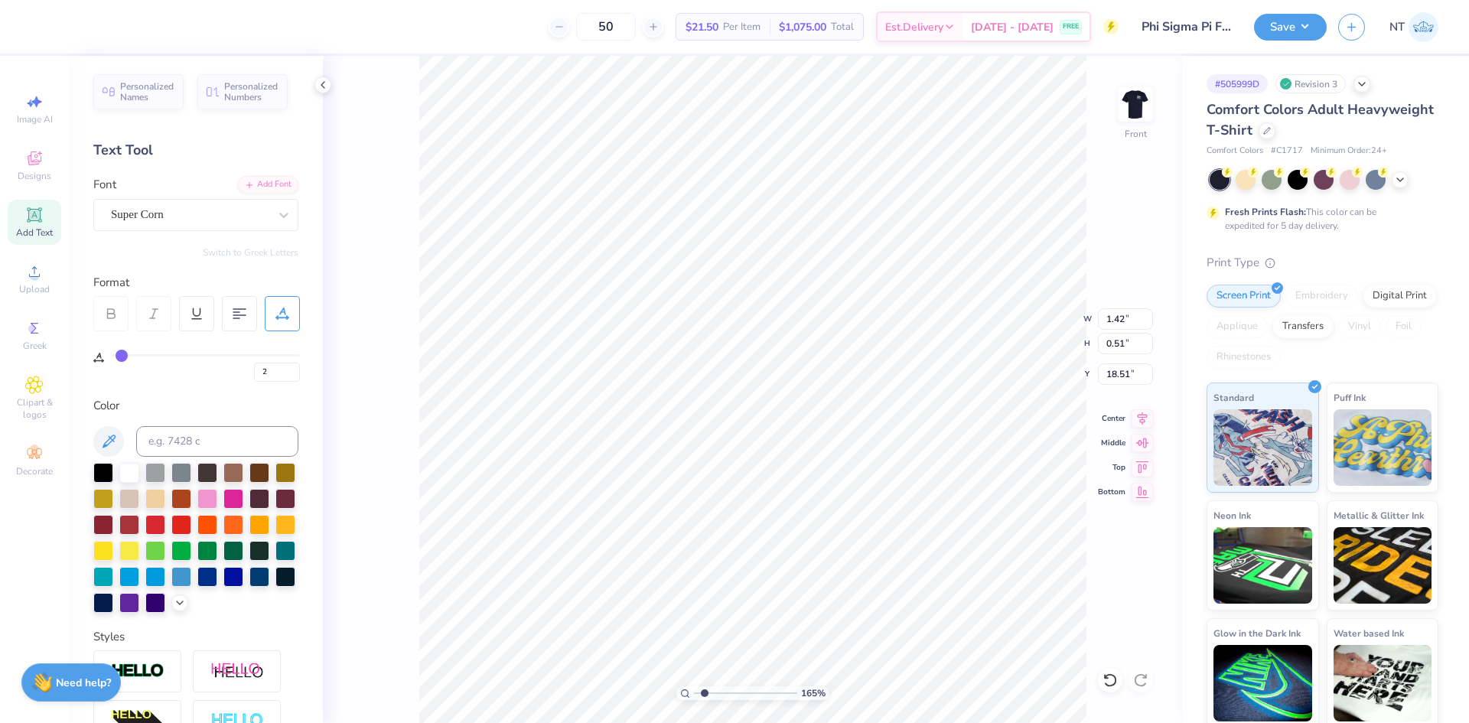
type textarea "Fal"
type input "1.6491337272538"
type textarea "Fall"
type input "1.6491337272538"
type textarea "Fall"
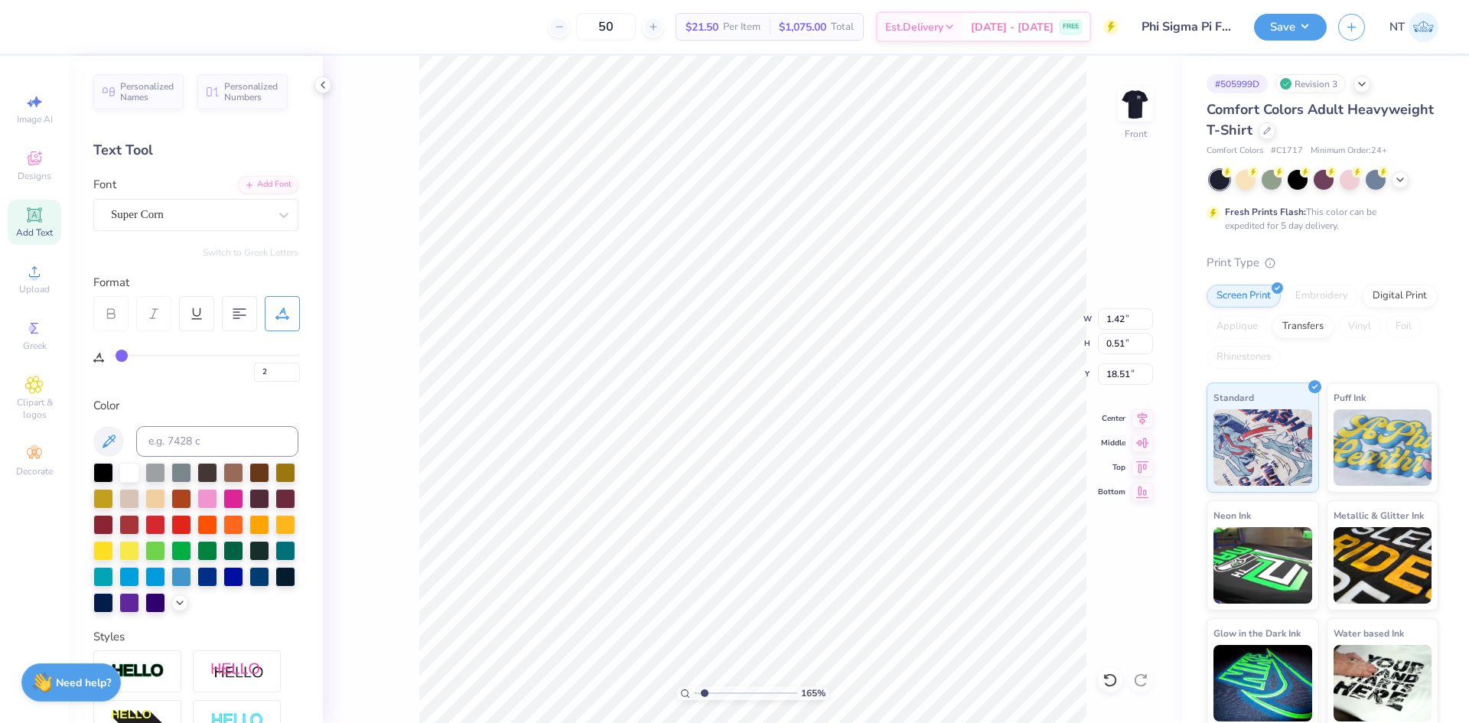
type input "1.6491337272538"
type textarea "Fall 2"
type input "1.6491337272538"
type textarea "Fall 20"
type input "1.6491337272538"
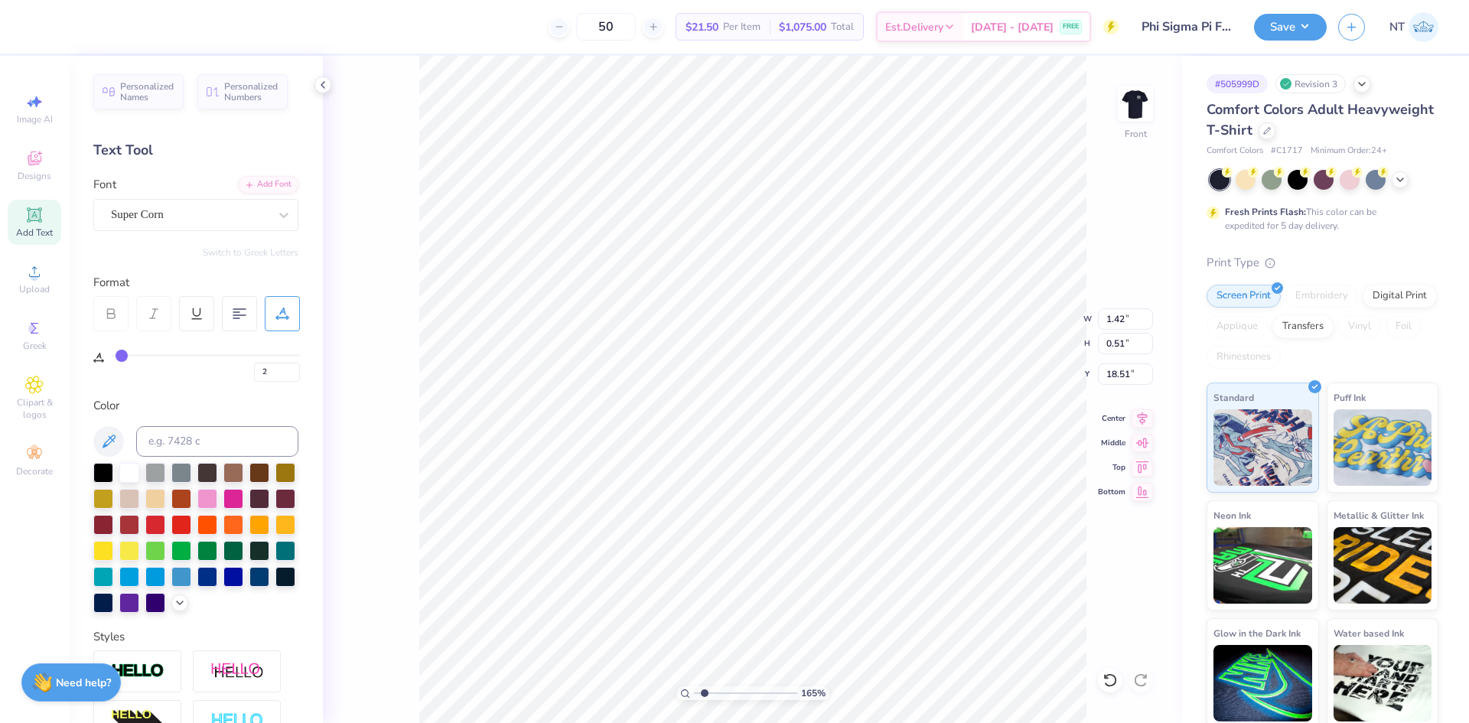
type textarea "Fall 2025"
type input "1.6491337272538"
type textarea "Fall 2025"
type input "1.6491337272538"
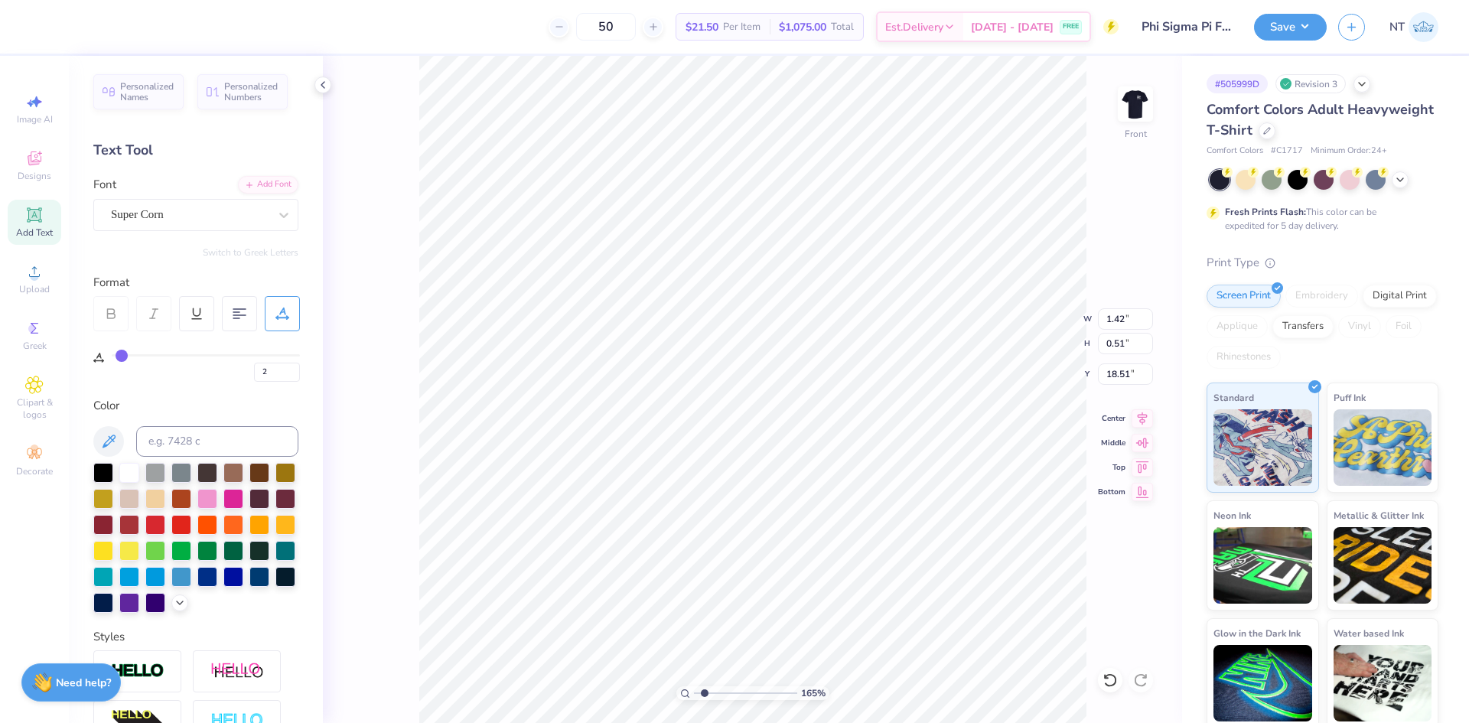
type textarea "Fall 2025"
type input "1.6491337272538"
type textarea "Fall 2025"
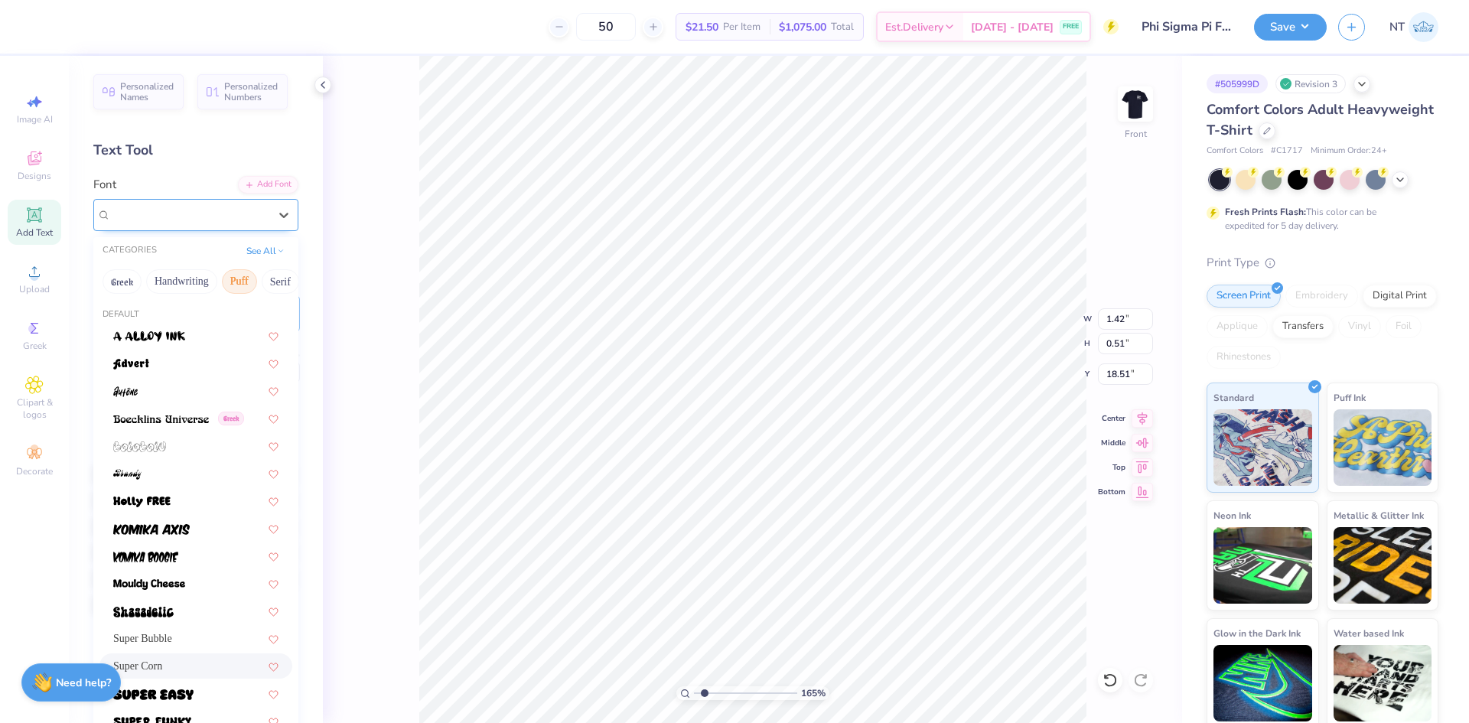
click at [217, 222] on div "Super Corn" at bounding box center [189, 215] width 161 height 24
click at [171, 396] on div at bounding box center [195, 391] width 165 height 16
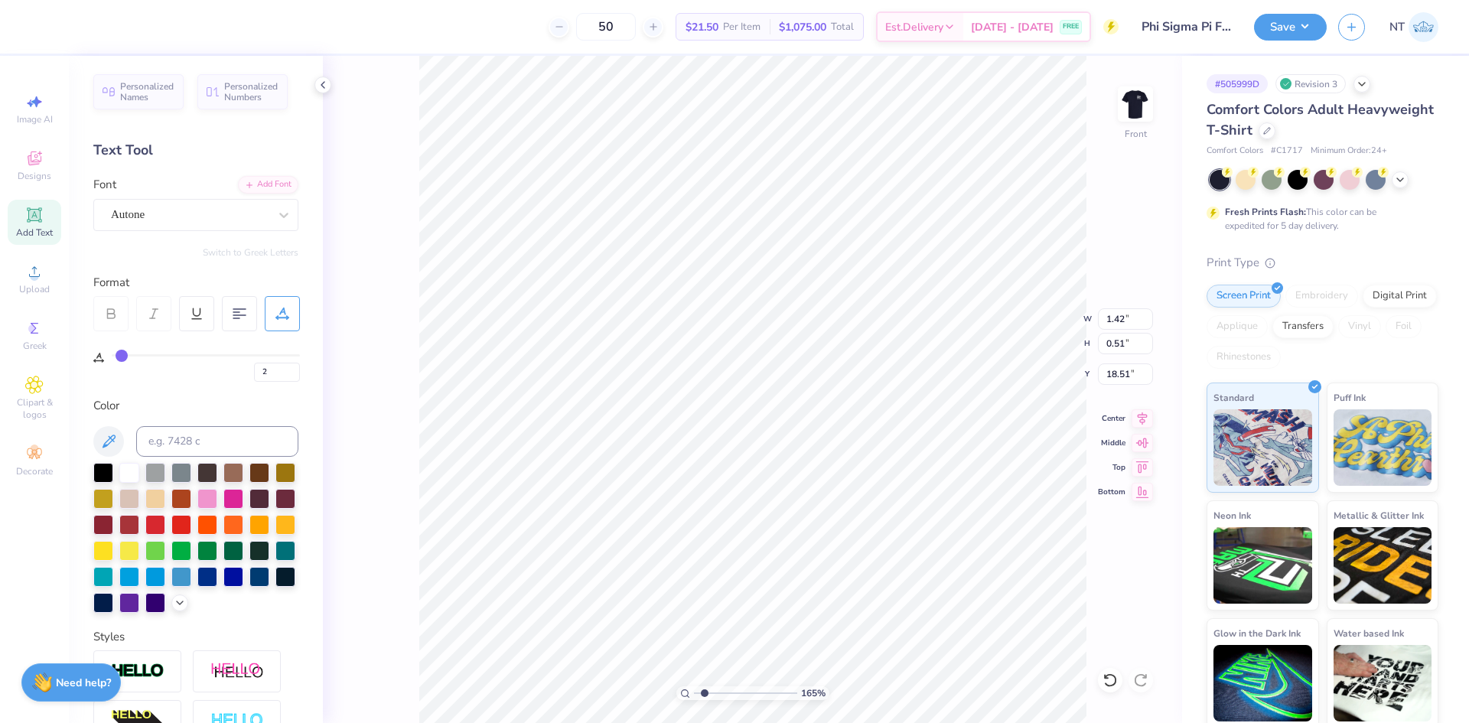
type input "1.6491337272538"
type input "2.45"
type input "0.59"
type input "18.47"
type input "1.6491337272538"
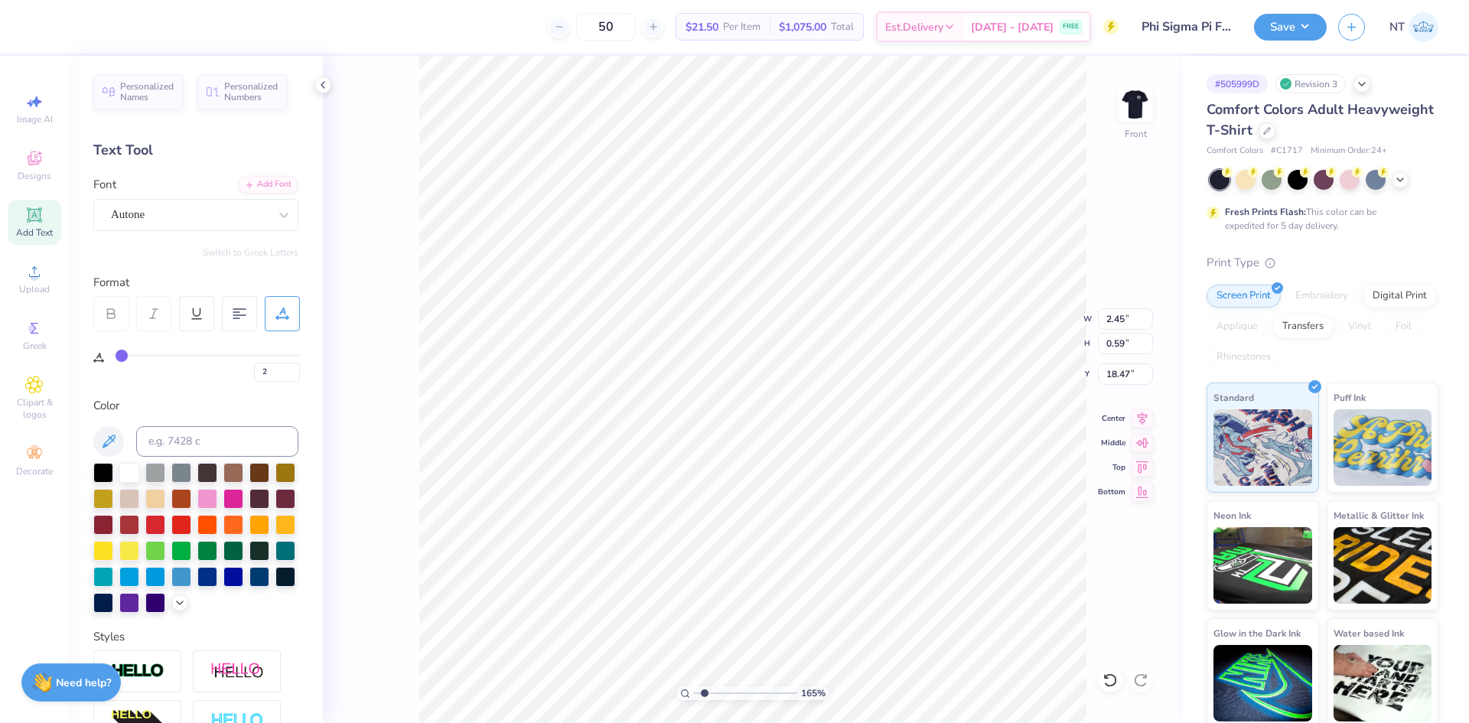
type input "8.24"
type input "2.71964205036602"
type input "8.21"
type input "2.71964205036602"
type input "11.14"
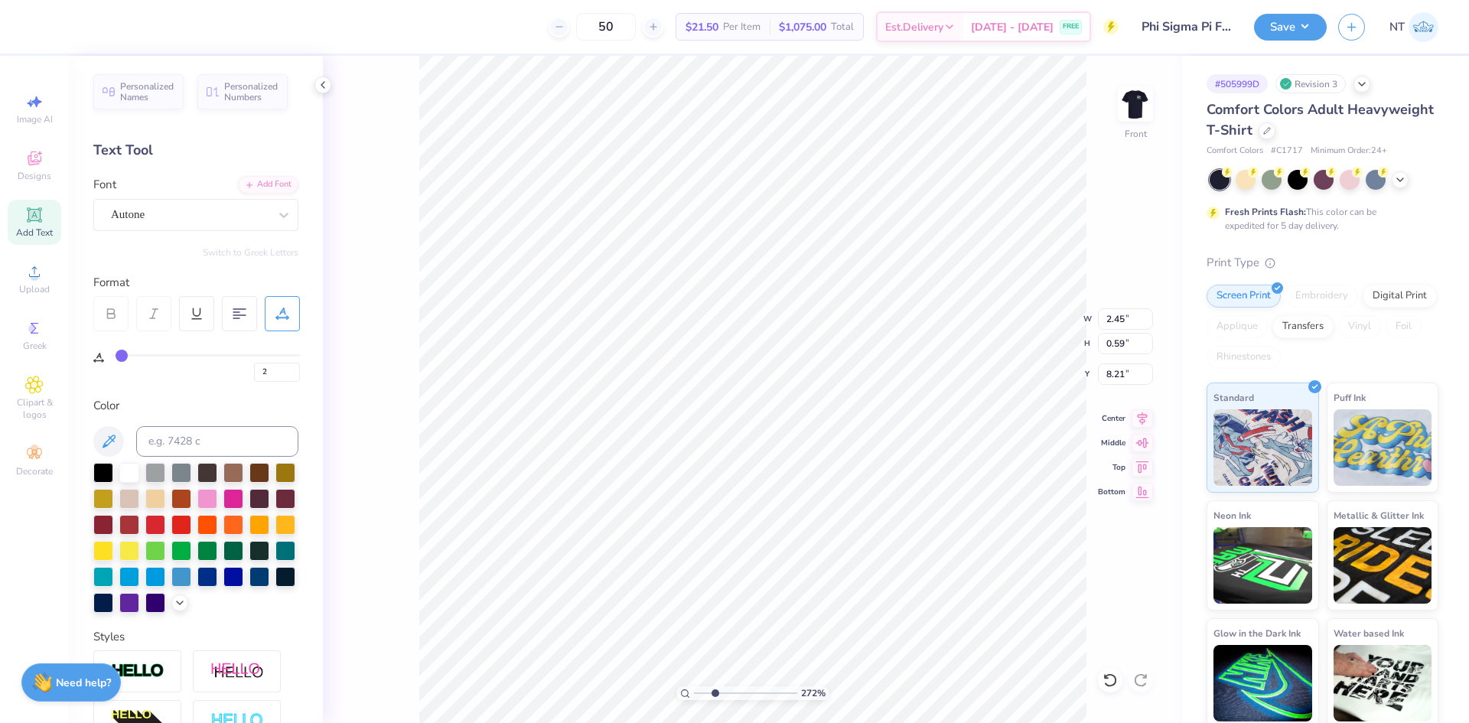
type input "15.00"
type input "3.00"
type input "1.6491337272538"
type input "6.34"
click at [1100, 678] on div at bounding box center [1110, 680] width 24 height 24
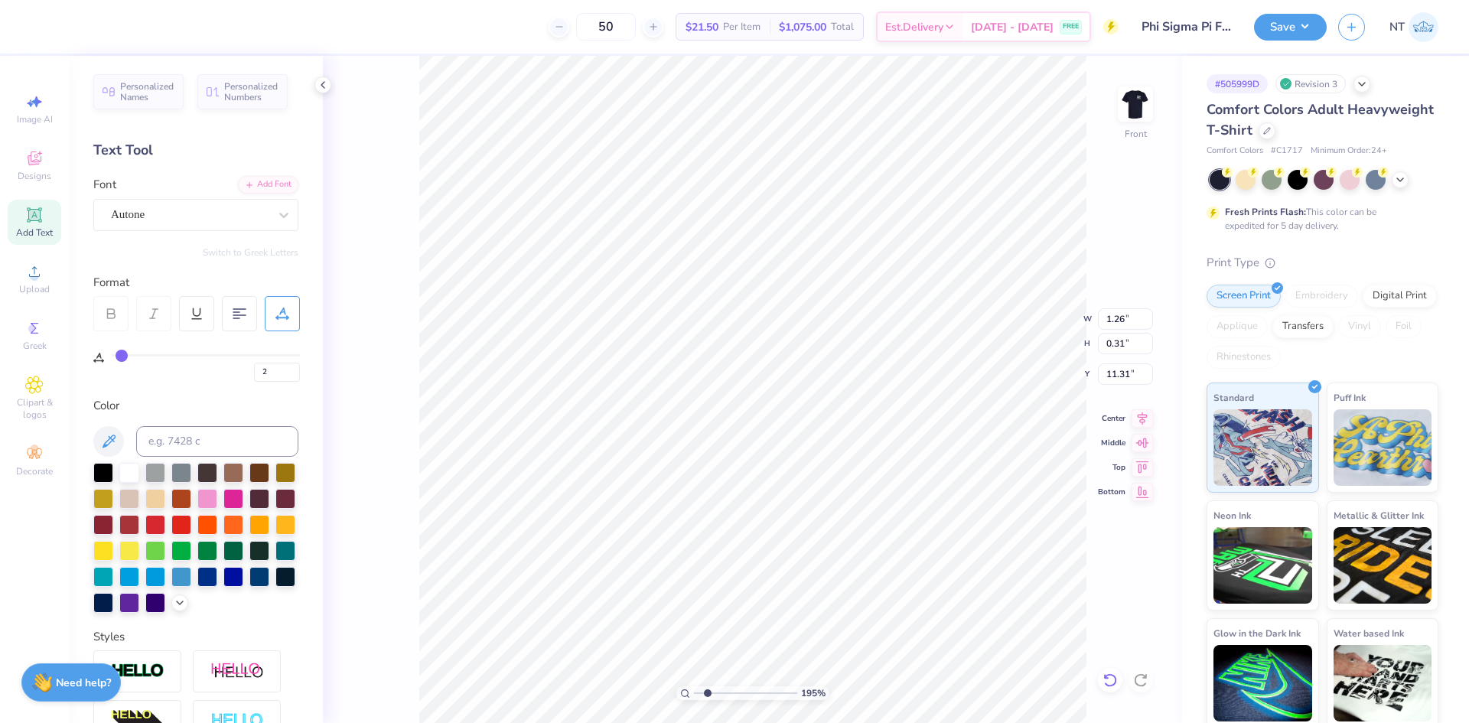
click at [1100, 678] on div at bounding box center [1110, 680] width 24 height 24
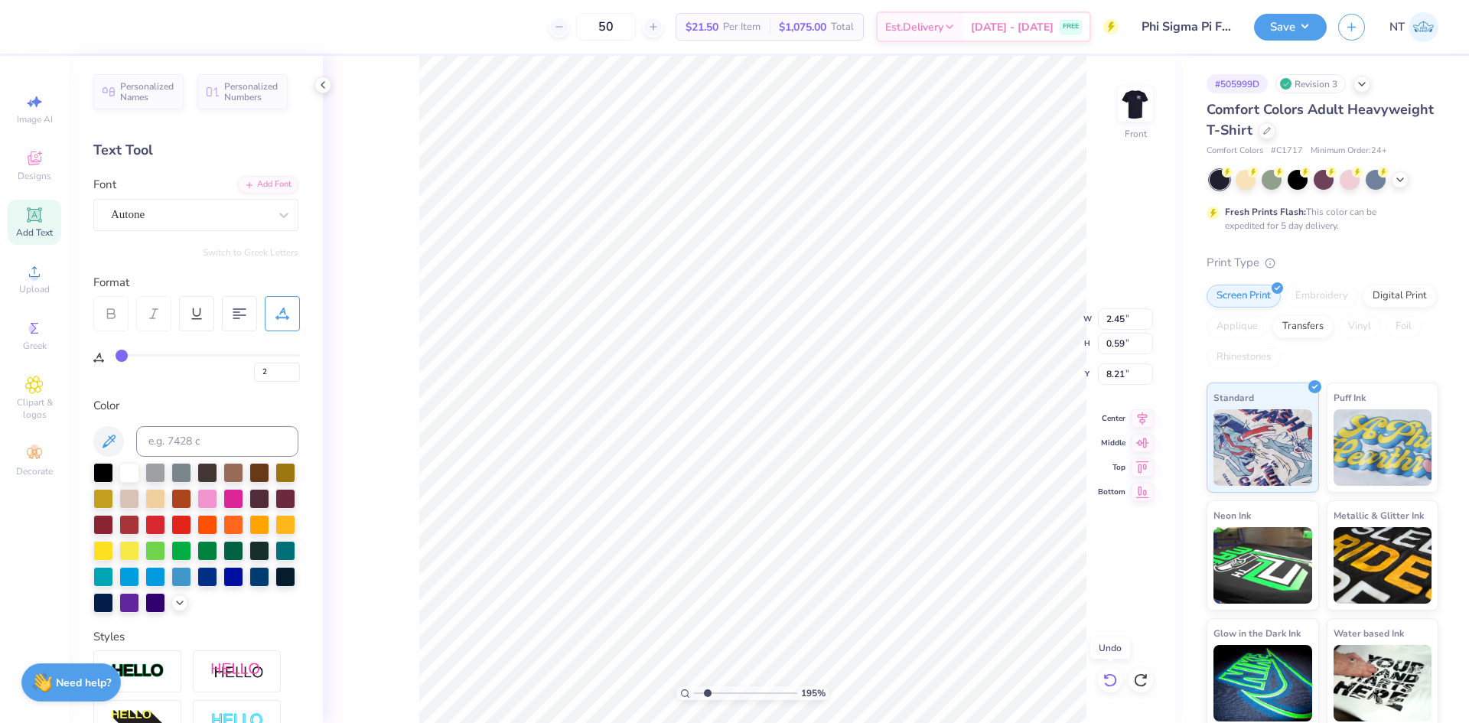
click at [1100, 678] on div at bounding box center [1110, 680] width 24 height 24
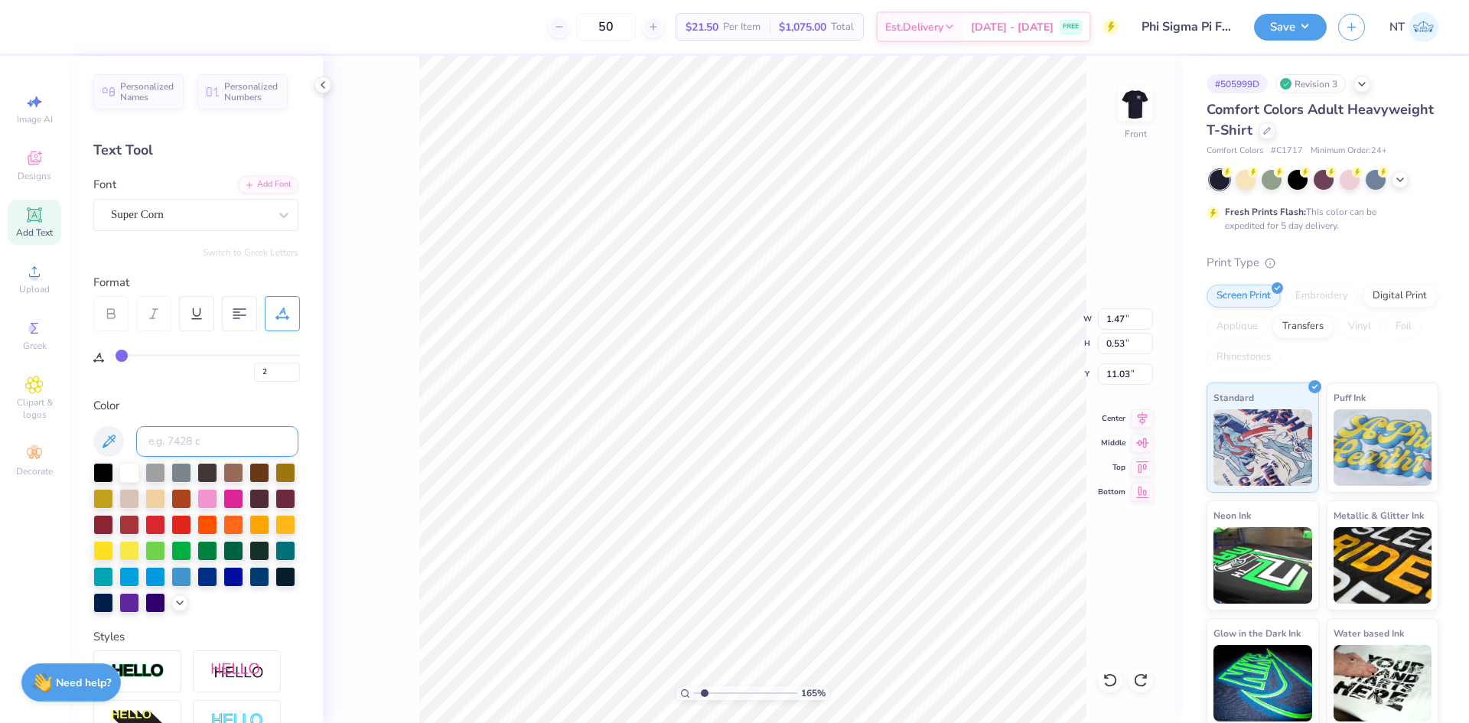
click at [183, 444] on input at bounding box center [217, 441] width 162 height 31
click at [192, 434] on input at bounding box center [217, 441] width 162 height 31
click at [1133, 109] on img at bounding box center [1135, 103] width 61 height 61
click at [1157, 108] on div "100 % Back" at bounding box center [752, 389] width 859 height 667
click at [1142, 106] on img at bounding box center [1135, 103] width 61 height 61
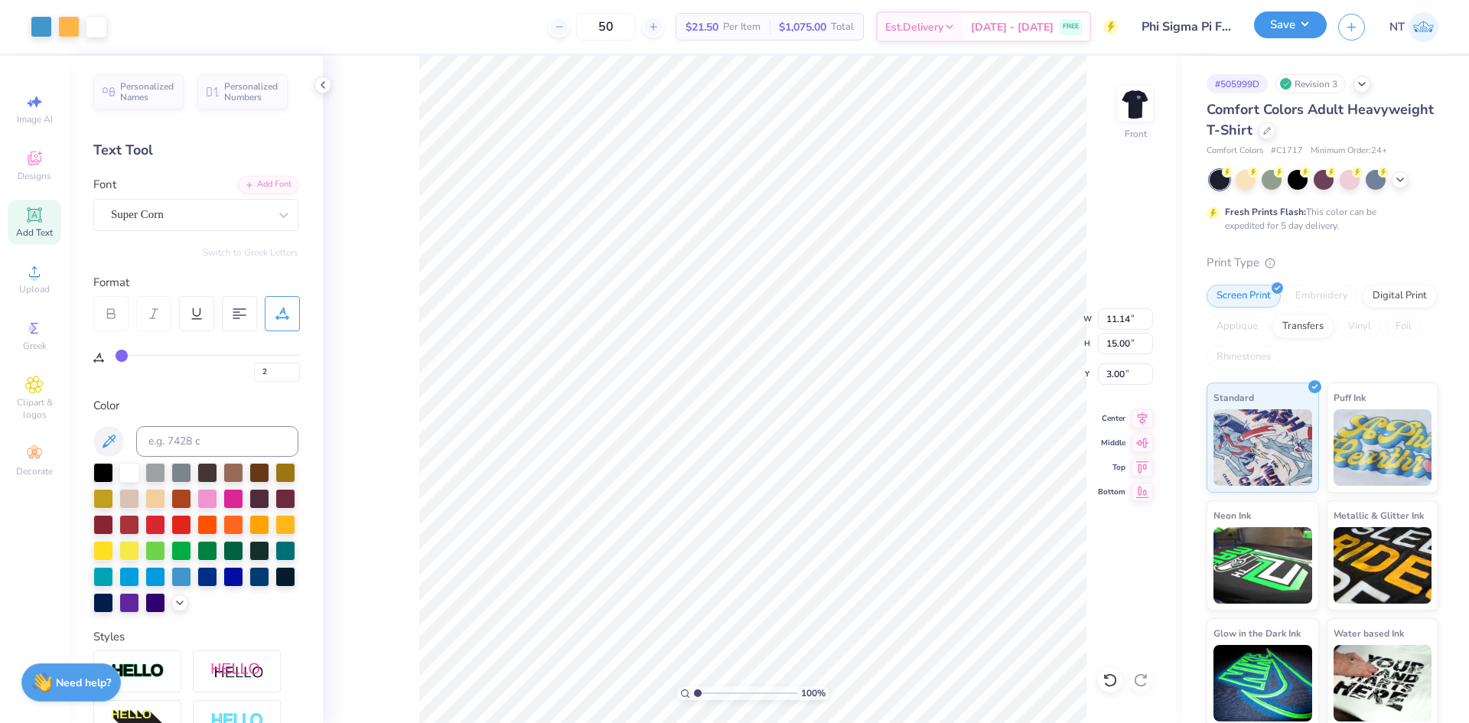
click at [1309, 25] on button "Save" at bounding box center [1290, 24] width 73 height 27
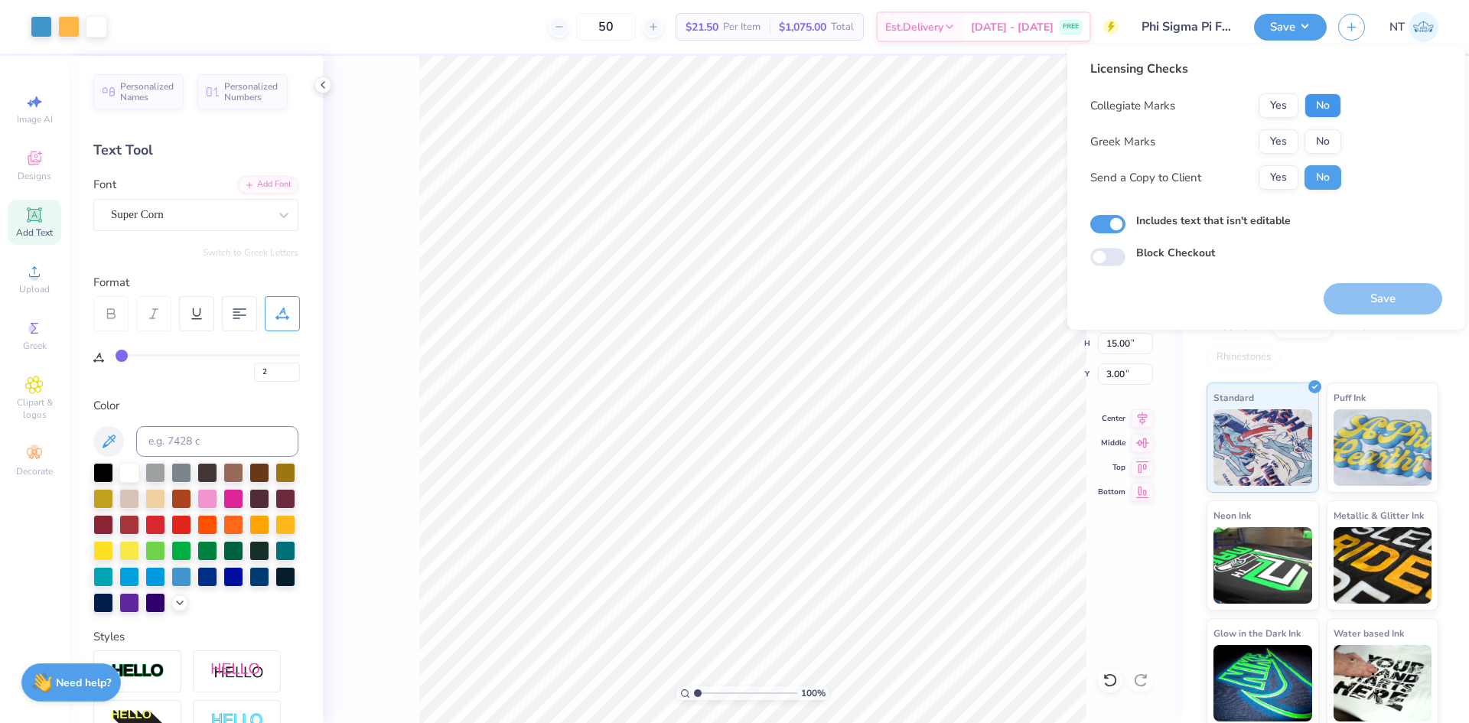
click at [1330, 95] on button "No" at bounding box center [1323, 105] width 37 height 24
click at [1325, 123] on div "Collegiate Marks Yes No Greek Marks Yes No Send a Copy to Client Yes No" at bounding box center [1216, 141] width 251 height 96
click at [1325, 133] on button "No" at bounding box center [1323, 141] width 37 height 24
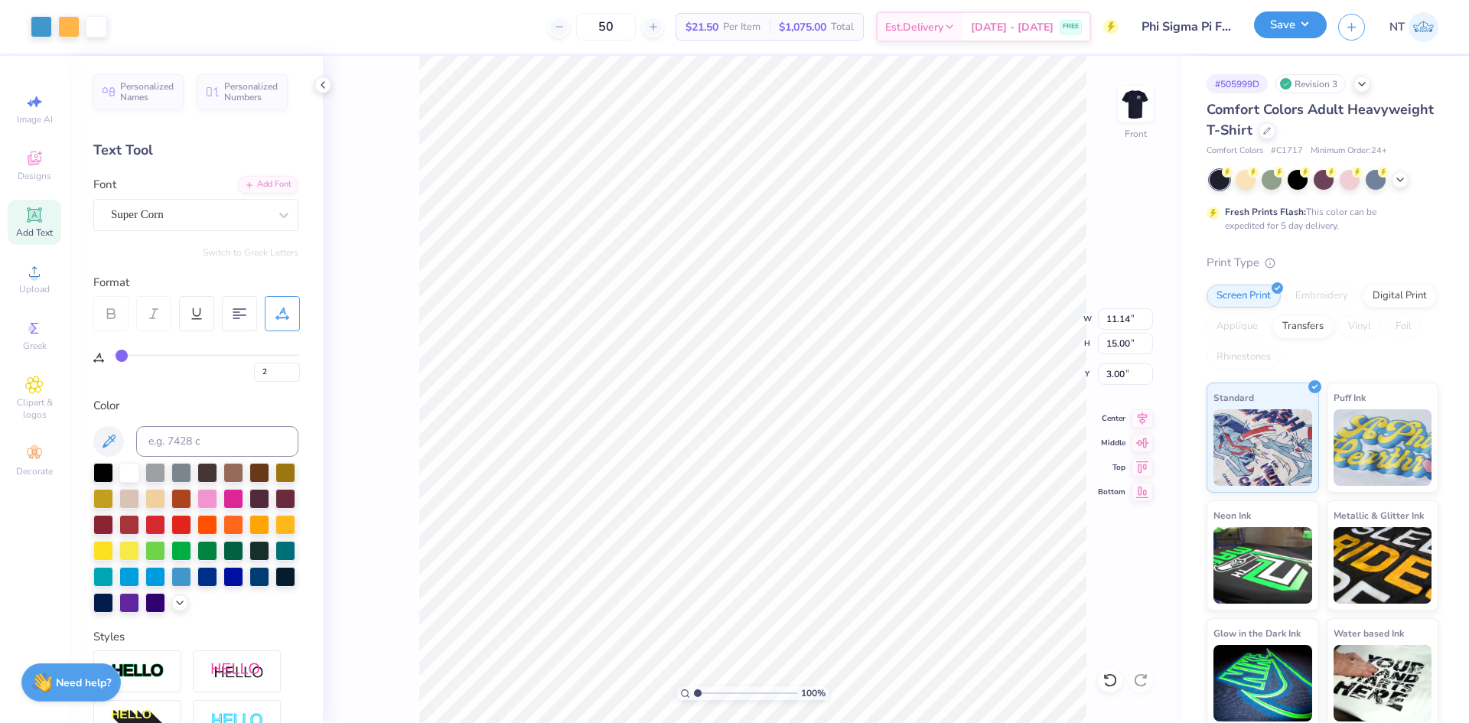
click at [1316, 28] on button "Save" at bounding box center [1290, 24] width 73 height 27
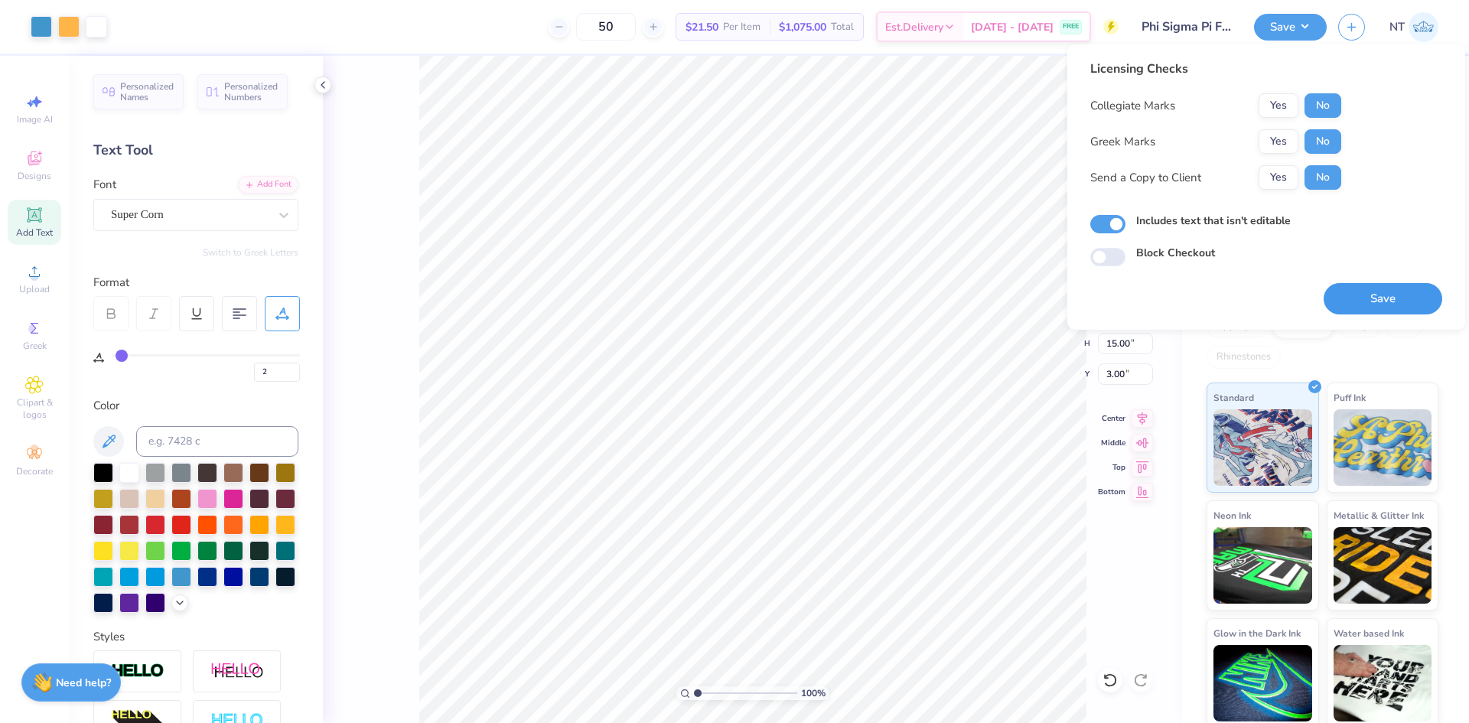
click at [1357, 291] on button "Save" at bounding box center [1383, 298] width 119 height 31
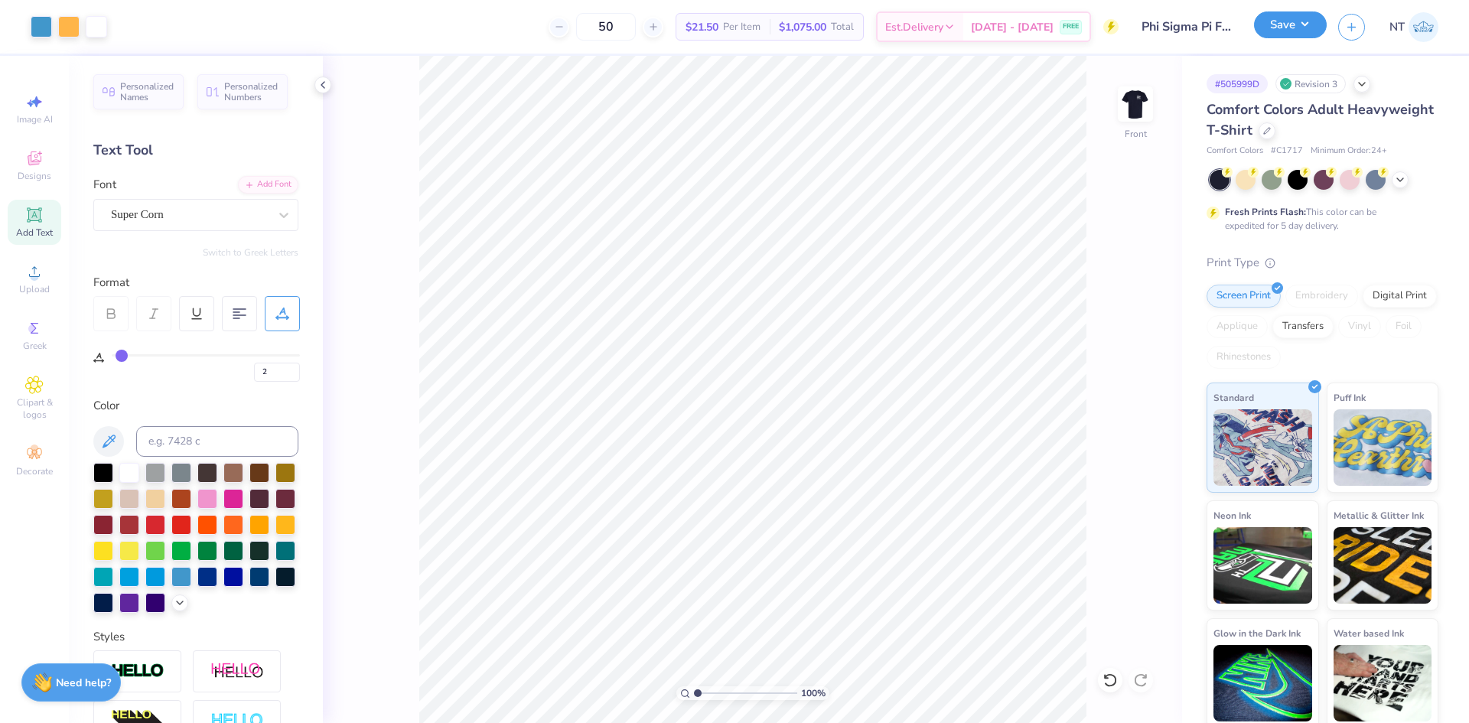
click at [1280, 20] on button "Save" at bounding box center [1290, 24] width 73 height 27
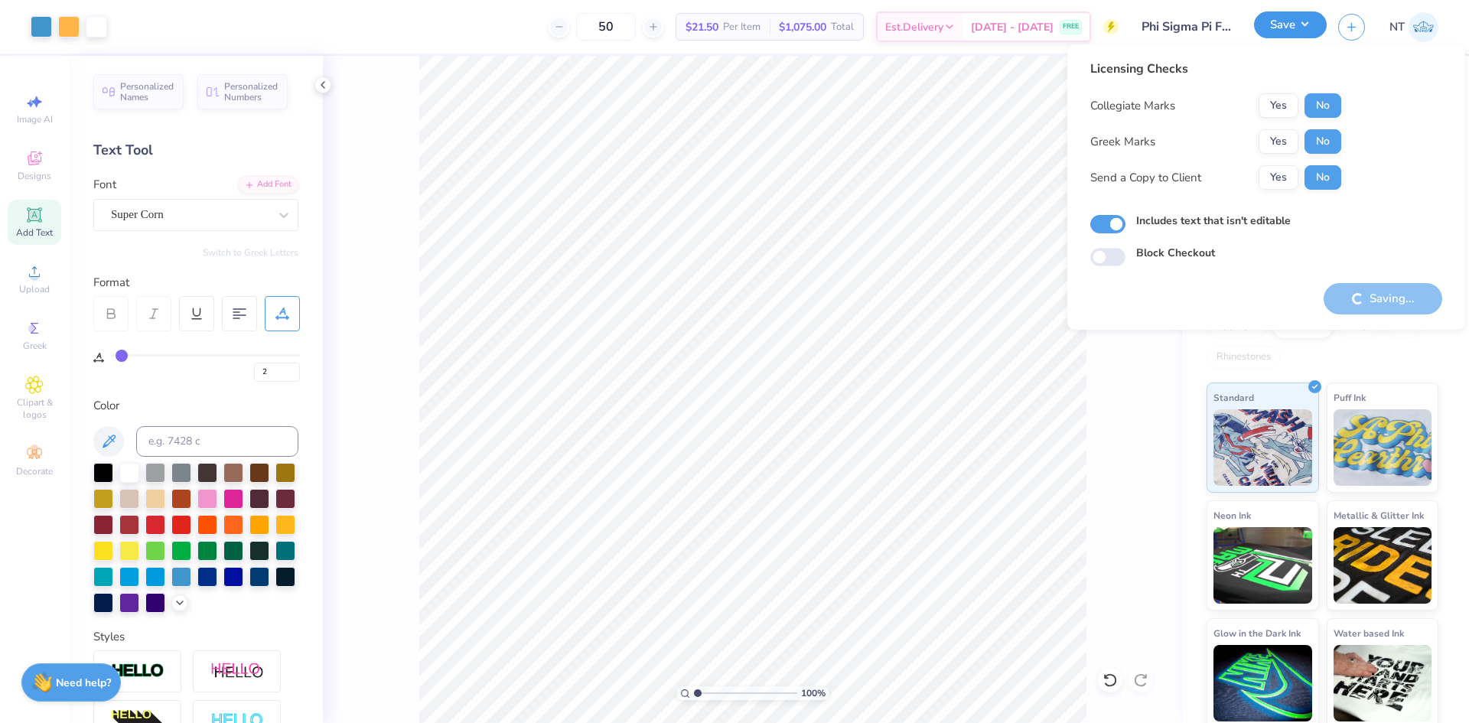
click at [1280, 20] on button "Save" at bounding box center [1290, 24] width 73 height 27
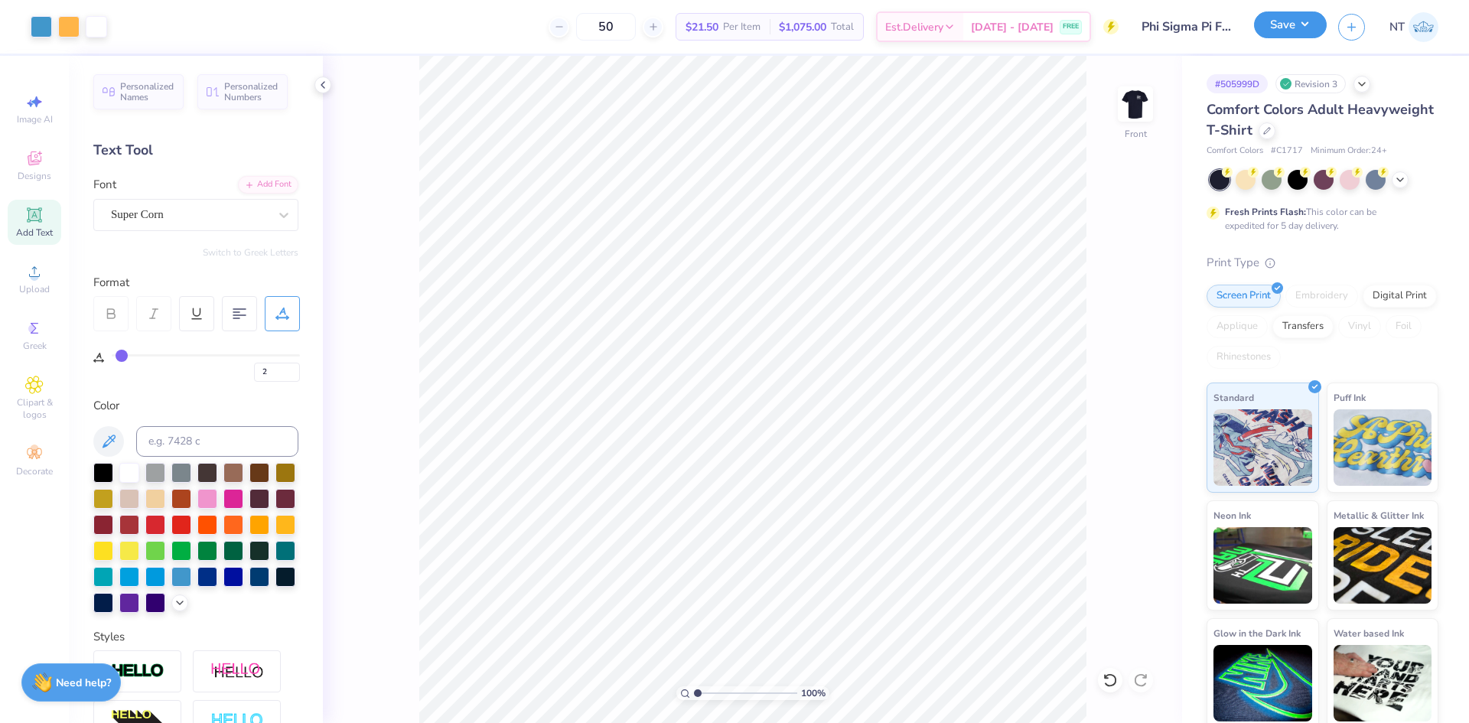
click at [1308, 12] on button "Save" at bounding box center [1290, 24] width 73 height 27
